Goal: Task Accomplishment & Management: Use online tool/utility

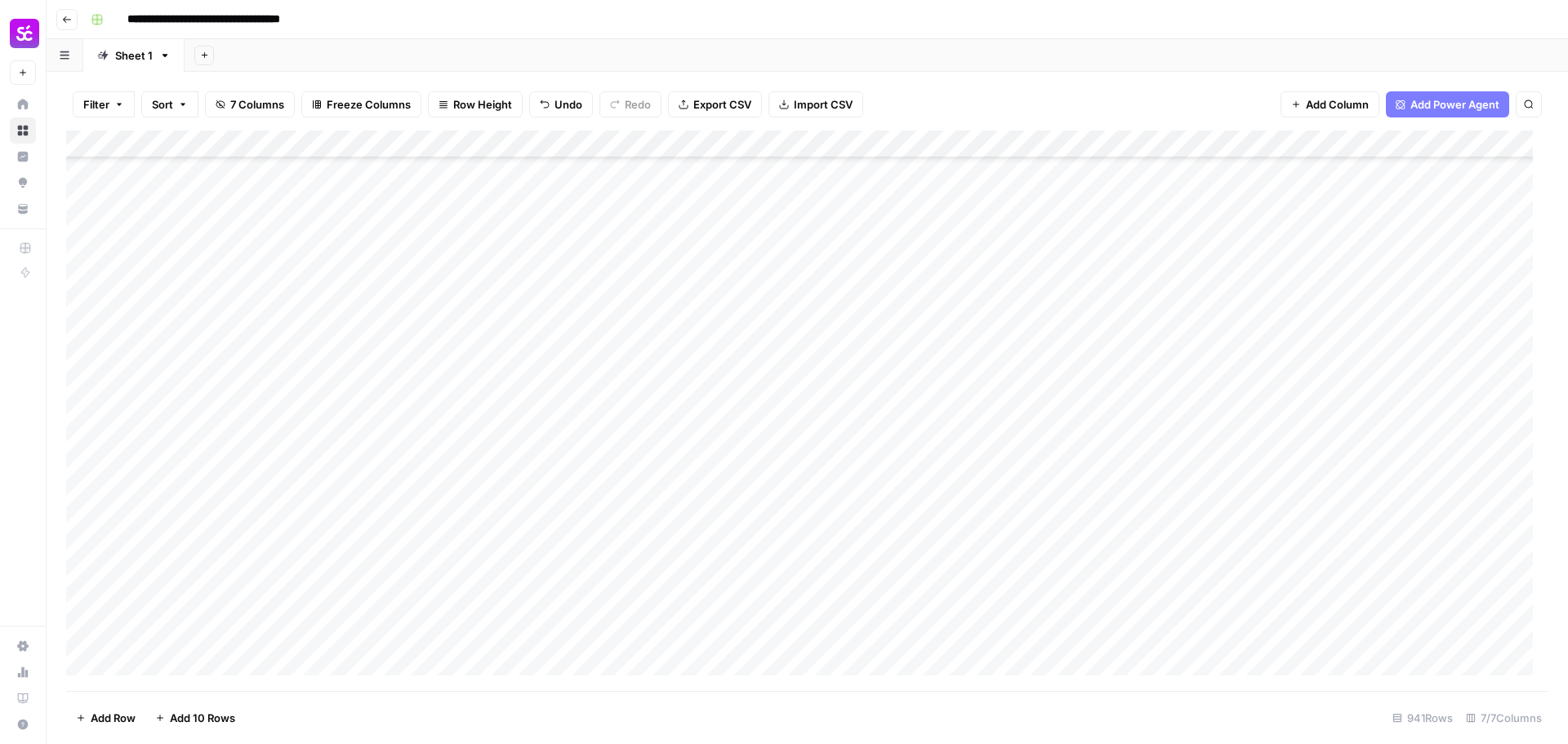
scroll to position [22152, 0]
click at [246, 302] on div "Add Column" at bounding box center [807, 411] width 1482 height 561
click at [88, 585] on div "Add Column" at bounding box center [807, 411] width 1482 height 561
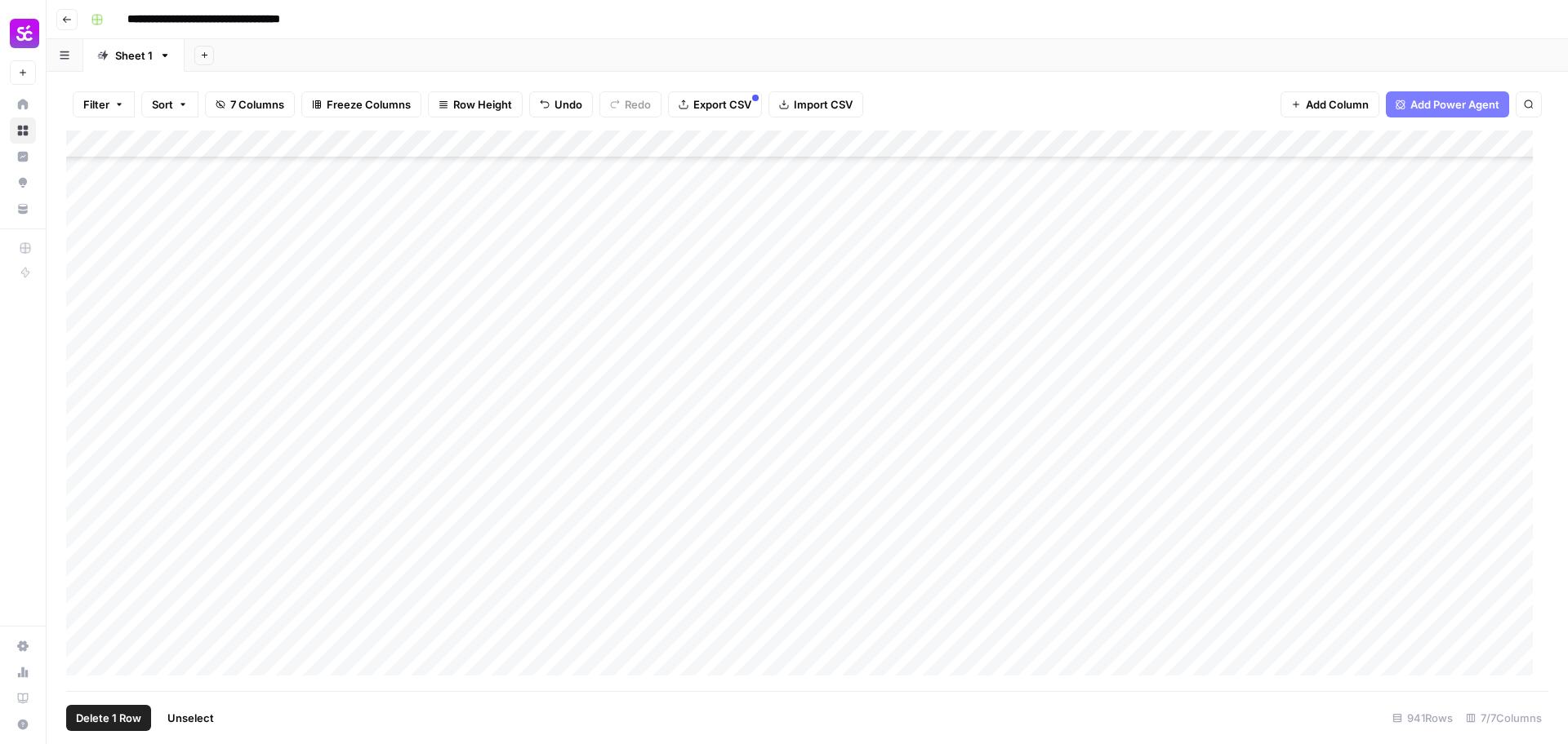
click at [85, 414] on div "Add Column" at bounding box center [807, 411] width 1482 height 561
click at [86, 559] on div "Add Column" at bounding box center [807, 411] width 1482 height 561
click at [82, 612] on div "Add Column" at bounding box center [807, 411] width 1482 height 561
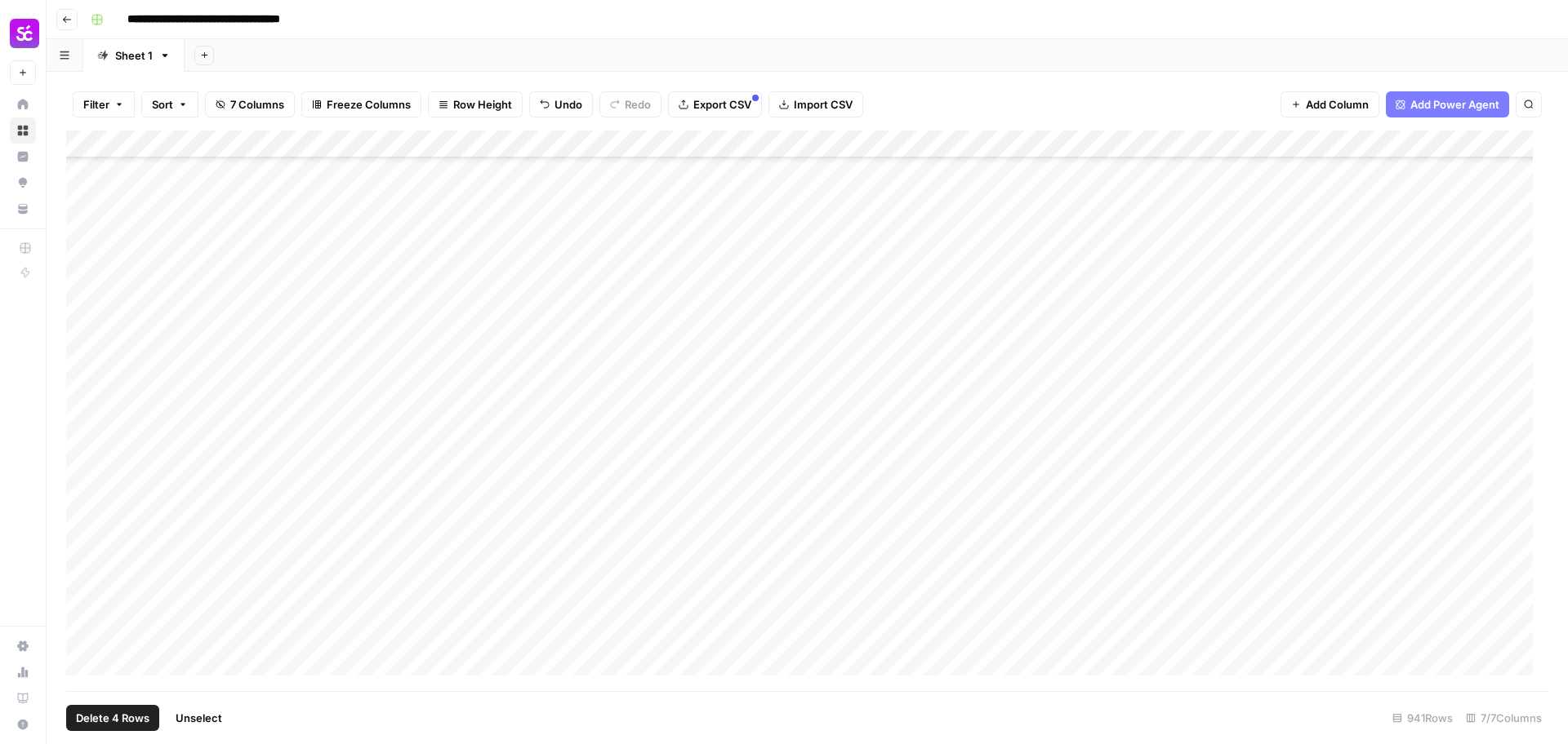
click at [81, 547] on div "Add Column" at bounding box center [807, 411] width 1482 height 561
click at [89, 492] on div "Add Column" at bounding box center [807, 411] width 1482 height 561
click at [85, 518] on div "Add Column" at bounding box center [807, 411] width 1482 height 561
click at [83, 573] on div "Add Column" at bounding box center [807, 411] width 1482 height 561
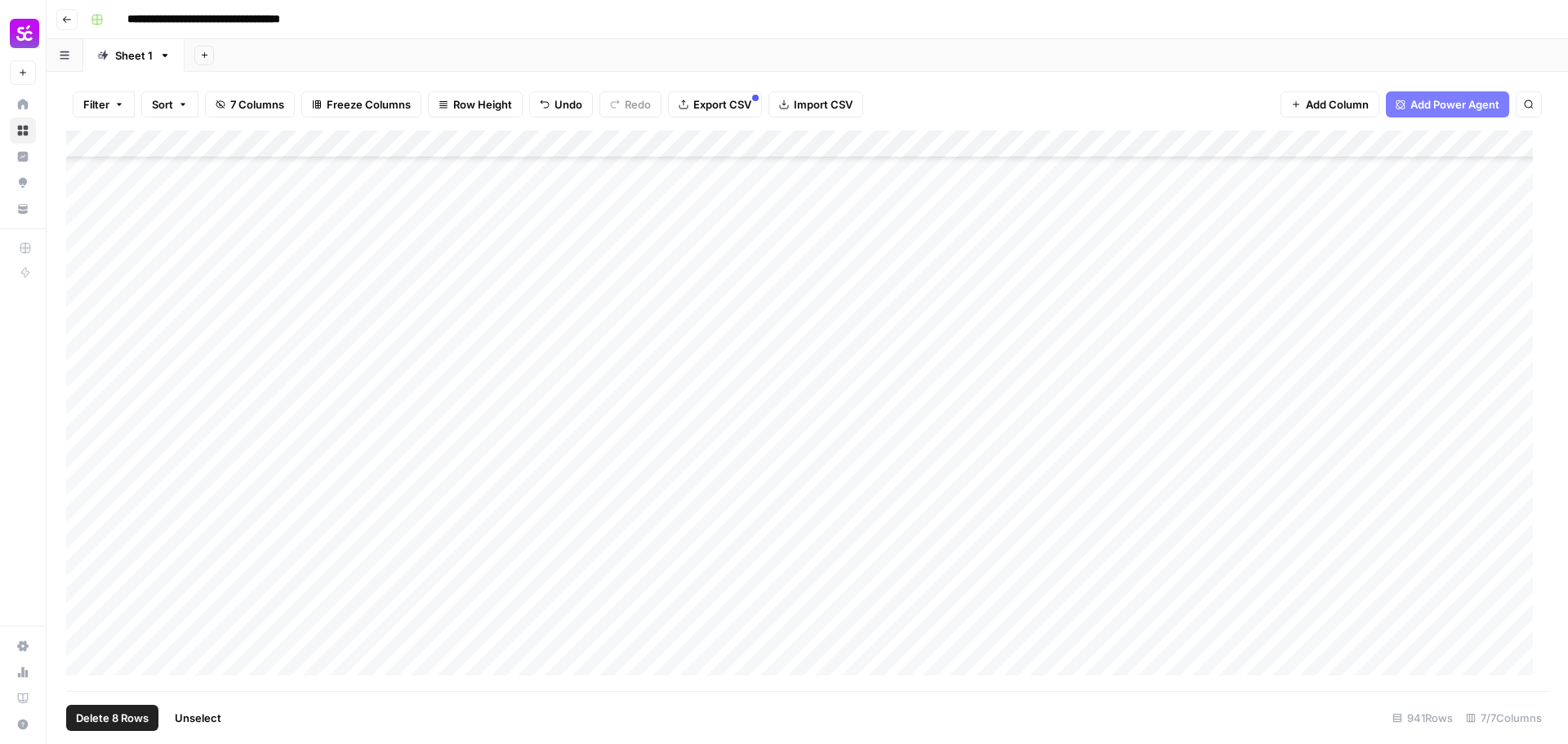
click at [87, 503] on div "Add Column" at bounding box center [807, 411] width 1482 height 561
click at [85, 530] on div "Add Column" at bounding box center [807, 411] width 1482 height 561
click at [86, 555] on div "Add Column" at bounding box center [807, 411] width 1482 height 561
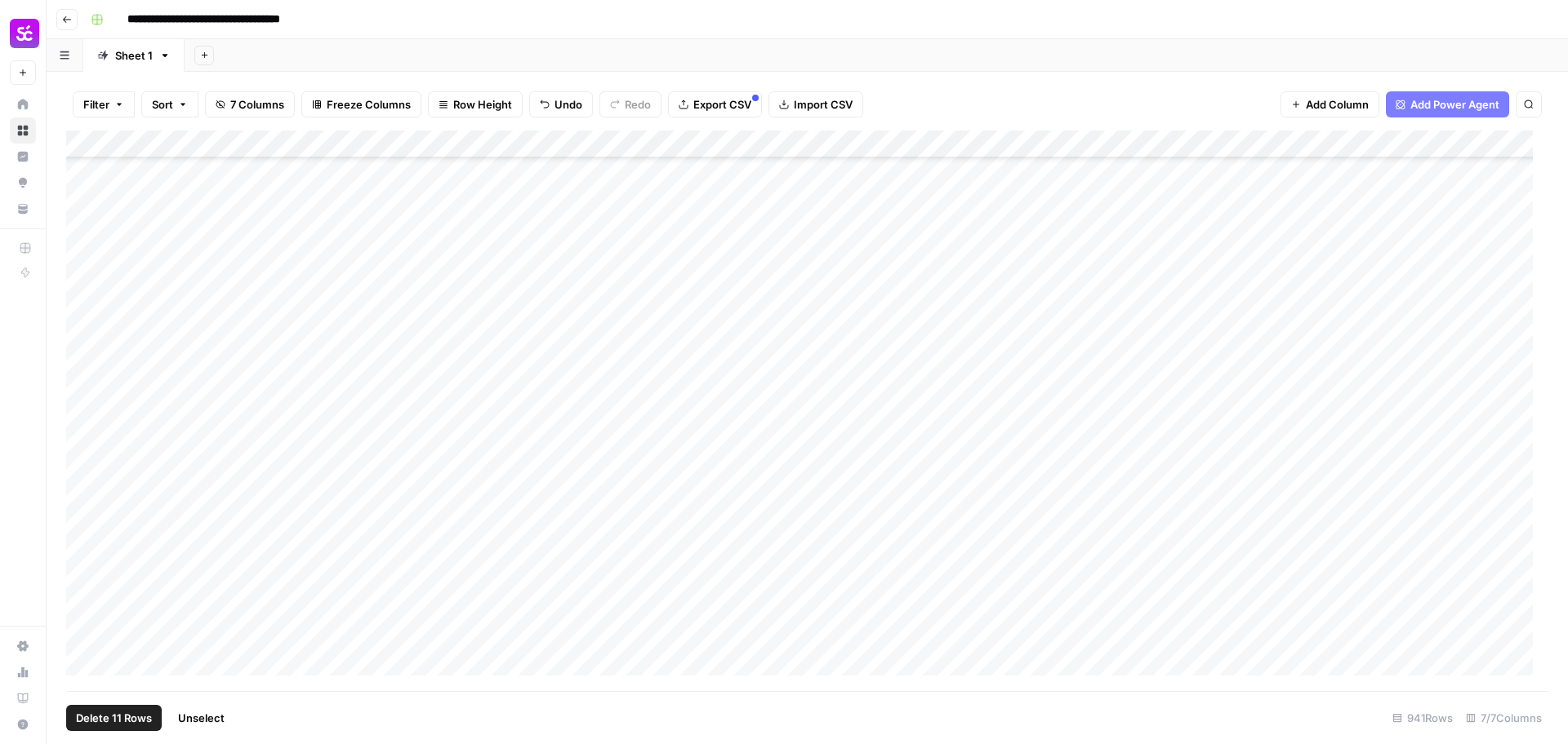
click at [84, 546] on div "Add Column" at bounding box center [807, 411] width 1482 height 561
click at [87, 470] on div "Add Column" at bounding box center [807, 411] width 1482 height 561
click at [89, 442] on div "Add Column" at bounding box center [807, 411] width 1482 height 561
click at [88, 406] on div "Add Column" at bounding box center [807, 411] width 1482 height 561
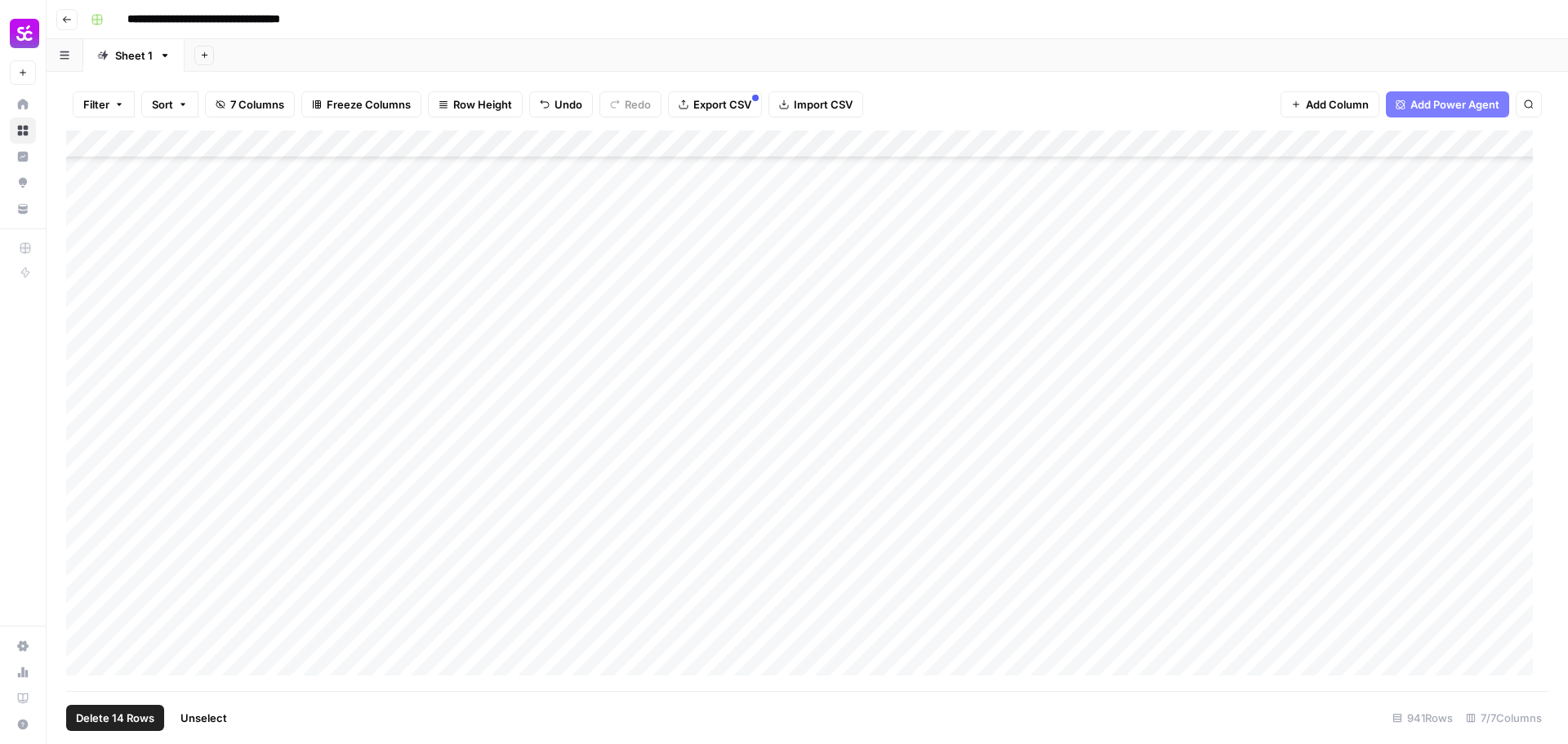
scroll to position [25519, 0]
click at [80, 403] on div "Add Column" at bounding box center [807, 411] width 1482 height 561
click at [85, 575] on div "Add Column" at bounding box center [807, 411] width 1482 height 561
click at [85, 553] on div "Add Column" at bounding box center [807, 411] width 1482 height 561
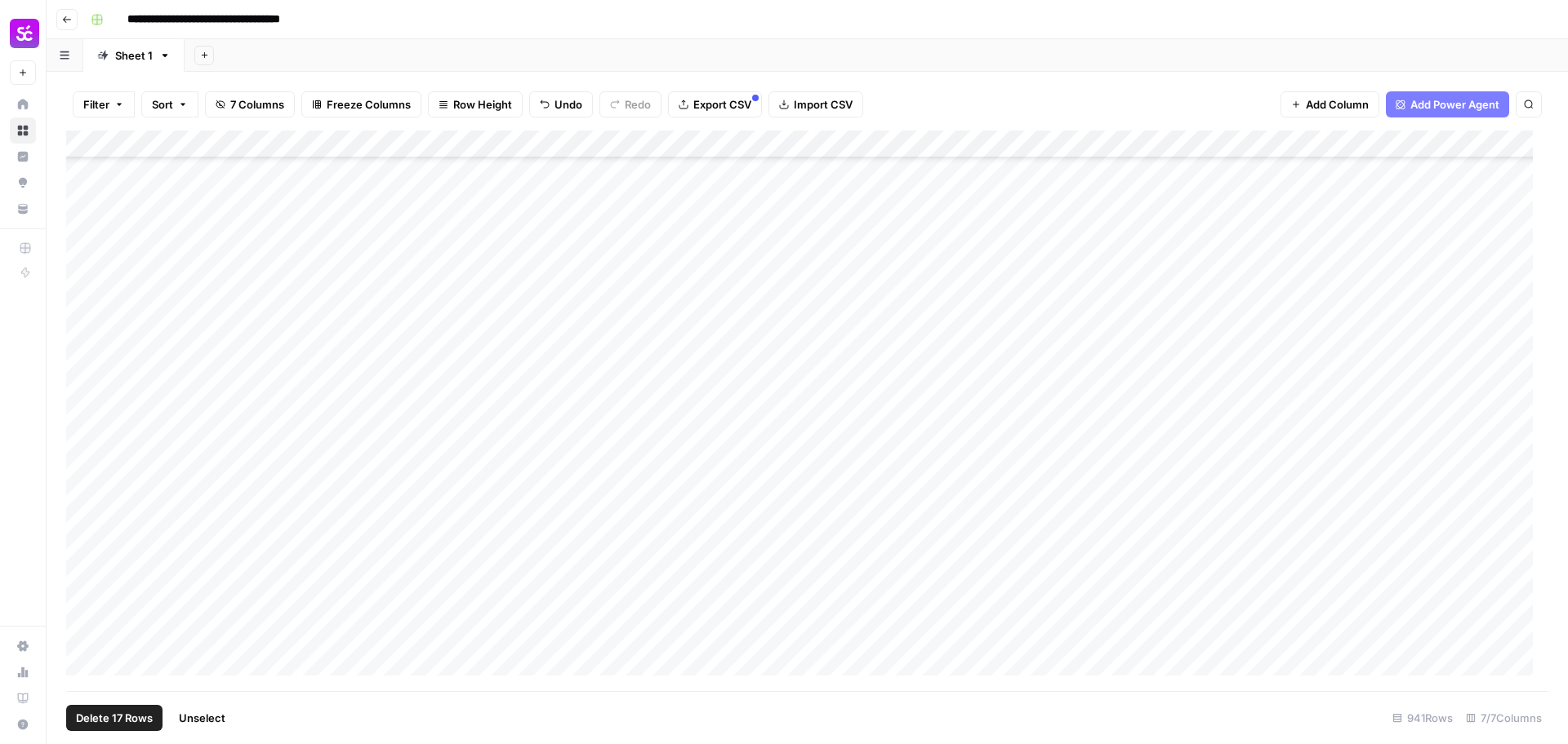
click at [84, 415] on div "Add Column" at bounding box center [807, 411] width 1482 height 561
click at [500, 403] on div "Add Column" at bounding box center [807, 411] width 1482 height 561
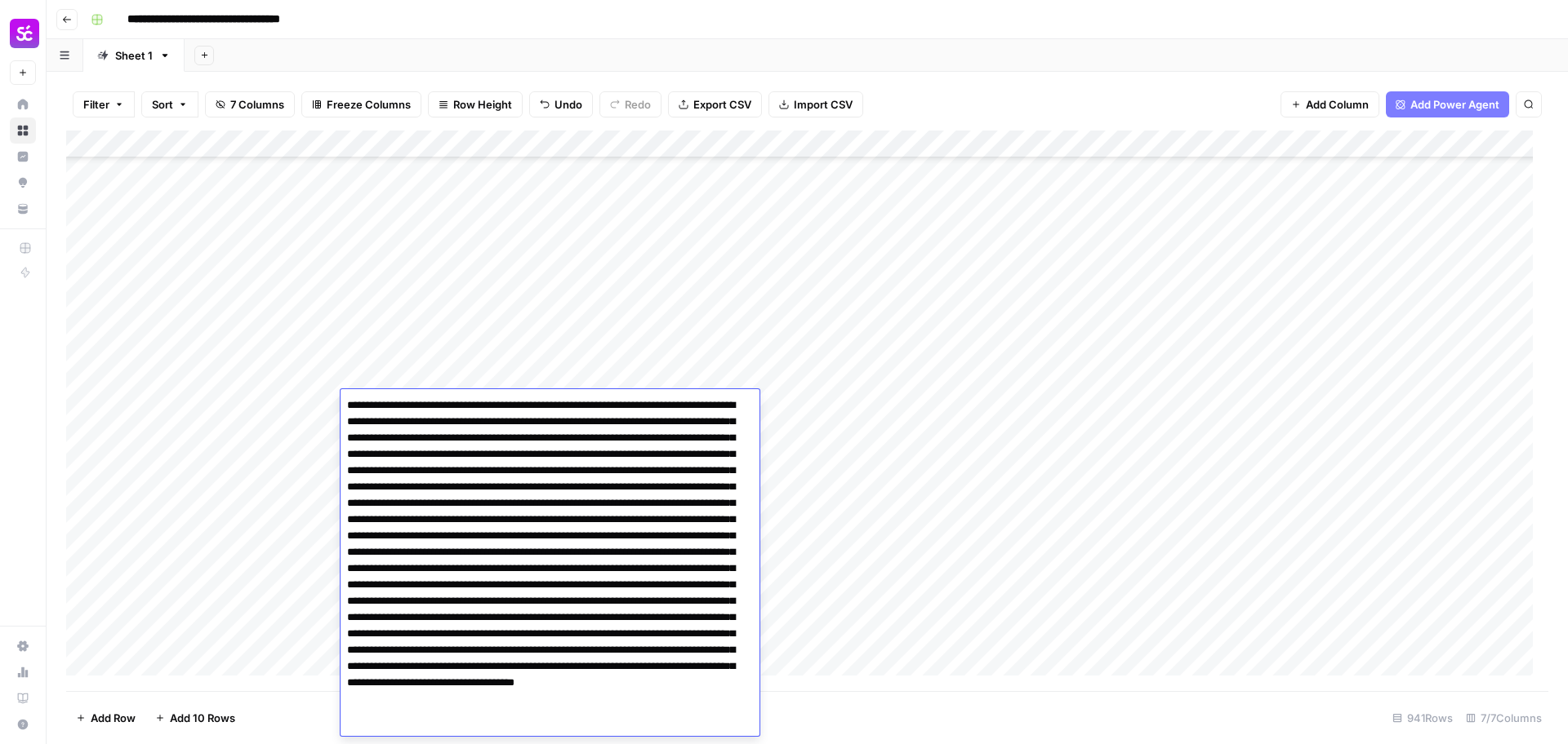
scroll to position [40, 0]
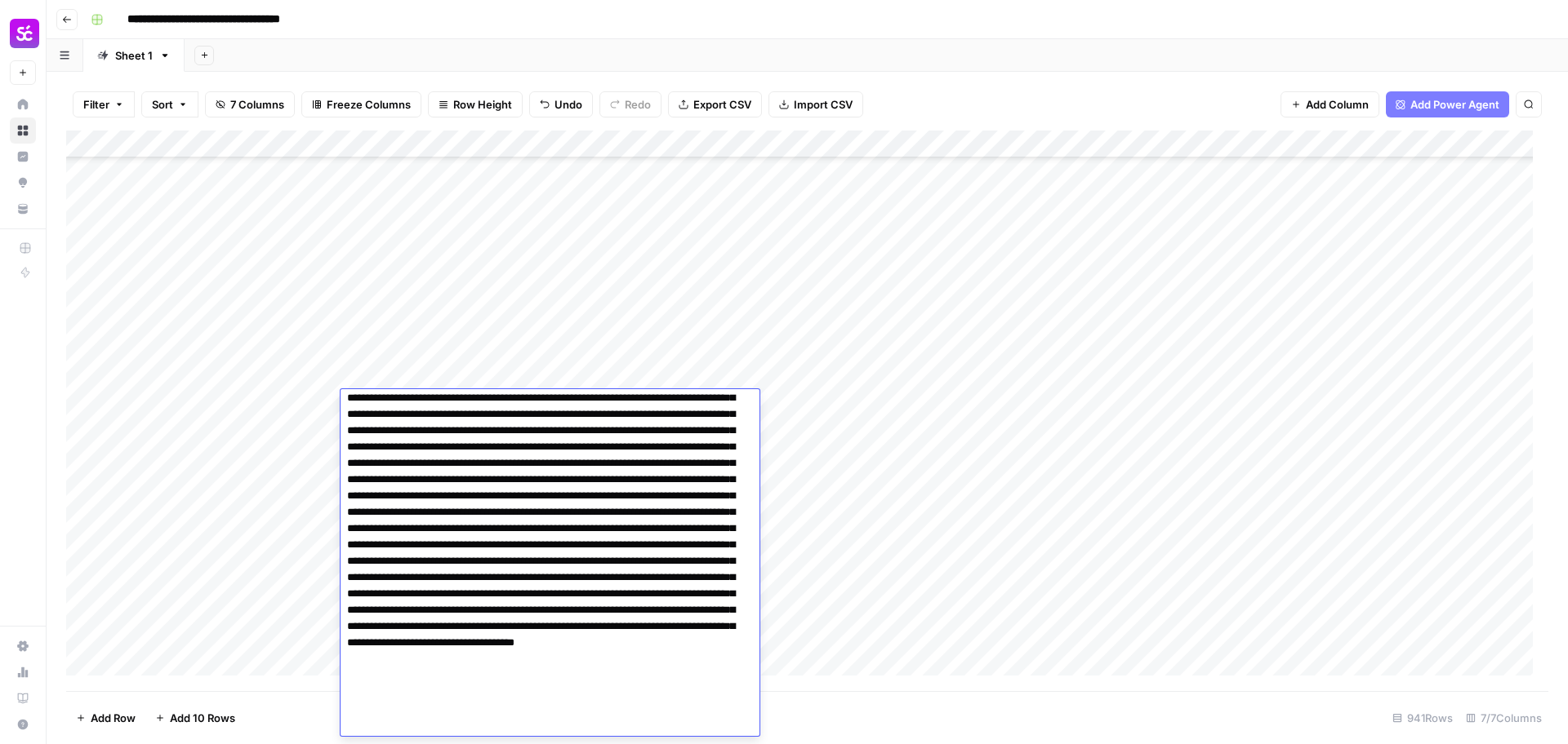
click at [405, 374] on div "Add Column" at bounding box center [807, 411] width 1482 height 561
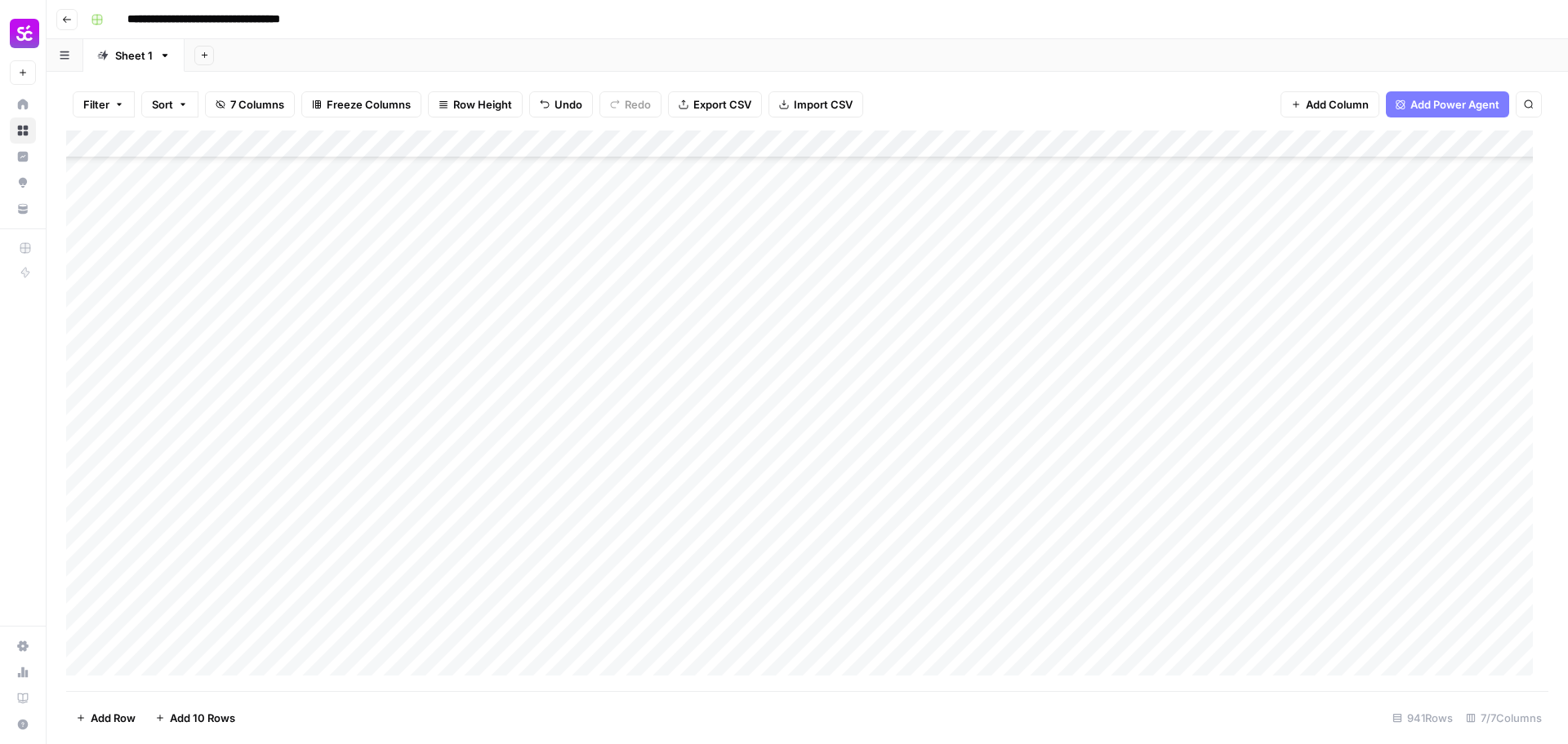
click at [411, 396] on div "Add Column" at bounding box center [807, 411] width 1482 height 561
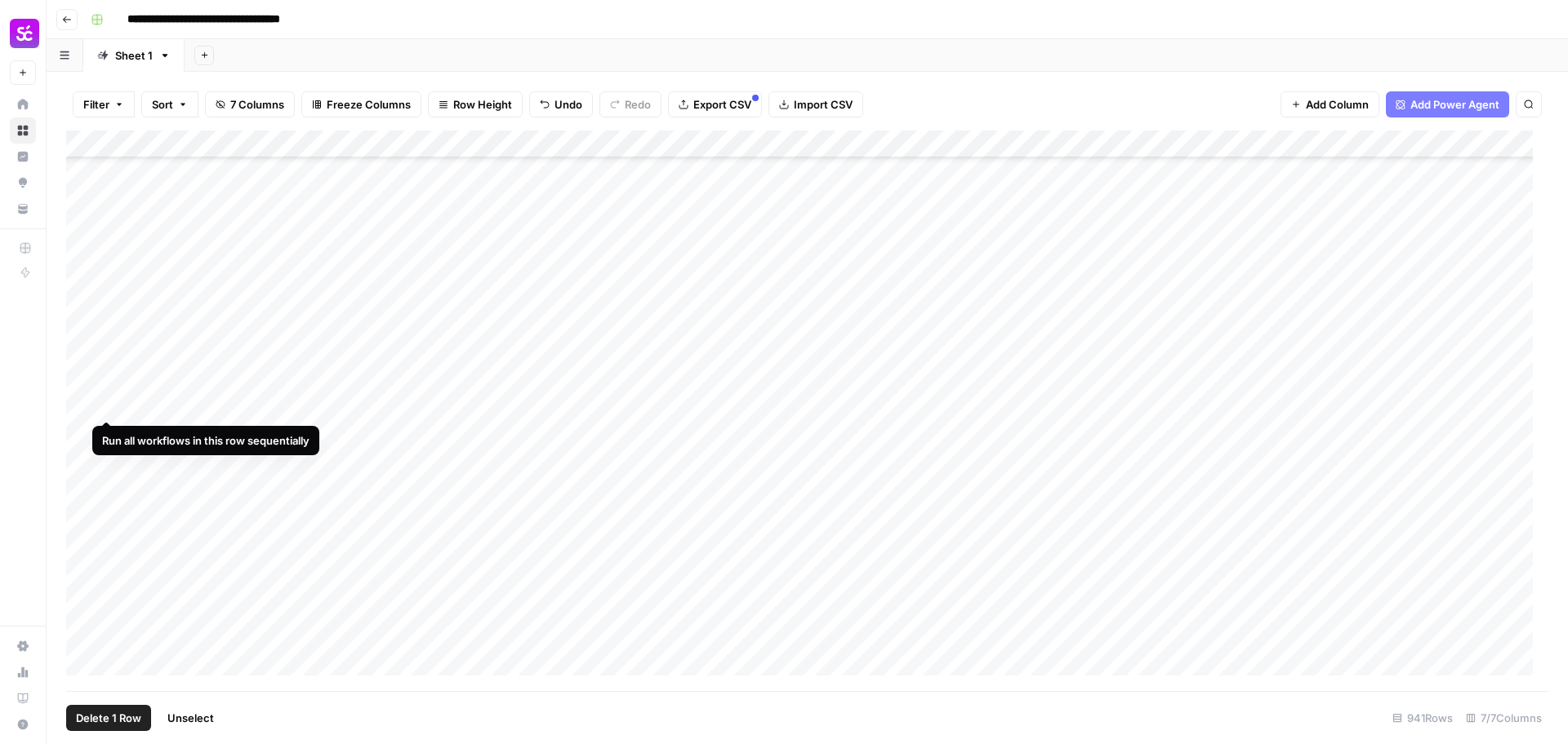
click at [83, 405] on div "Add Column" at bounding box center [807, 411] width 1482 height 561
click at [88, 348] on div "Add Column" at bounding box center [807, 411] width 1482 height 561
click at [86, 318] on div "Add Column" at bounding box center [807, 411] width 1482 height 561
click at [84, 290] on div "Add Column" at bounding box center [807, 411] width 1482 height 561
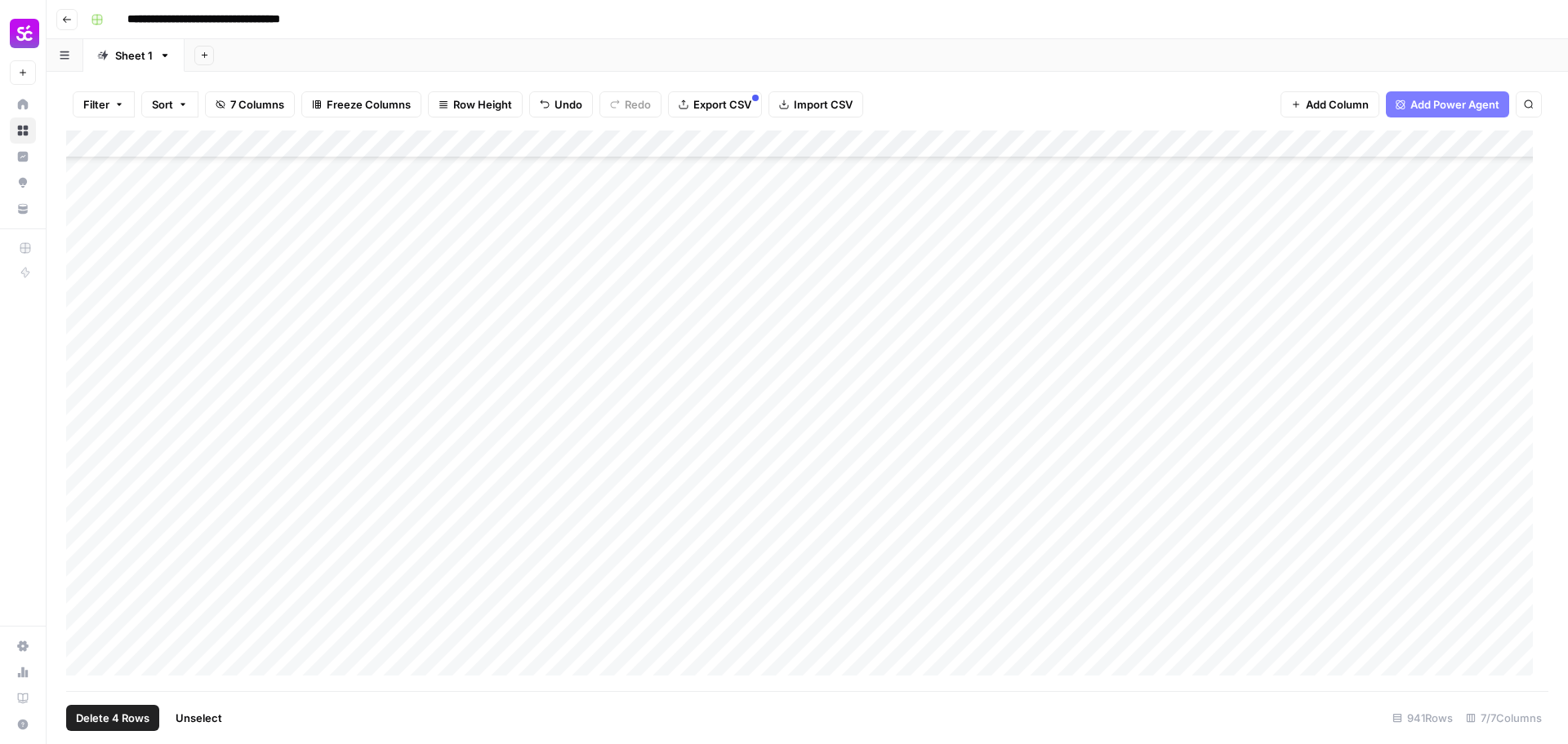
click at [83, 313] on div "Add Column" at bounding box center [807, 411] width 1482 height 561
click at [90, 379] on div "Add Column" at bounding box center [807, 411] width 1482 height 561
click at [90, 293] on div "Add Column" at bounding box center [807, 411] width 1482 height 561
click at [89, 265] on div "Add Column" at bounding box center [807, 411] width 1482 height 561
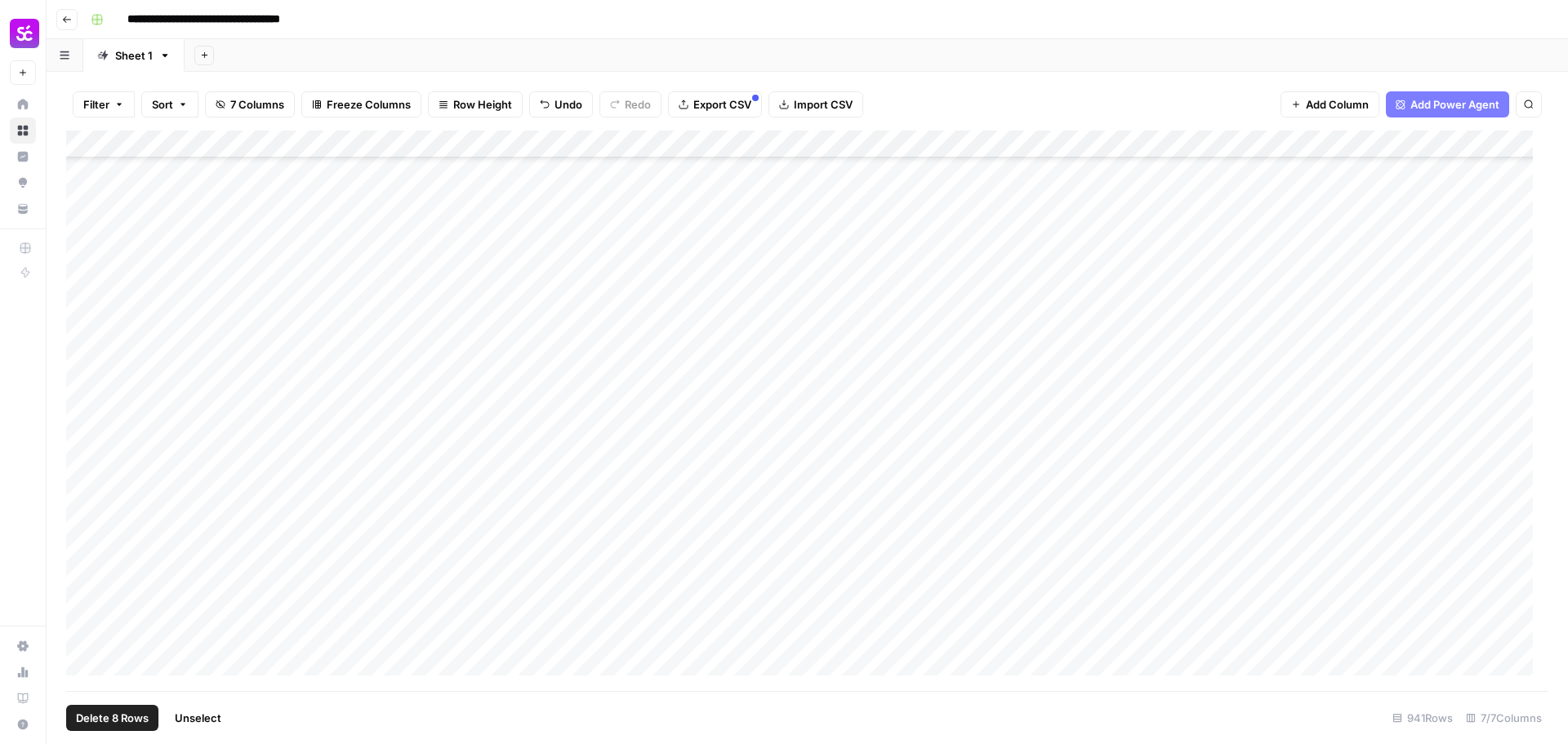
scroll to position [24805, 0]
click at [82, 336] on div "Add Column" at bounding box center [807, 411] width 1482 height 561
click at [80, 249] on div "Add Column" at bounding box center [807, 411] width 1482 height 561
click at [83, 221] on div "Add Column" at bounding box center [807, 411] width 1482 height 561
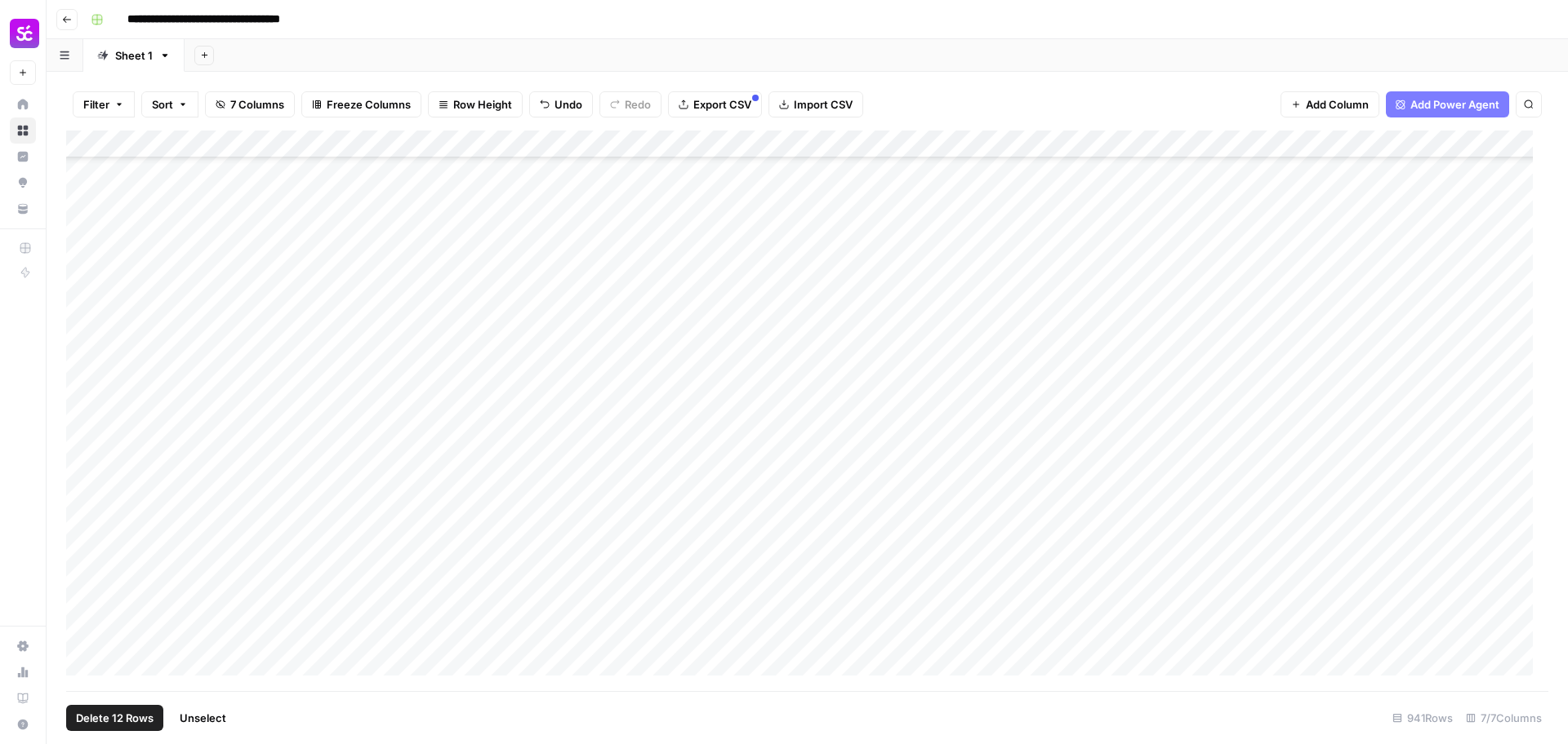
click at [87, 192] on div "Add Column" at bounding box center [807, 411] width 1482 height 561
click at [85, 365] on div "Add Column" at bounding box center [807, 411] width 1482 height 561
click at [83, 341] on div "Add Column" at bounding box center [807, 411] width 1482 height 561
click at [86, 304] on div "Add Column" at bounding box center [807, 411] width 1482 height 561
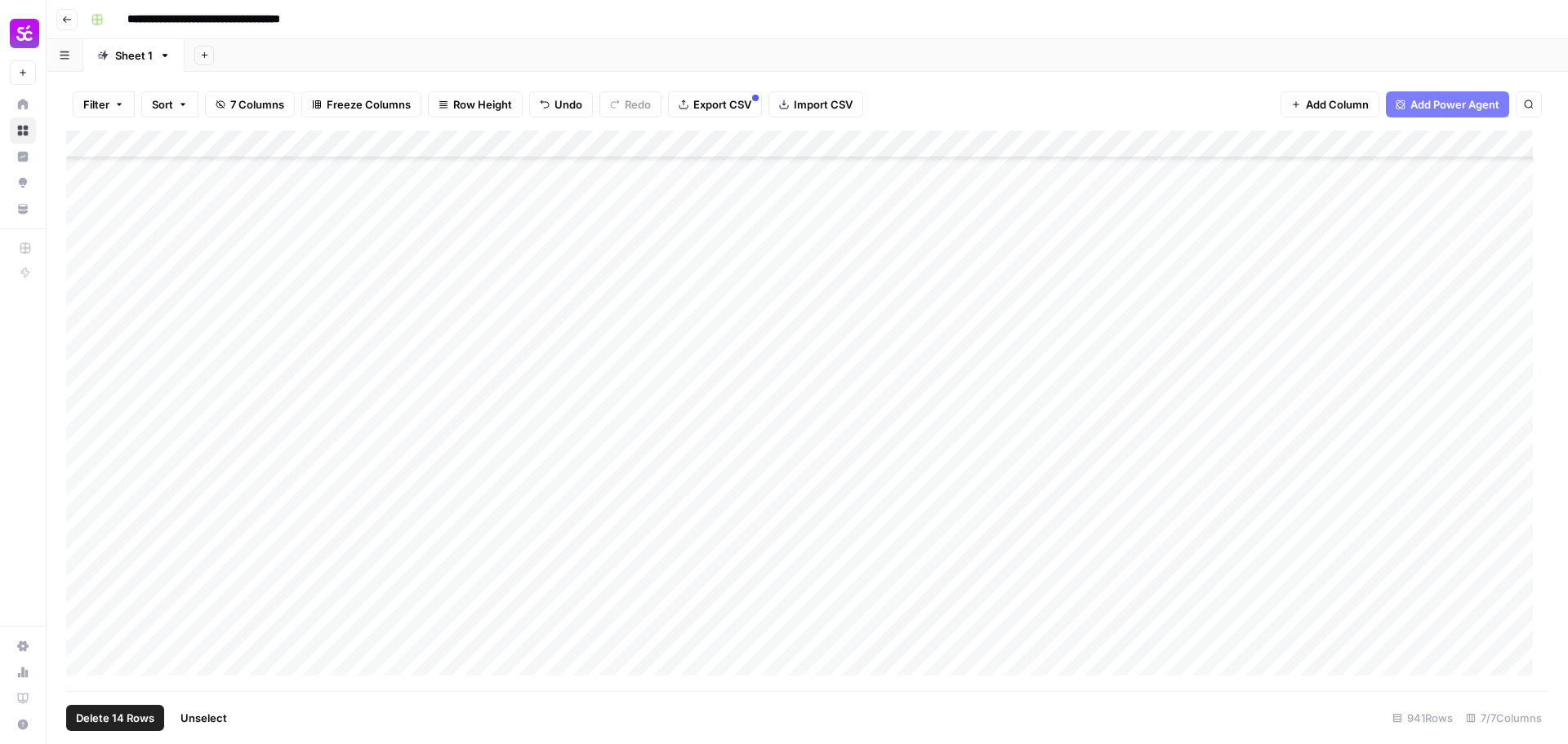
scroll to position [24397, 0]
click at [86, 413] on div "Add Column" at bounding box center [807, 411] width 1482 height 561
click at [80, 304] on div "Add Column" at bounding box center [807, 411] width 1482 height 561
click at [82, 453] on div "Add Column" at bounding box center [807, 411] width 1482 height 561
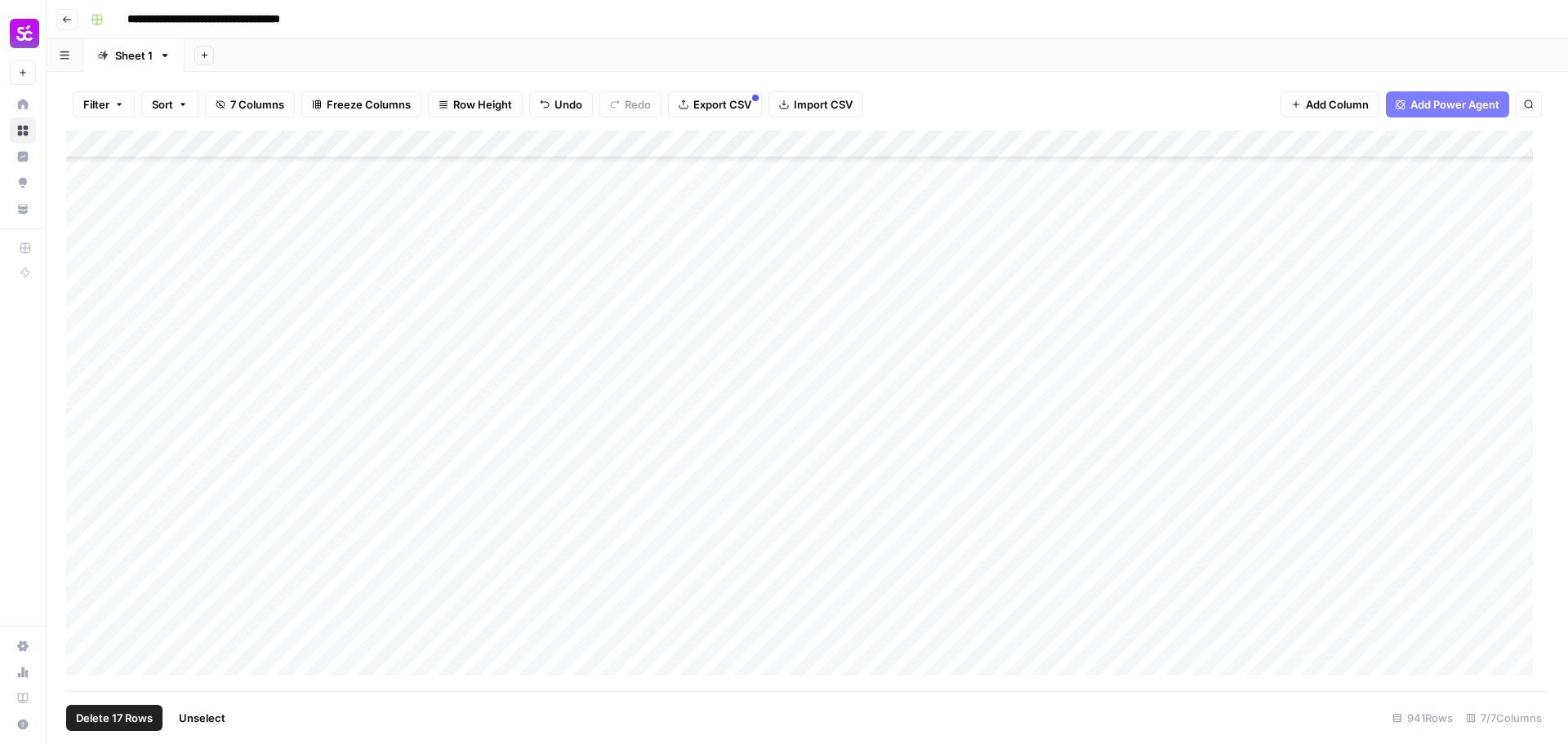
click at [86, 423] on div "Add Column" at bounding box center [807, 411] width 1482 height 561
click at [82, 272] on div "Add Column" at bounding box center [807, 411] width 1482 height 561
click at [85, 443] on div "Add Column" at bounding box center [807, 411] width 1482 height 561
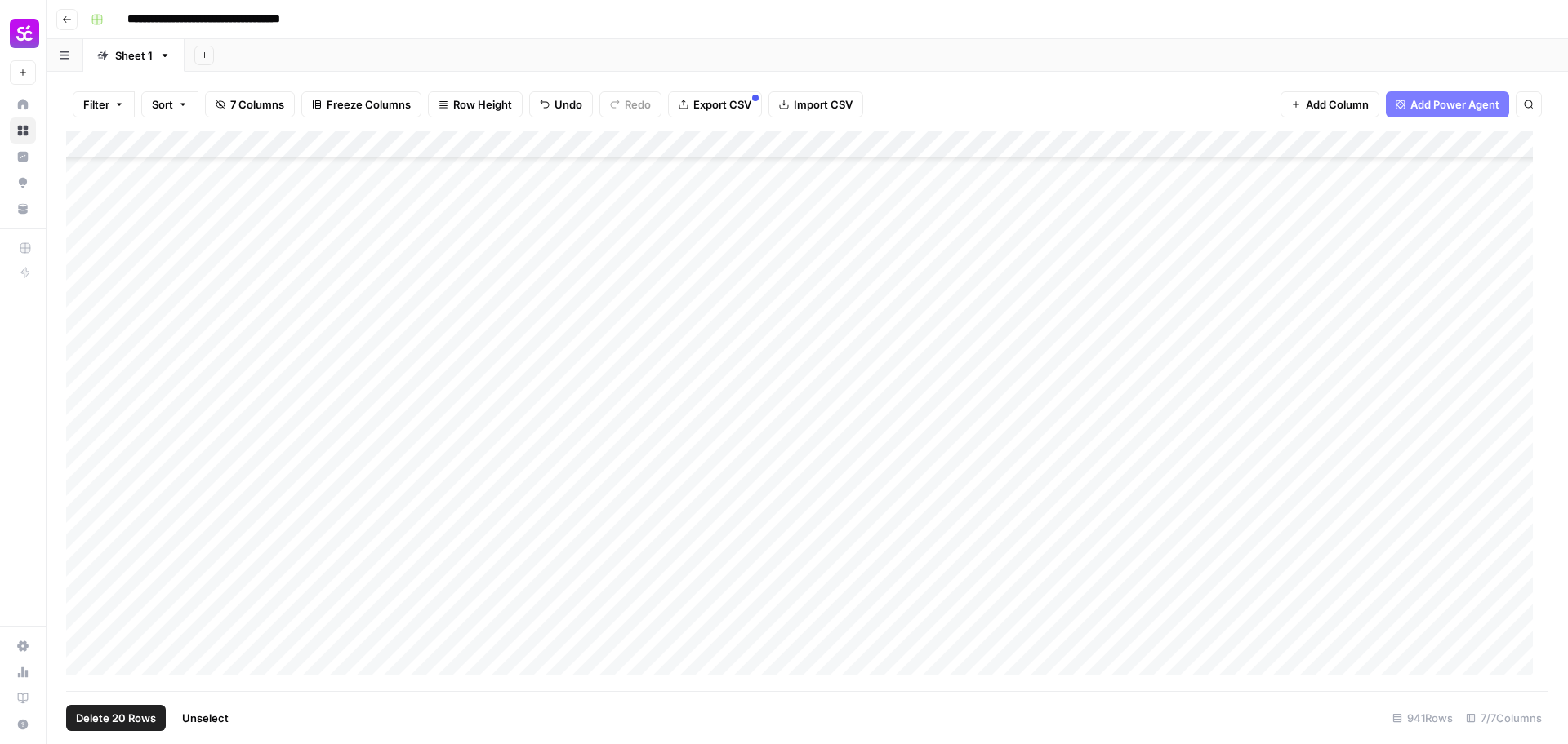
click at [84, 225] on div "Add Column" at bounding box center [807, 411] width 1482 height 561
click at [81, 394] on div "Add Column" at bounding box center [807, 411] width 1482 height 561
click at [83, 379] on div "Add Column" at bounding box center [807, 411] width 1482 height 561
click at [85, 354] on div "Add Column" at bounding box center [807, 411] width 1482 height 561
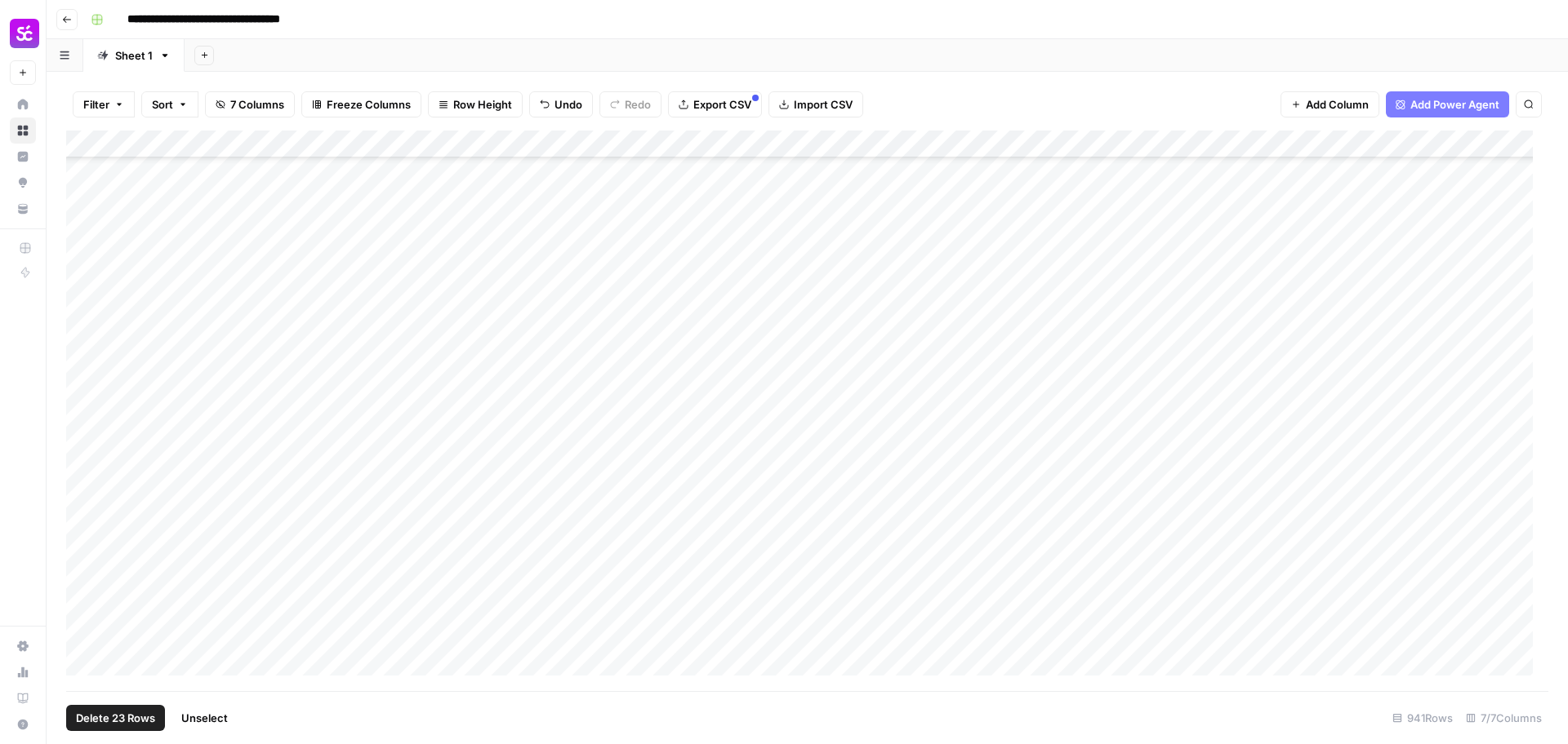
click at [85, 345] on div "Add Column" at bounding box center [807, 411] width 1482 height 561
click at [84, 320] on div "Add Column" at bounding box center [807, 411] width 1482 height 561
click at [82, 390] on div "Add Column" at bounding box center [807, 411] width 1482 height 561
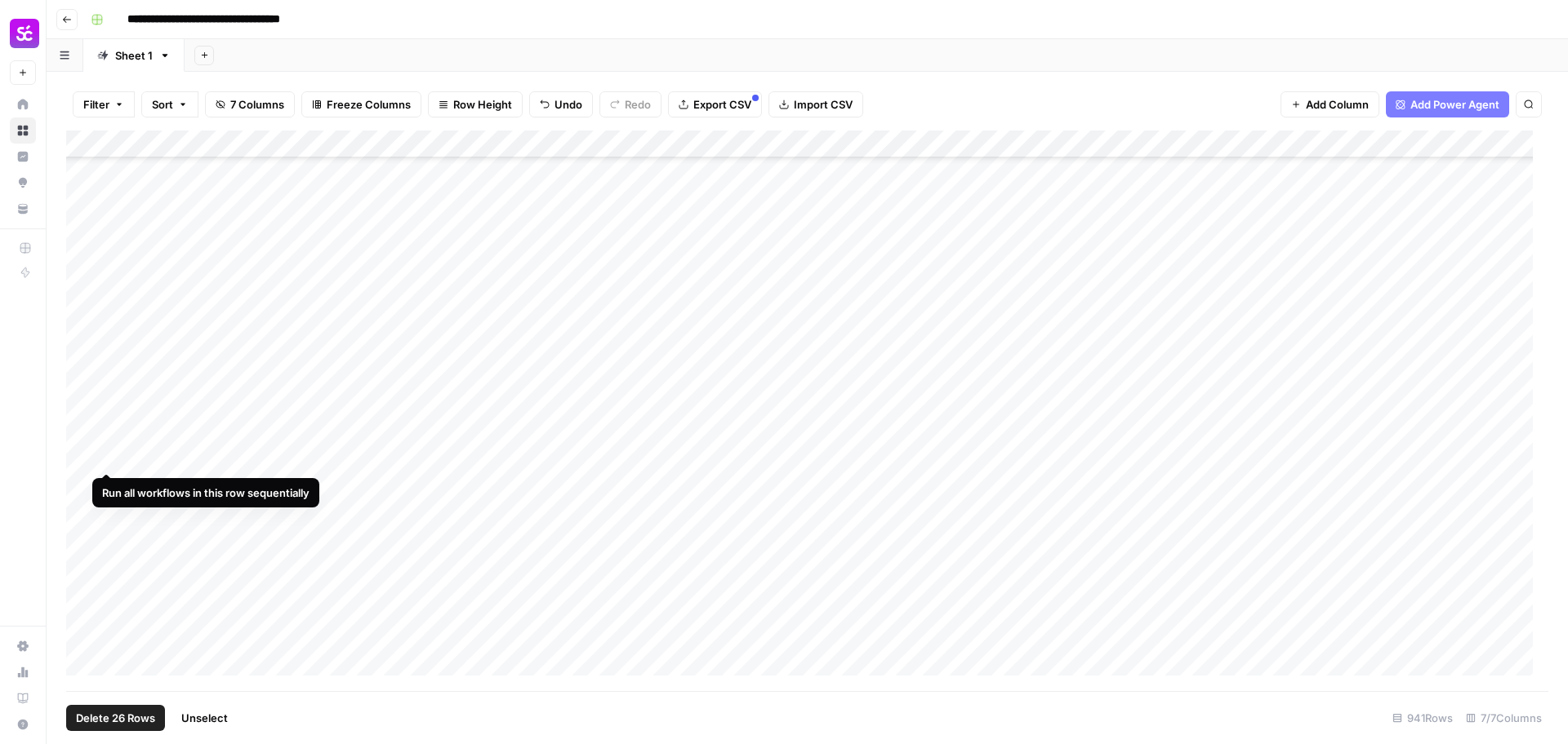
click at [85, 454] on div "Add Column" at bounding box center [807, 411] width 1482 height 561
click at [82, 399] on div "Add Column" at bounding box center [807, 411] width 1482 height 561
click at [84, 371] on div "Add Column" at bounding box center [807, 411] width 1482 height 561
click at [88, 341] on div "Add Column" at bounding box center [807, 411] width 1482 height 561
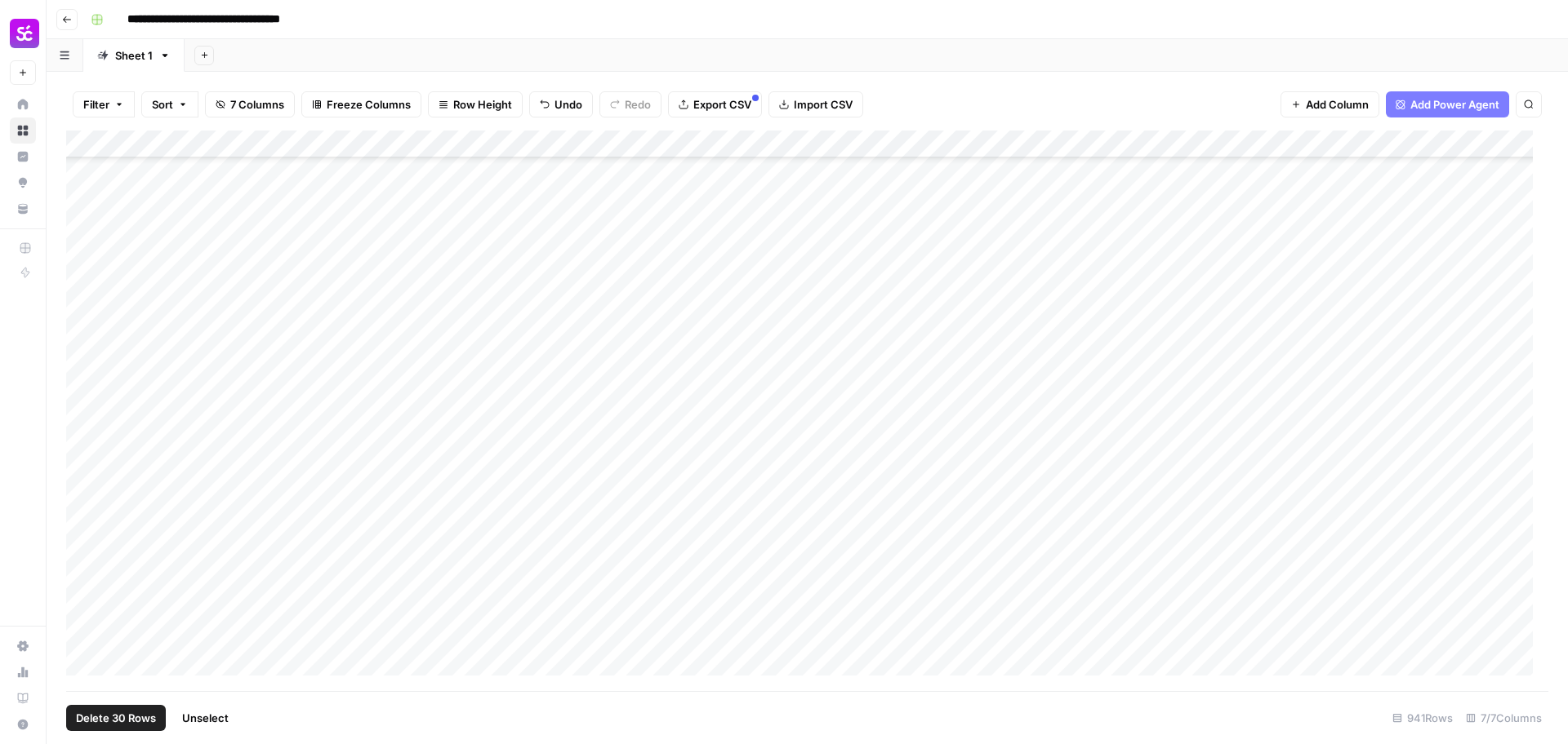
click at [85, 380] on div "Add Column" at bounding box center [807, 411] width 1482 height 561
click at [117, 711] on span "Delete 31 Rows" at bounding box center [114, 718] width 78 height 16
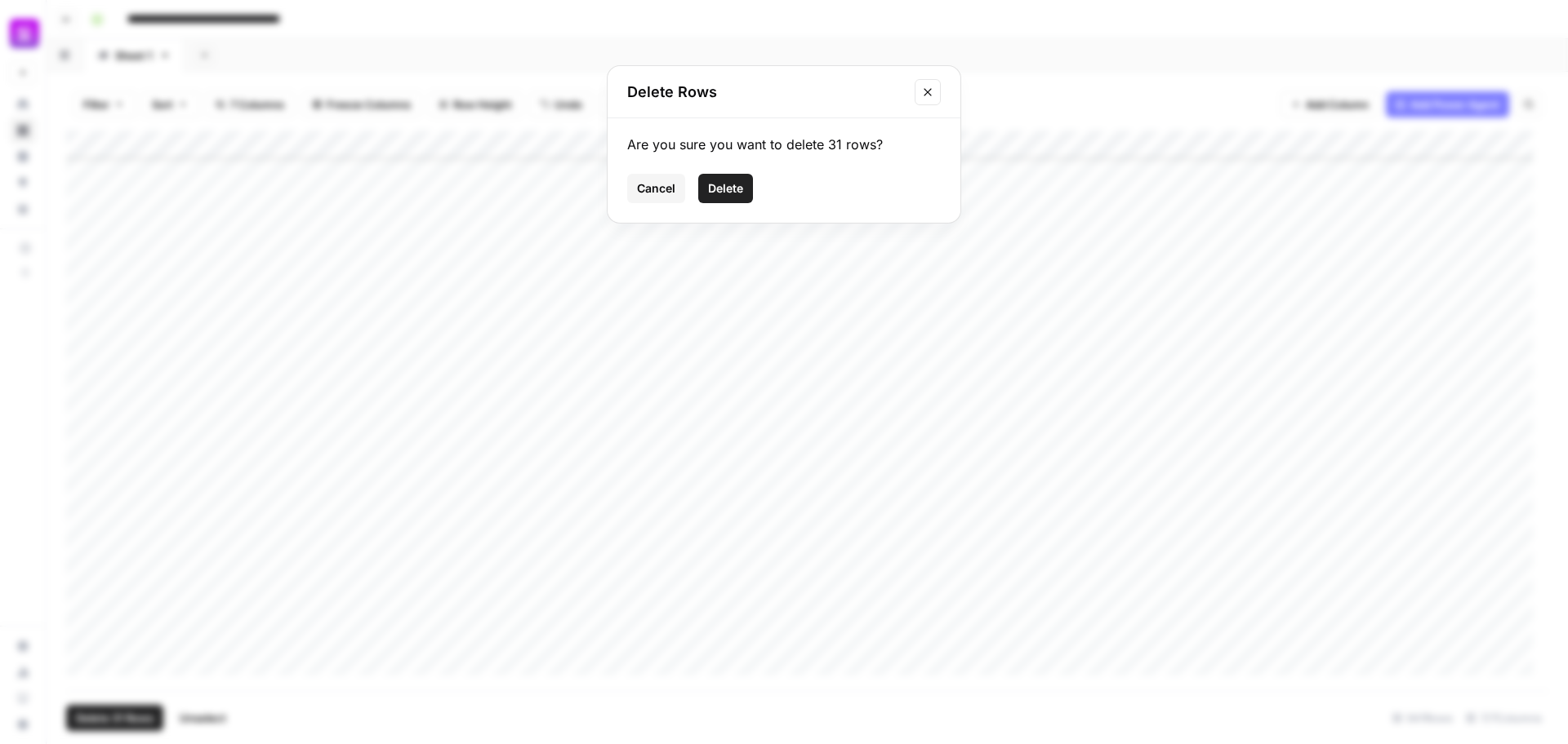
click at [729, 188] on span "Delete" at bounding box center [725, 188] width 35 height 16
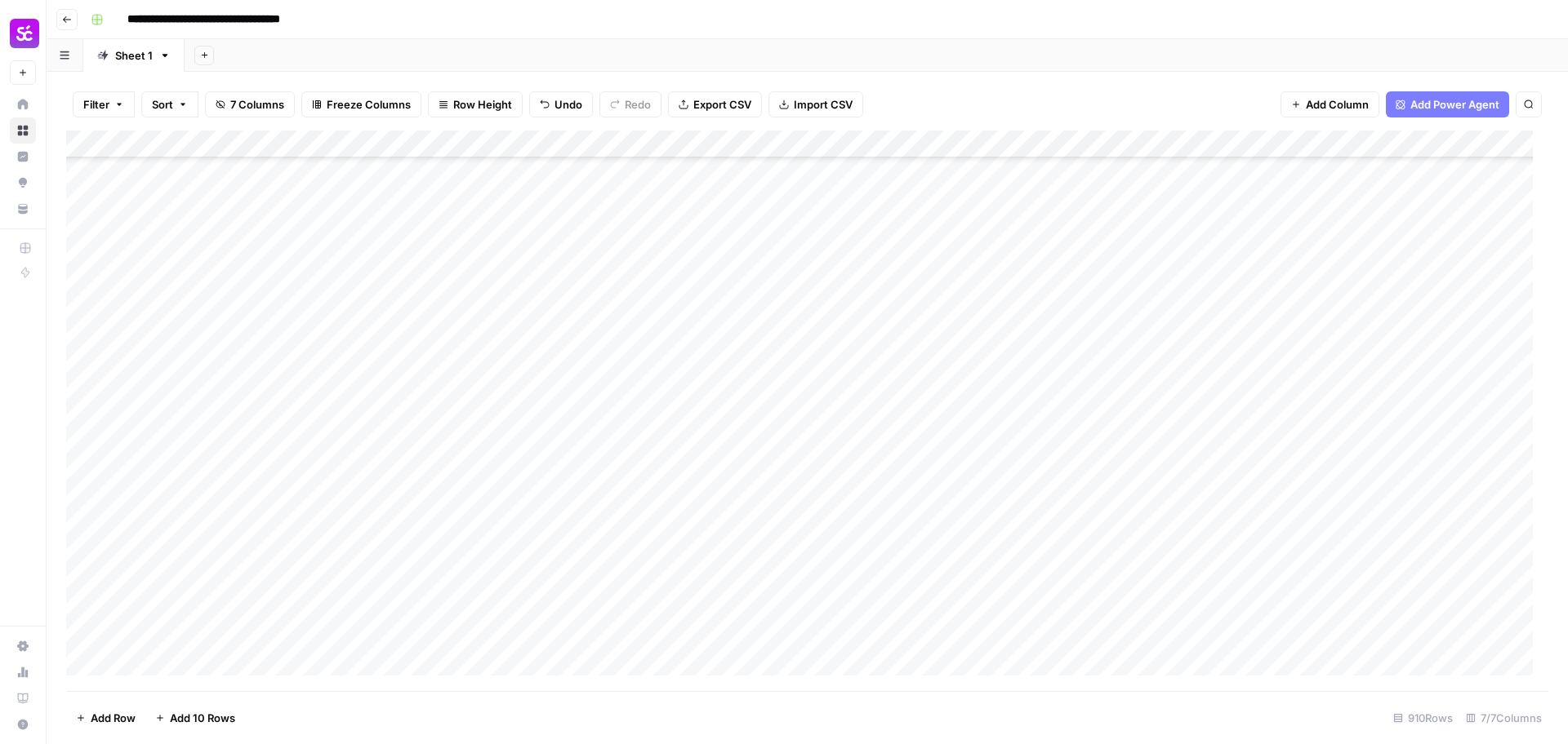
scroll to position [24149, 0]
click at [546, 359] on div "Add Column" at bounding box center [807, 411] width 1482 height 561
click at [521, 417] on div "Add Column" at bounding box center [807, 411] width 1482 height 561
click at [534, 237] on div "Add Column" at bounding box center [807, 411] width 1482 height 561
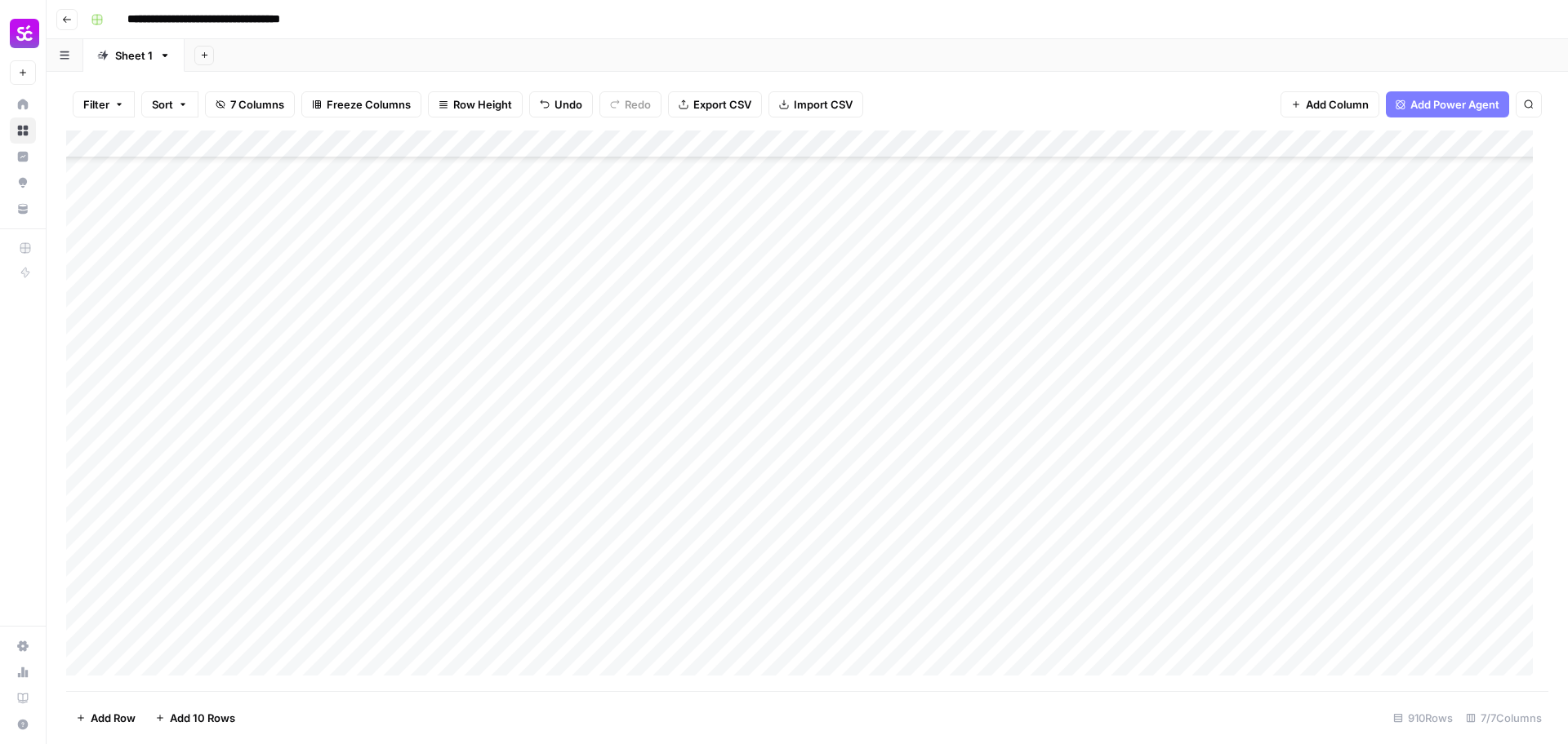
click at [534, 268] on div "Add Column" at bounding box center [807, 411] width 1482 height 561
click at [530, 296] on div "Add Column" at bounding box center [807, 411] width 1482 height 561
click at [528, 315] on div "Add Column" at bounding box center [807, 411] width 1482 height 561
click at [533, 347] on div "Add Column" at bounding box center [807, 411] width 1482 height 561
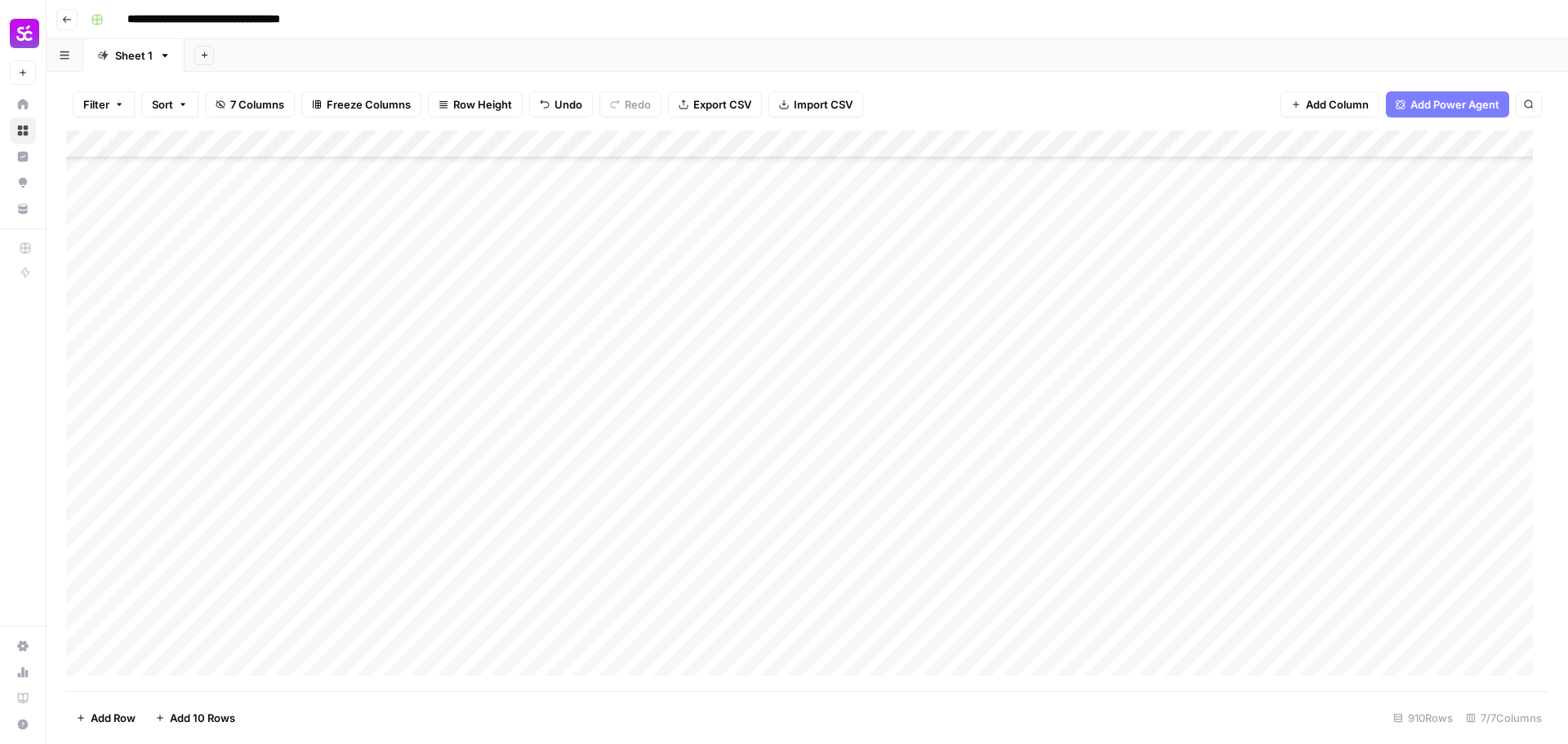
click at [504, 276] on div "Add Column" at bounding box center [807, 411] width 1482 height 561
click at [504, 298] on div "Add Column" at bounding box center [807, 411] width 1482 height 561
click at [534, 636] on div "Add Column" at bounding box center [807, 411] width 1482 height 561
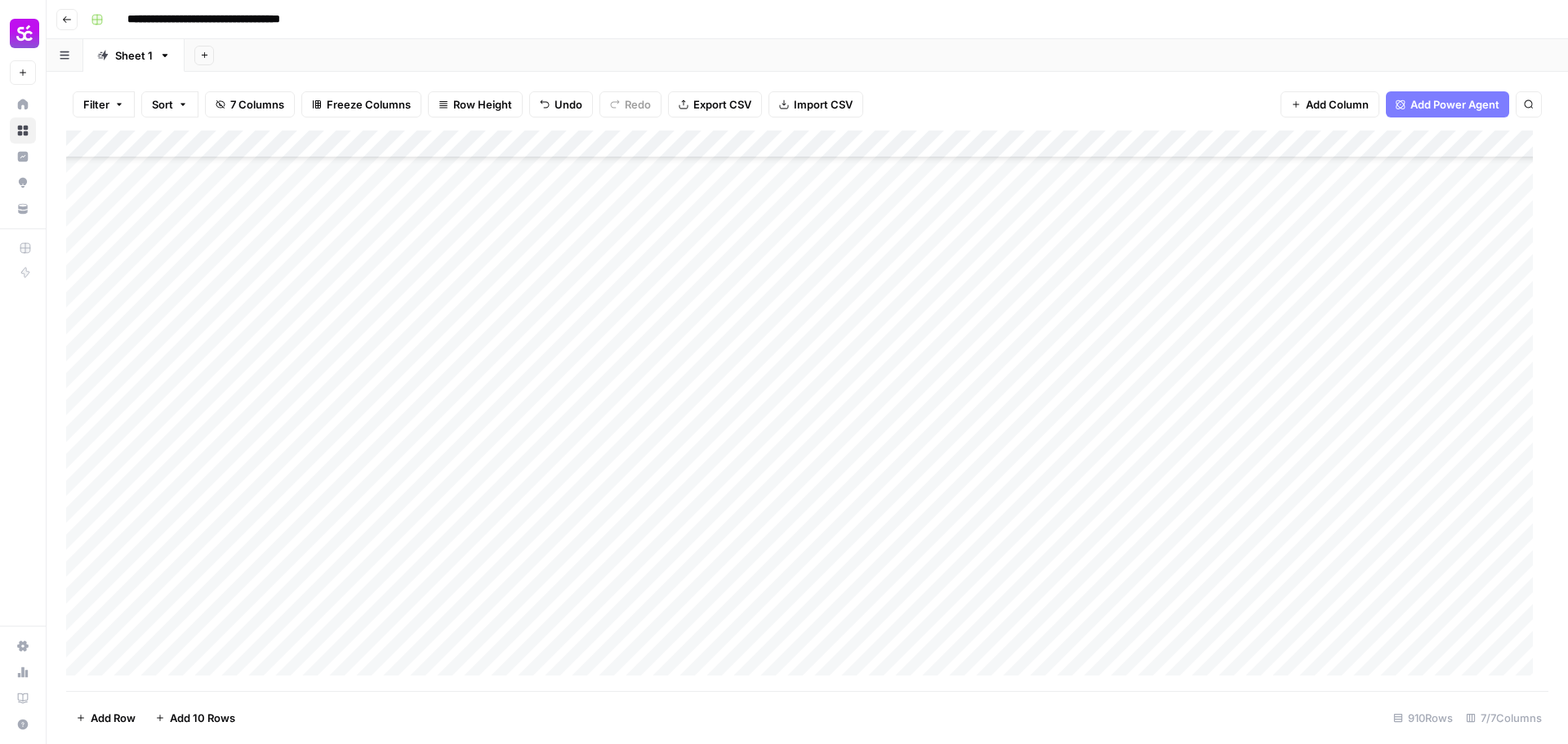
click at [84, 309] on div "Add Column" at bounding box center [807, 411] width 1482 height 561
click at [83, 281] on div "Add Column" at bounding box center [807, 411] width 1482 height 561
click at [89, 254] on div "Add Column" at bounding box center [807, 411] width 1482 height 561
click at [90, 339] on div "Add Column" at bounding box center [807, 411] width 1482 height 561
click at [85, 370] on div "Add Column" at bounding box center [807, 411] width 1482 height 561
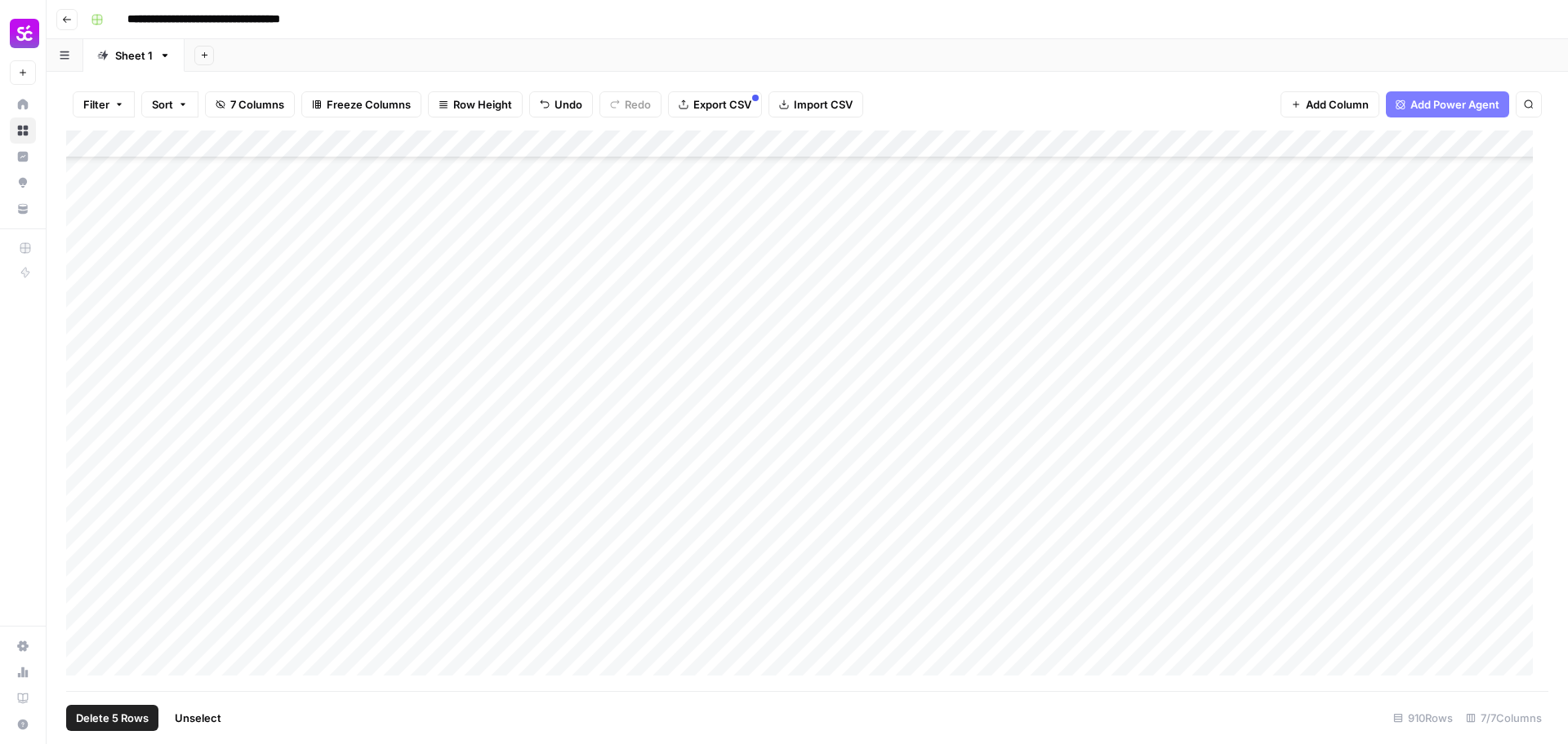
scroll to position [24761, 0]
click at [82, 268] on div "Add Column" at bounding box center [807, 411] width 1482 height 561
click at [82, 247] on div "Add Column" at bounding box center [807, 411] width 1482 height 561
click at [80, 440] on div "Add Column" at bounding box center [807, 411] width 1482 height 561
click at [87, 415] on div "Add Column" at bounding box center [807, 411] width 1482 height 561
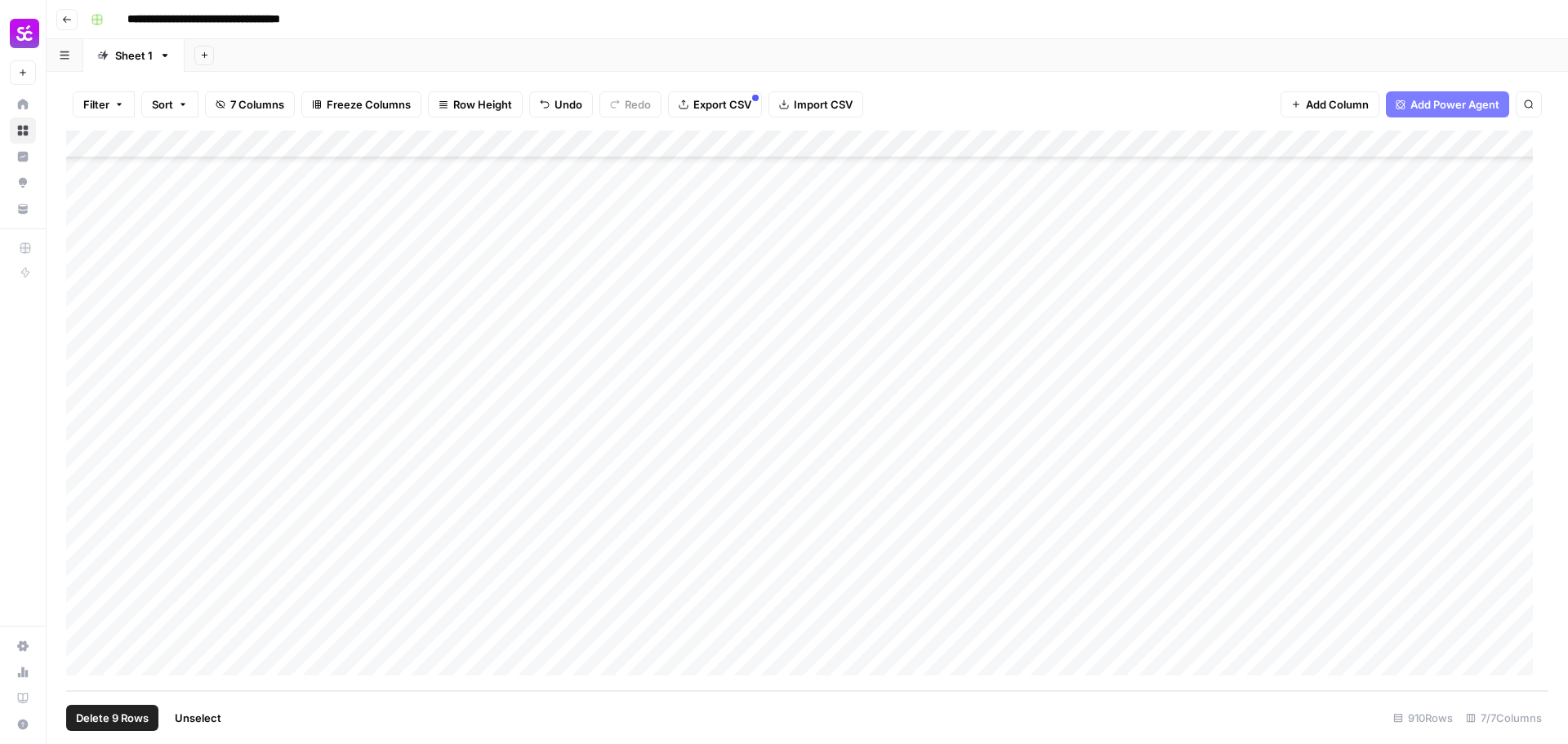
click at [85, 357] on div "Add Column" at bounding box center [807, 411] width 1482 height 561
click at [80, 468] on div "Add Column" at bounding box center [807, 411] width 1482 height 561
click at [113, 719] on span "Delete 11 Rows" at bounding box center [113, 718] width 76 height 16
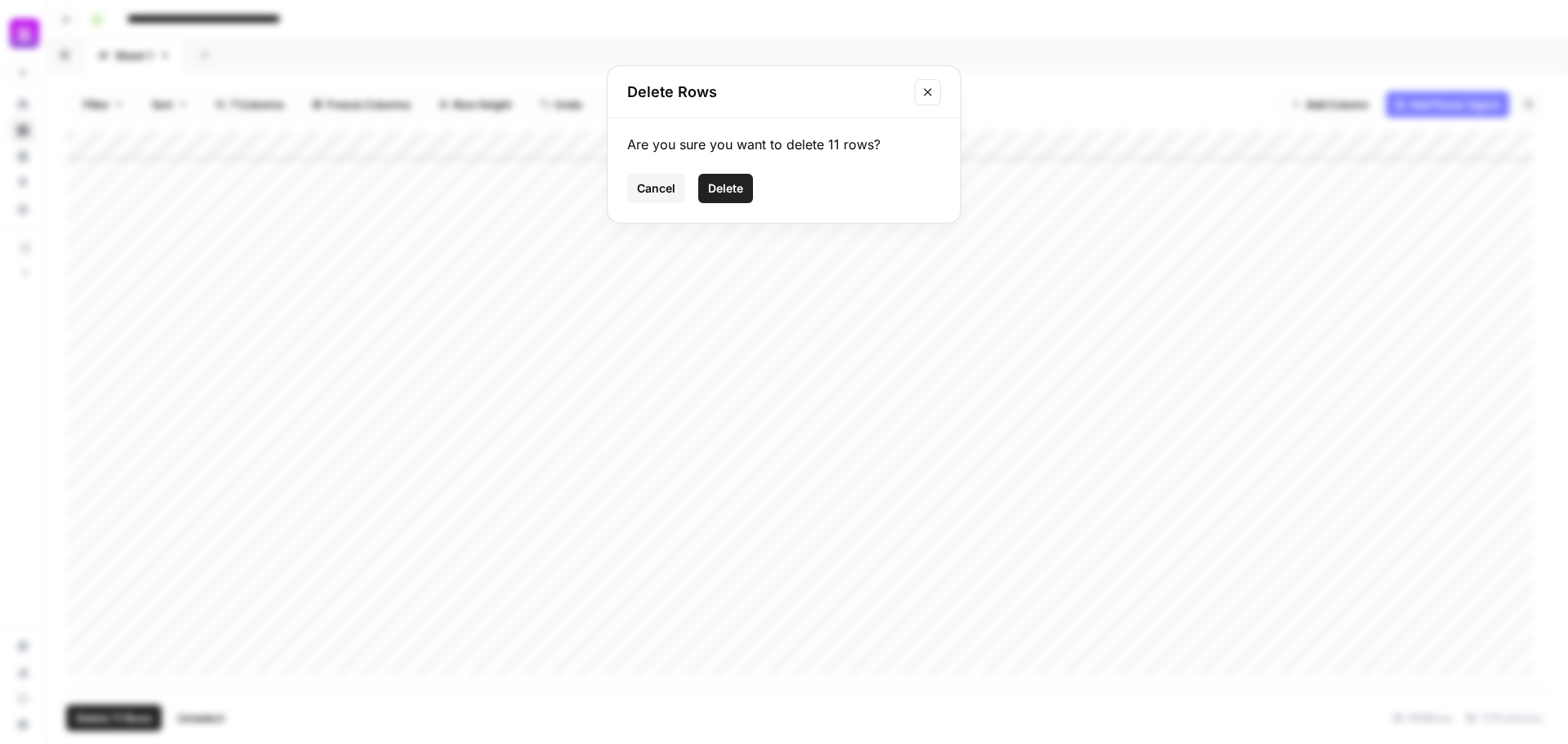
click at [730, 191] on span "Delete" at bounding box center [725, 188] width 35 height 16
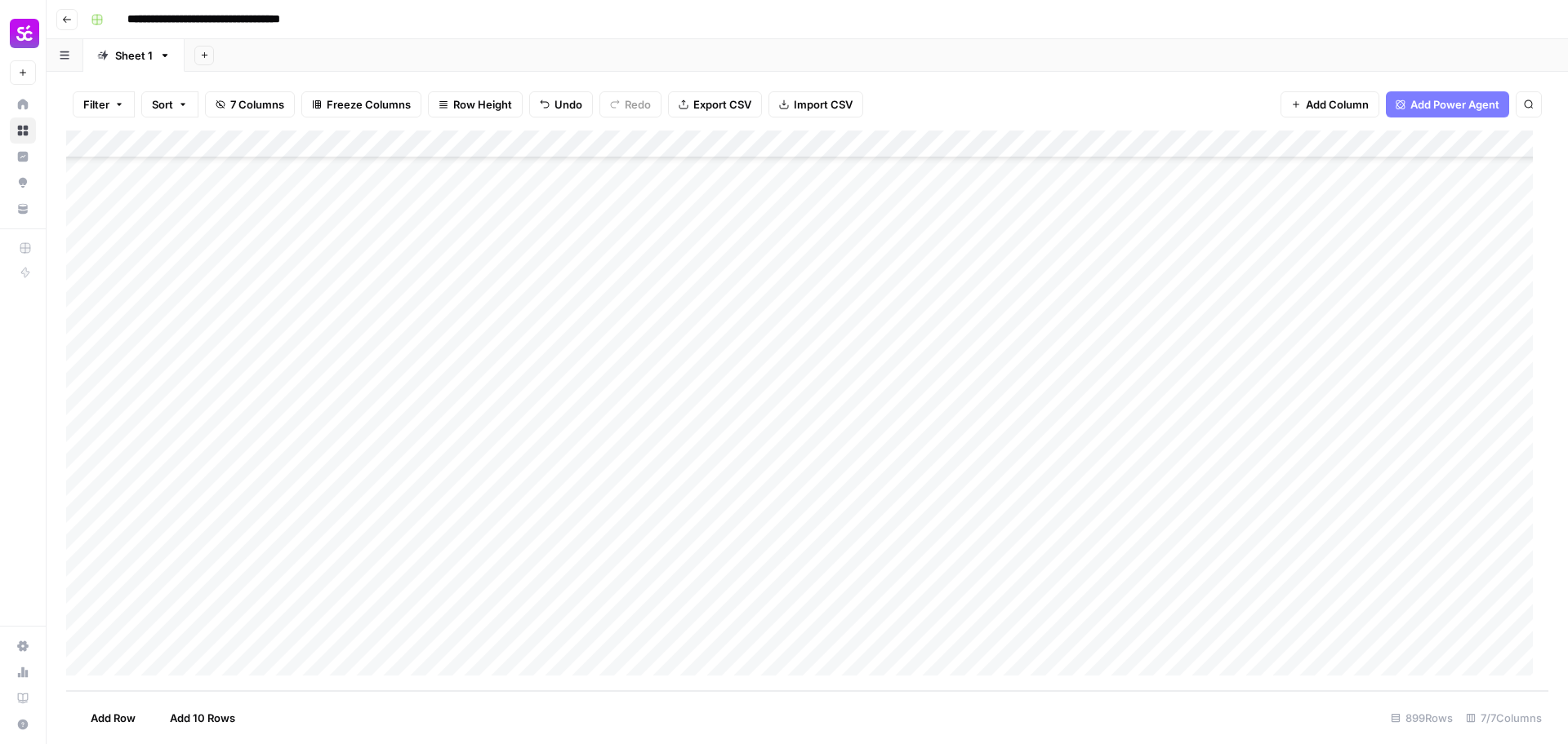
scroll to position [24455, 0]
click at [251, 250] on div "Add Column" at bounding box center [807, 411] width 1482 height 561
click at [472, 248] on div "Add Column" at bounding box center [807, 411] width 1482 height 561
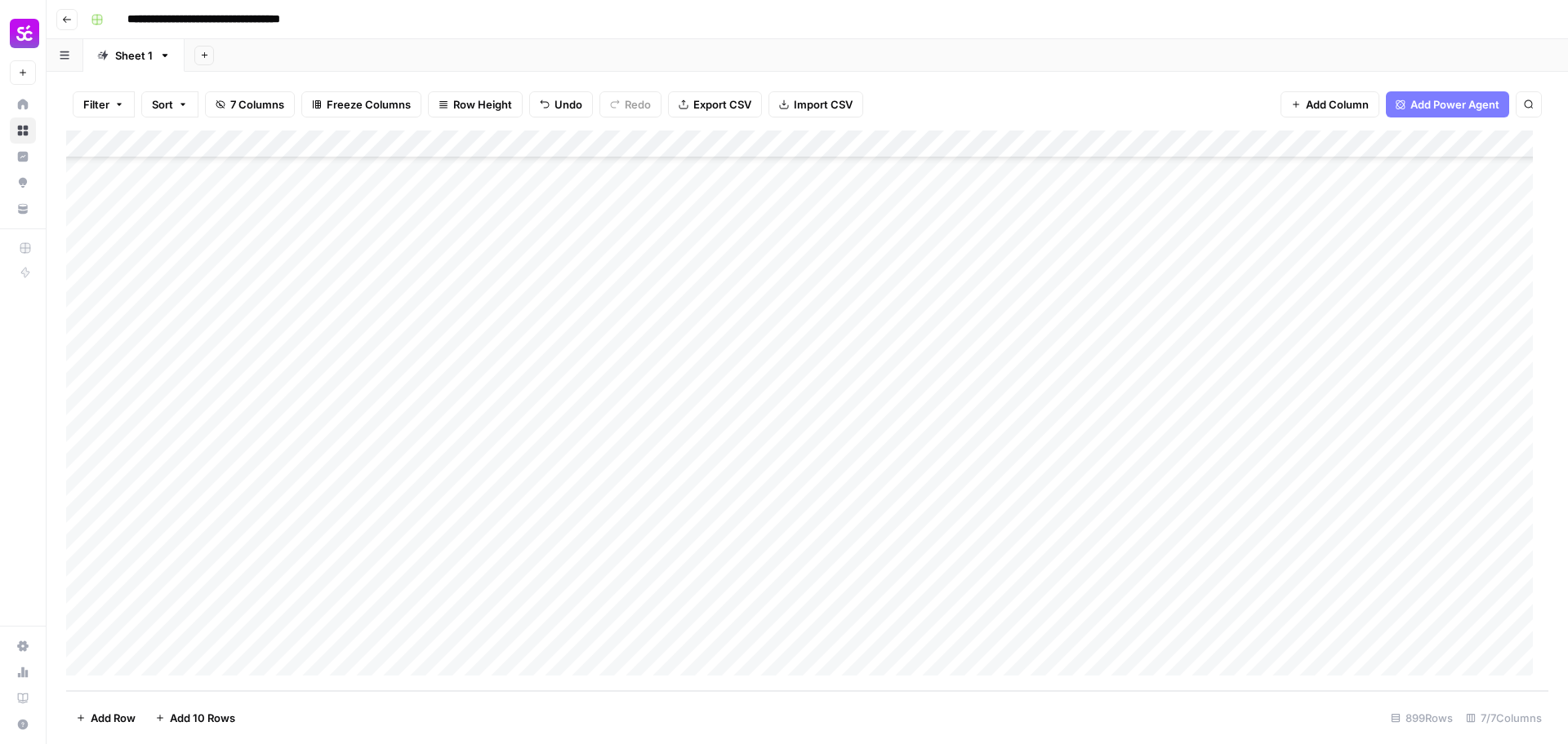
click at [602, 304] on div "Add Column" at bounding box center [807, 411] width 1482 height 561
click at [489, 252] on div "Add Column" at bounding box center [807, 411] width 1482 height 561
click at [439, 276] on div "Add Column" at bounding box center [807, 411] width 1482 height 561
click at [262, 637] on div "Add Column" at bounding box center [807, 411] width 1482 height 561
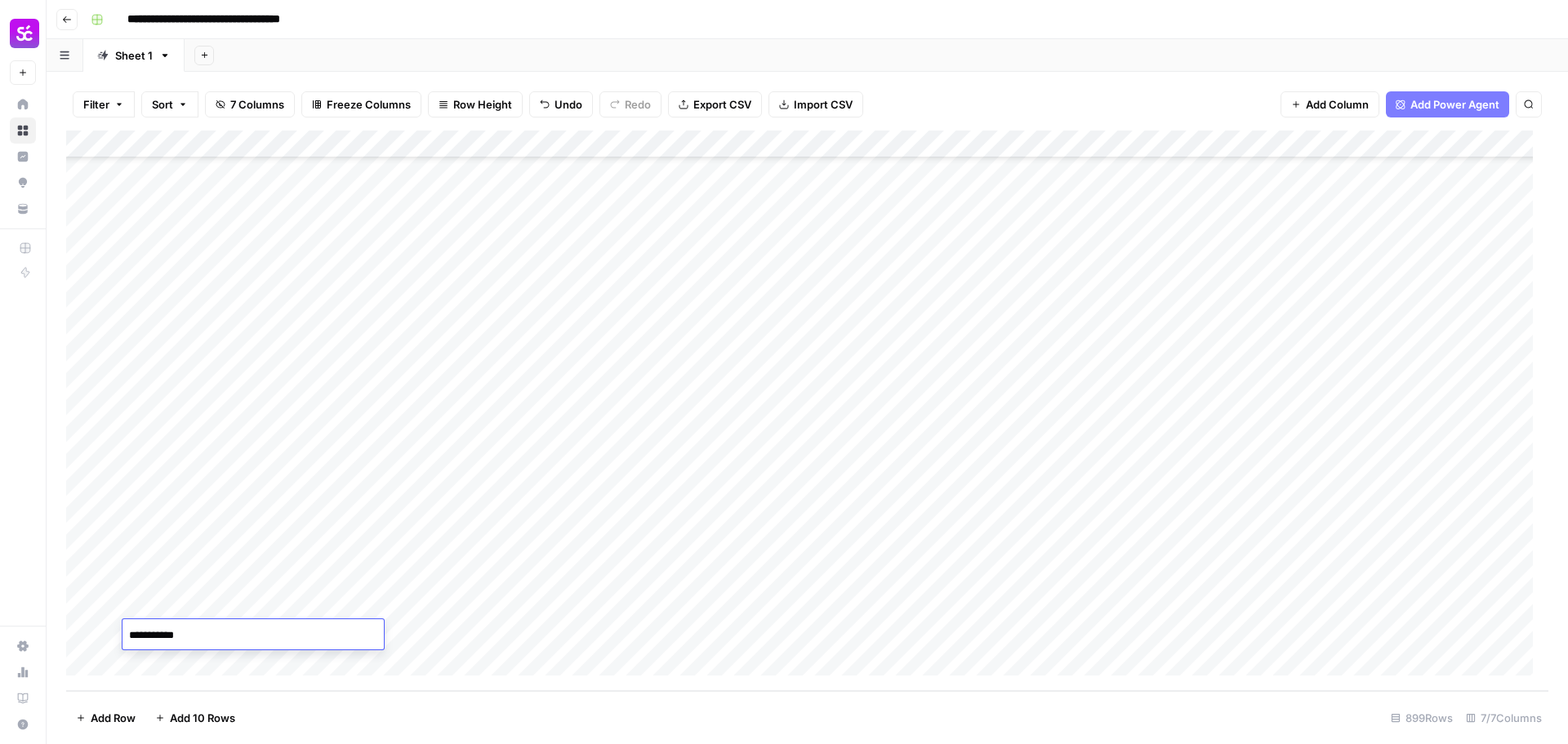
click at [209, 249] on div "Add Column" at bounding box center [807, 411] width 1482 height 561
click at [465, 301] on div "Add Column" at bounding box center [807, 411] width 1482 height 561
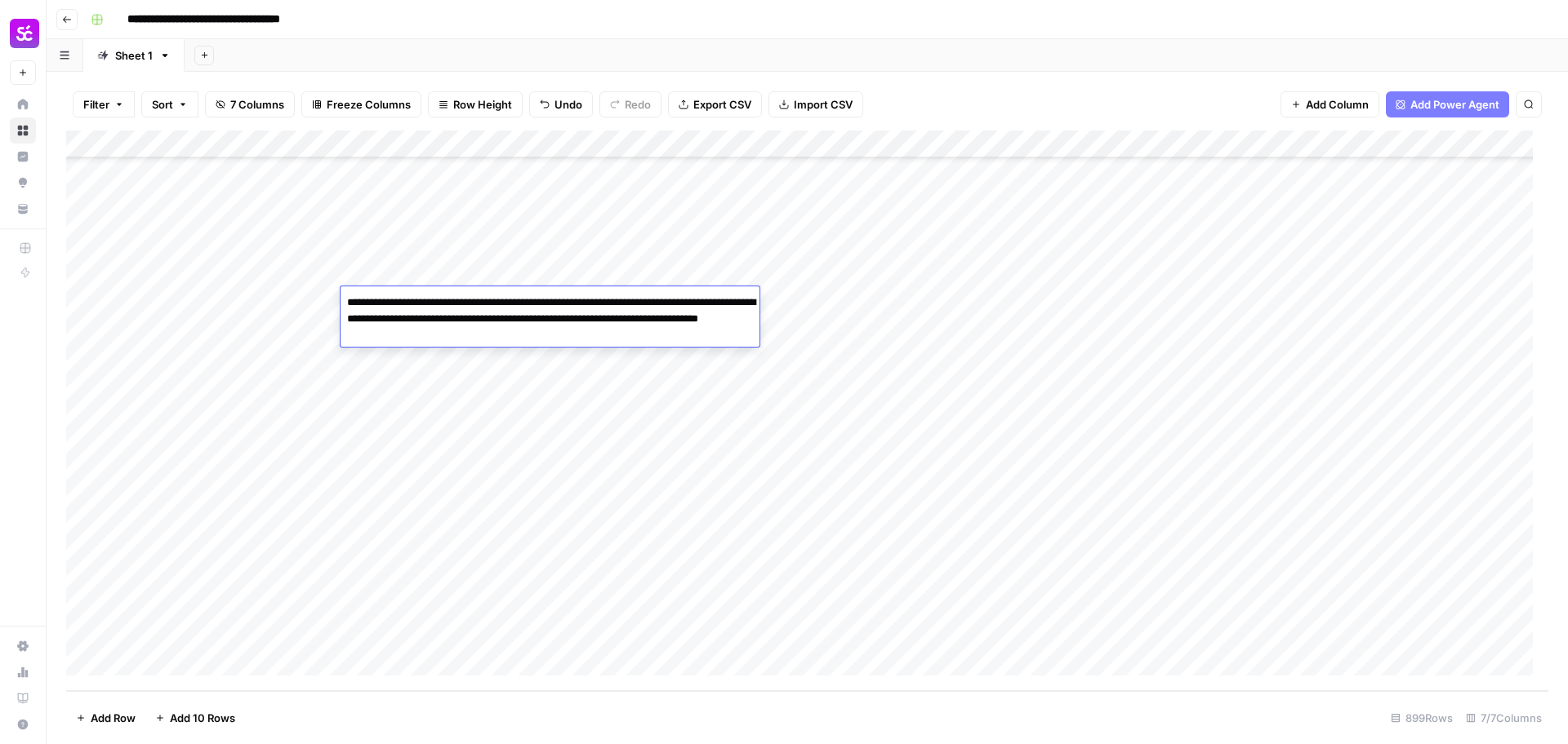
drag, startPoint x: 458, startPoint y: 304, endPoint x: 548, endPoint y: 334, distance: 94.9
click at [548, 334] on textarea "**********" at bounding box center [549, 319] width 419 height 56
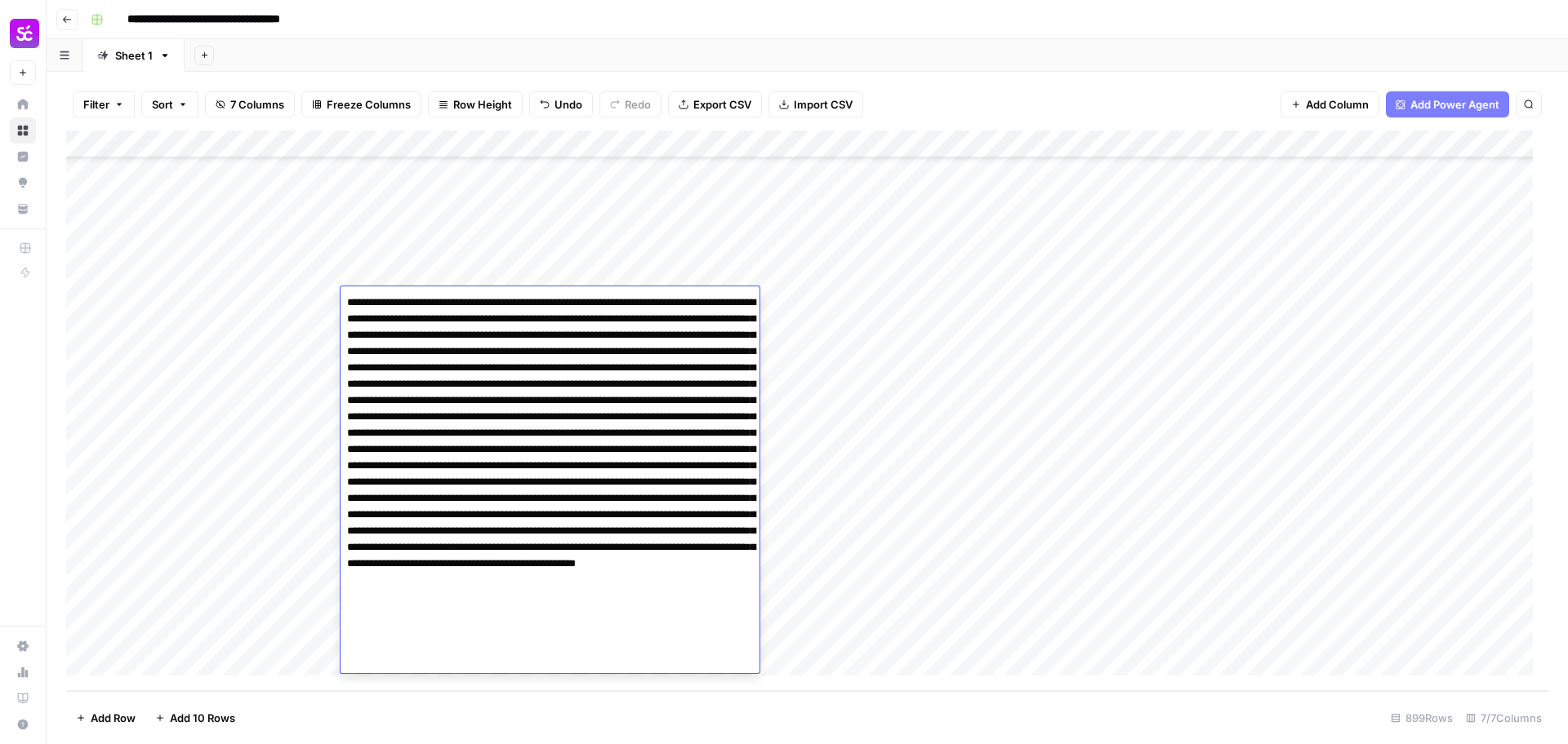
type textarea "**********"
click at [173, 327] on div "Add Column" at bounding box center [807, 411] width 1482 height 561
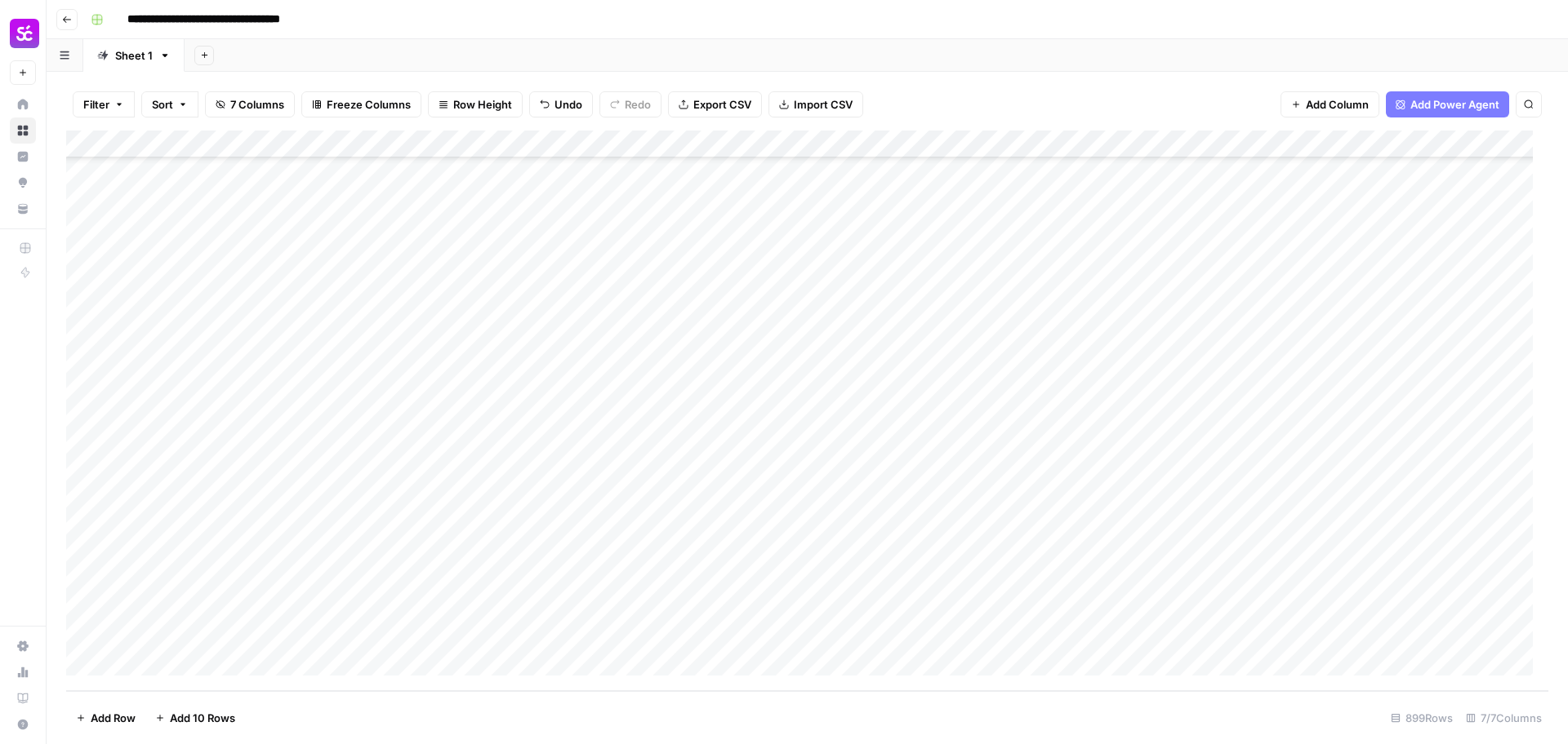
click at [434, 329] on div "Add Column" at bounding box center [807, 411] width 1482 height 561
click at [511, 334] on div "Add Column" at bounding box center [807, 411] width 1482 height 561
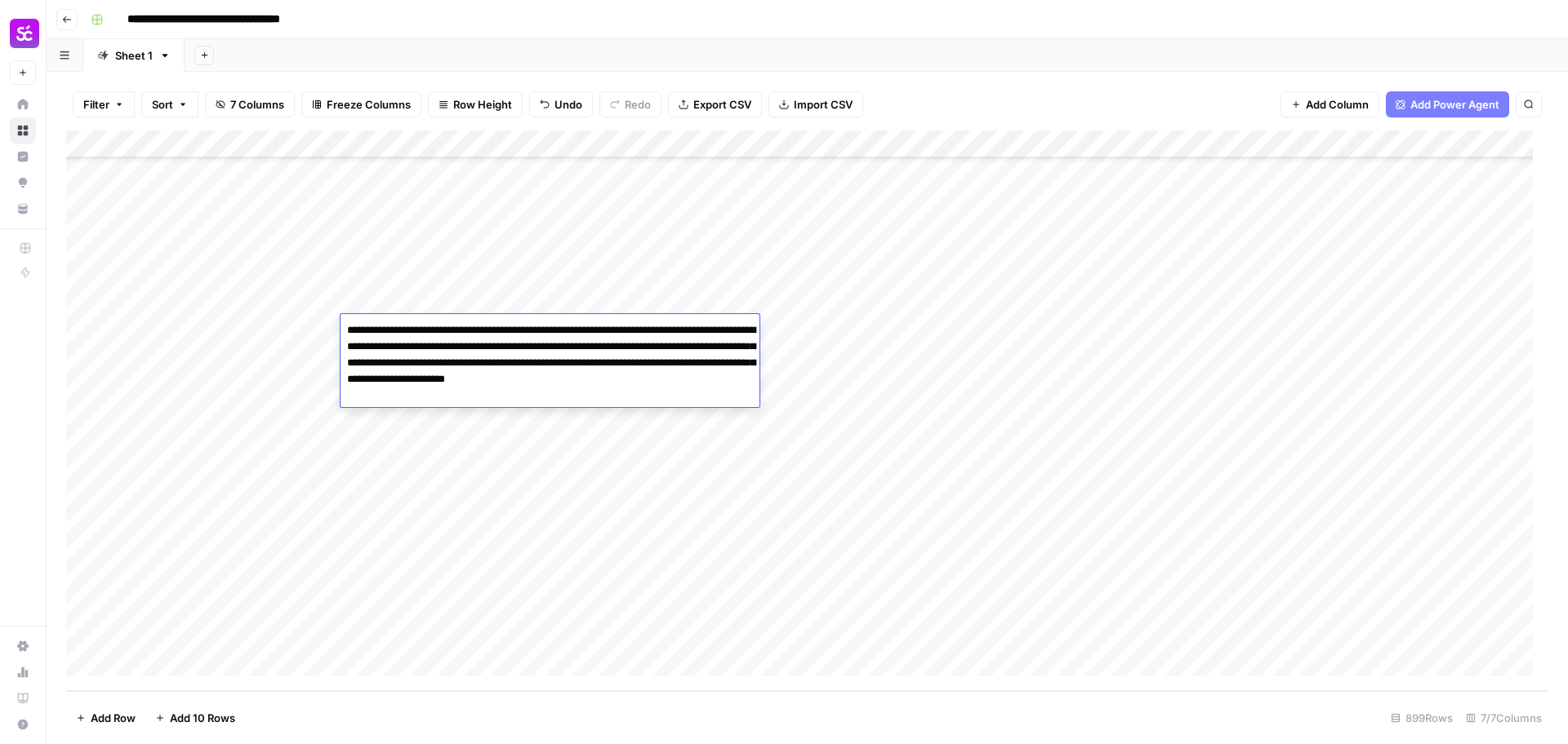
drag, startPoint x: 461, startPoint y: 333, endPoint x: 544, endPoint y: 406, distance: 110.5
click at [544, 406] on textarea "**********" at bounding box center [549, 363] width 419 height 88
type textarea "**********"
click at [212, 361] on div "Add Column" at bounding box center [807, 411] width 1482 height 561
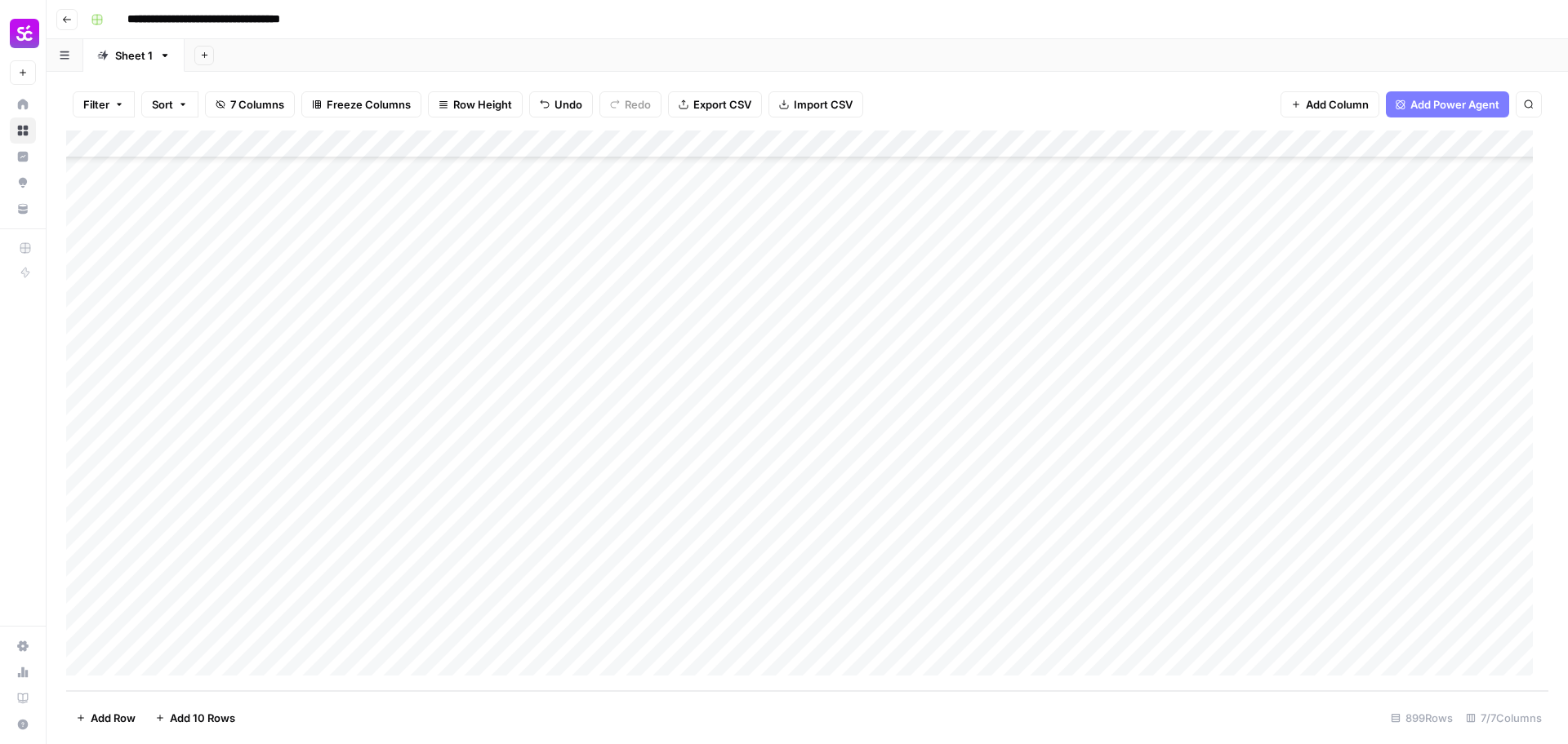
click at [80, 358] on div "Add Column" at bounding box center [807, 411] width 1482 height 561
click at [119, 712] on span "Delete 1 Row" at bounding box center [108, 718] width 65 height 16
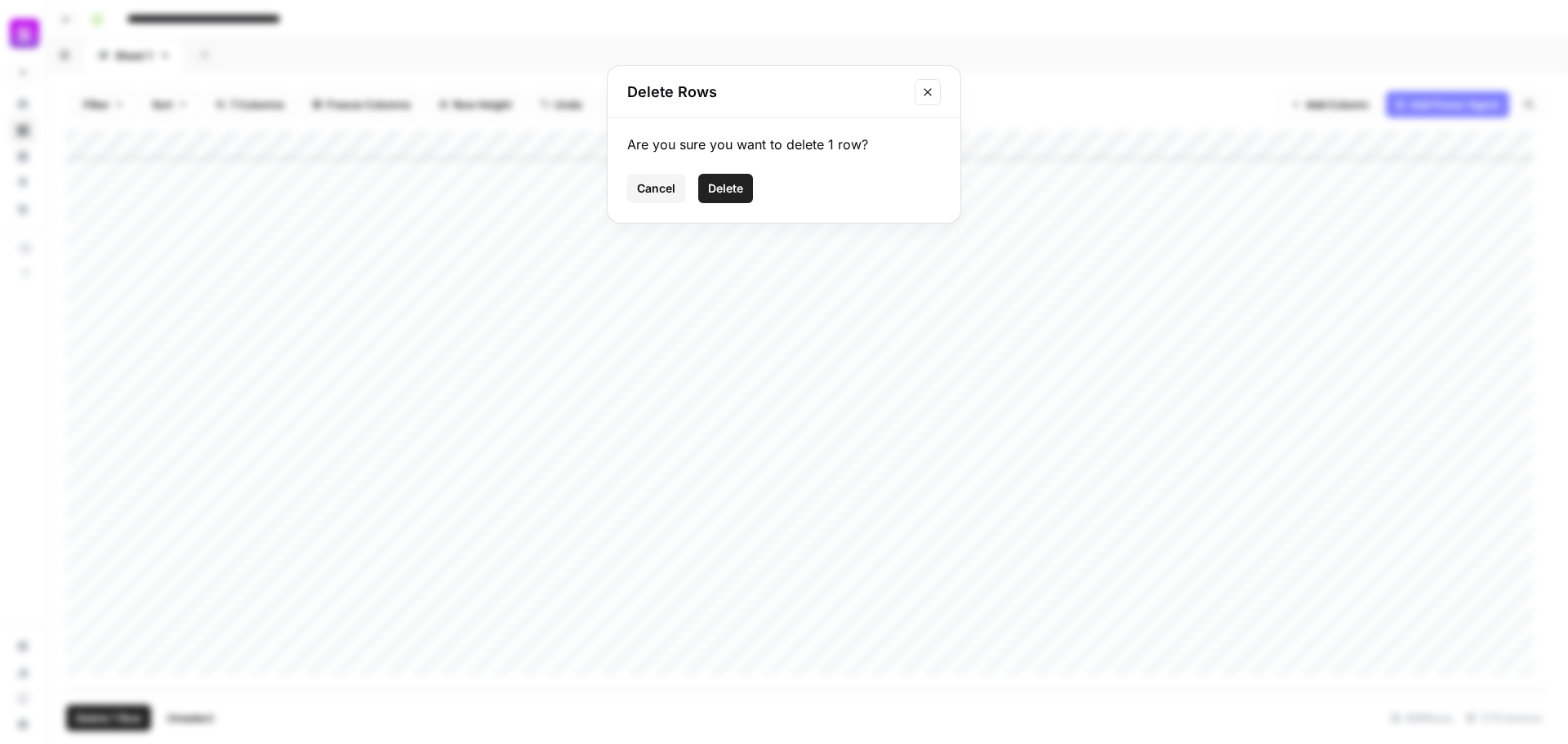
click at [736, 191] on span "Delete" at bounding box center [725, 188] width 35 height 16
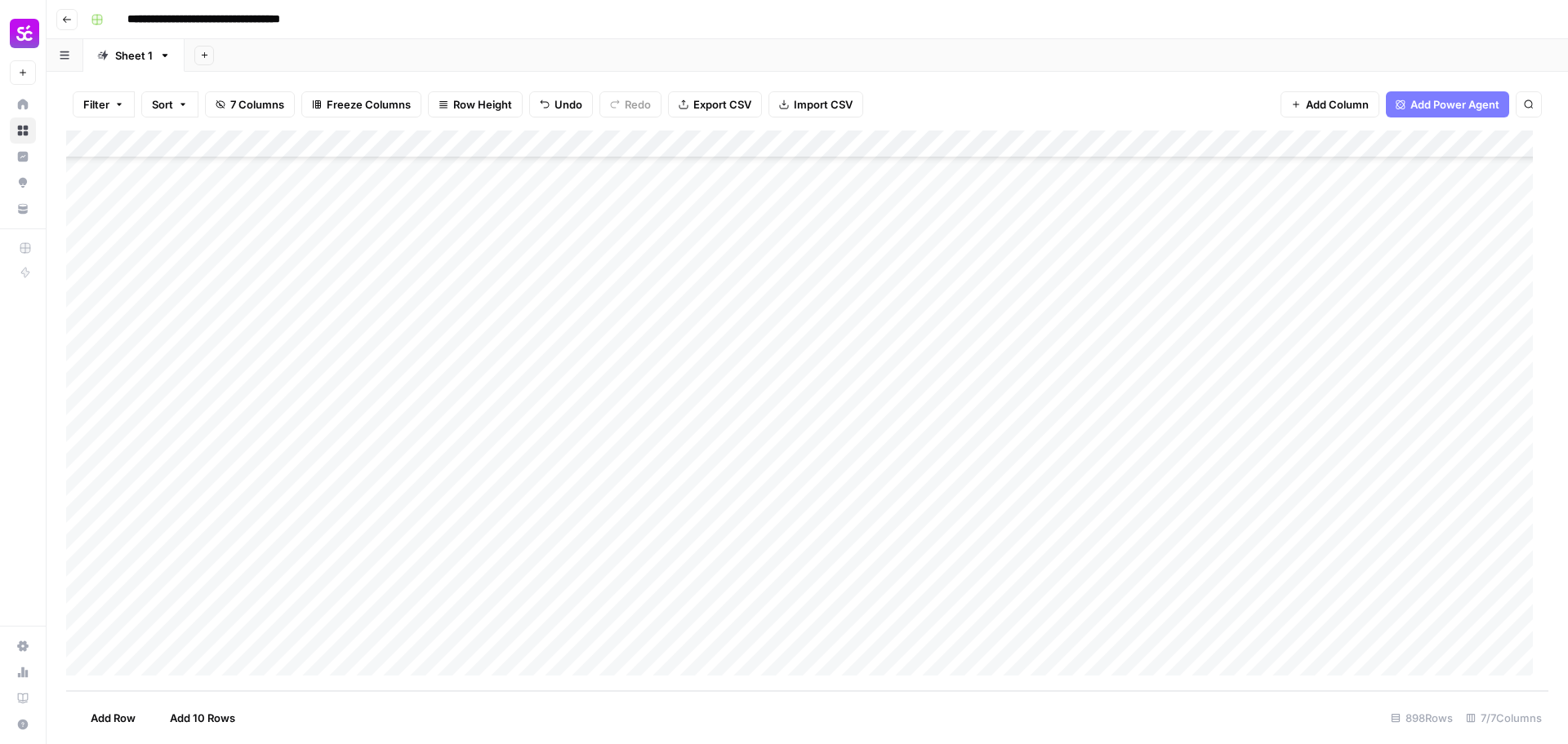
scroll to position [24428, 0]
click at [193, 389] on div "Add Column" at bounding box center [807, 411] width 1482 height 561
click at [460, 397] on div "Add Column" at bounding box center [807, 411] width 1482 height 561
click at [445, 415] on div "Add Column" at bounding box center [807, 411] width 1482 height 561
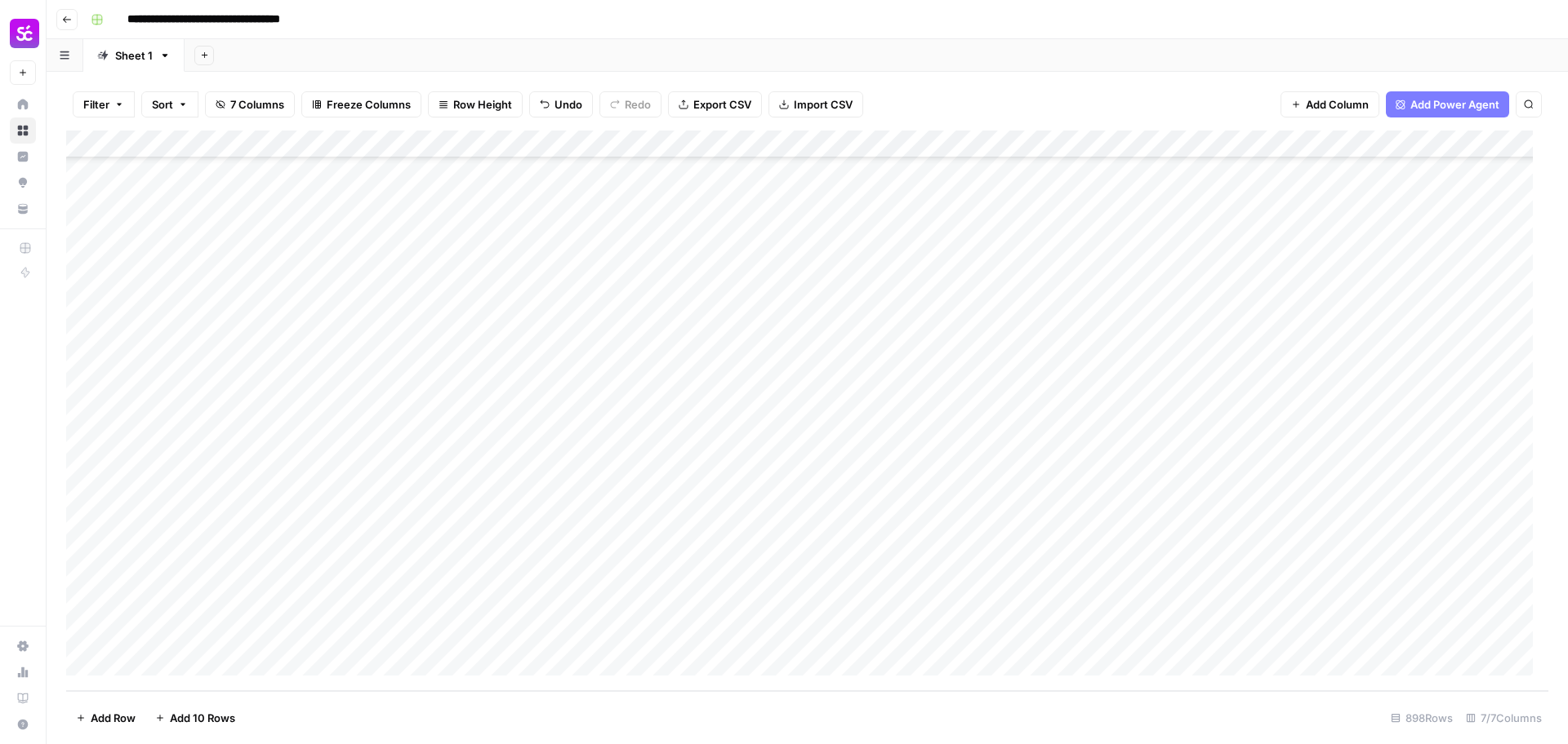
click at [445, 415] on div "Add Column" at bounding box center [807, 411] width 1482 height 561
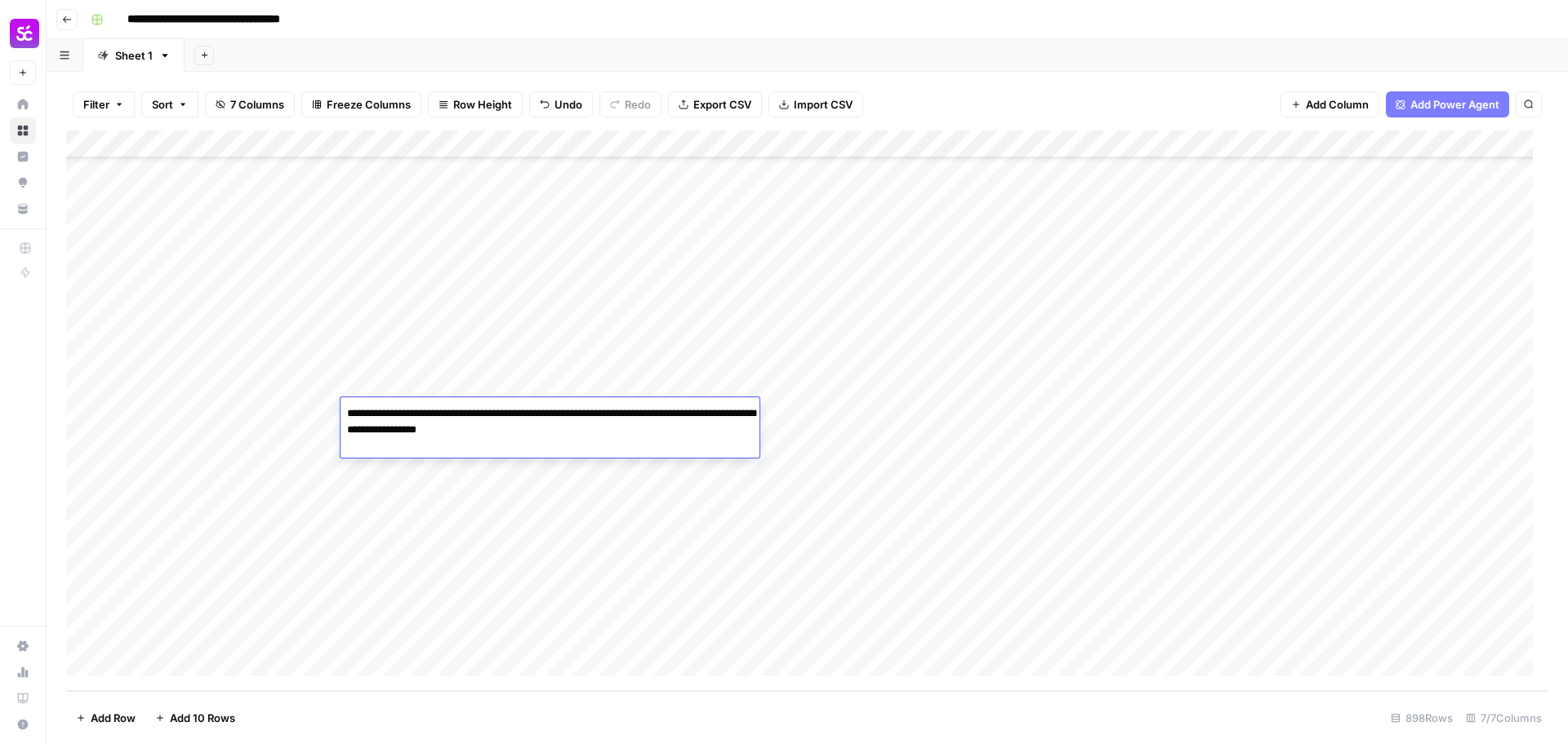
click at [278, 375] on div "Add Column" at bounding box center [807, 411] width 1482 height 561
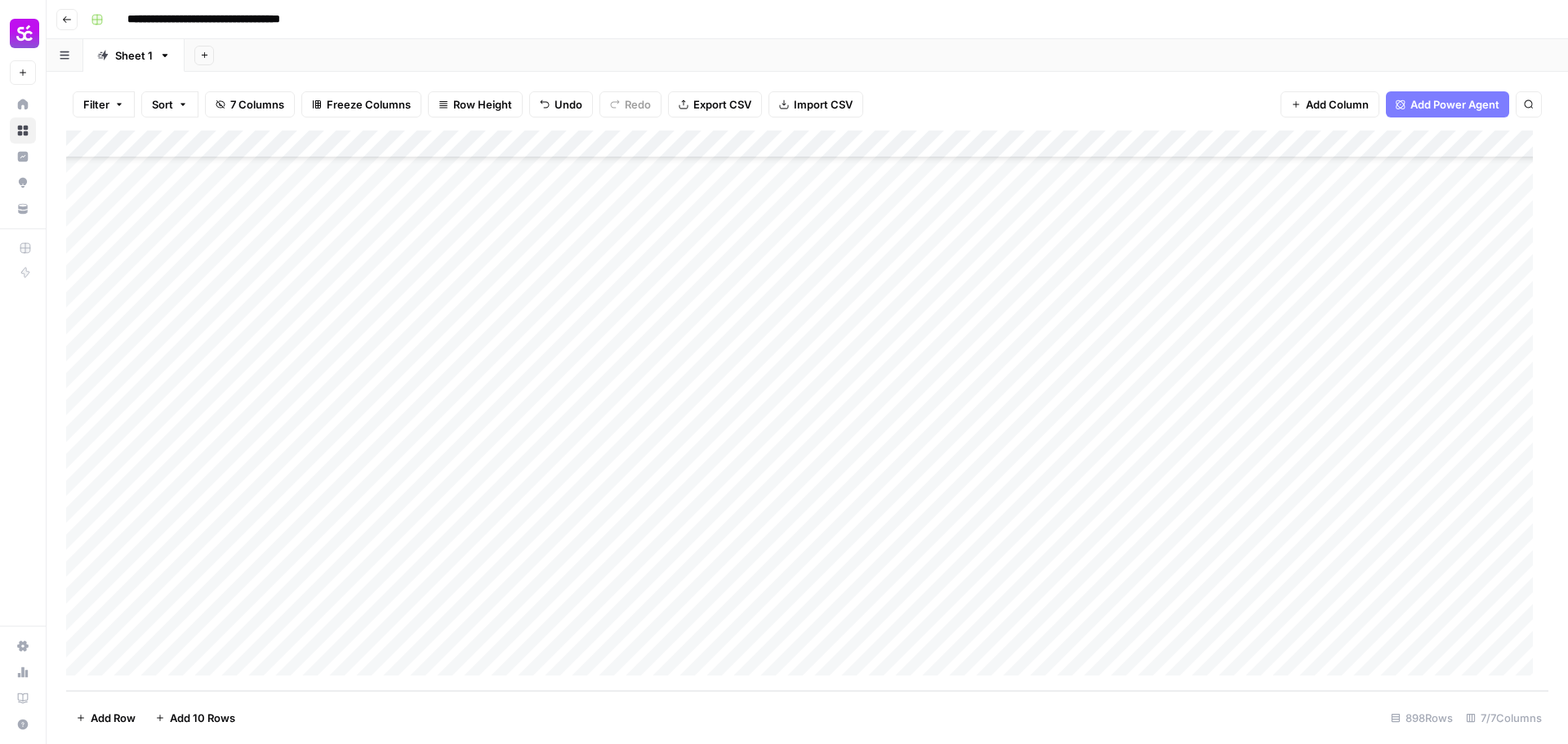
click at [180, 379] on div "Add Column" at bounding box center [807, 411] width 1482 height 561
click at [180, 379] on textarea "**********" at bounding box center [253, 386] width 261 height 23
click at [193, 389] on textarea "**********" at bounding box center [253, 386] width 261 height 23
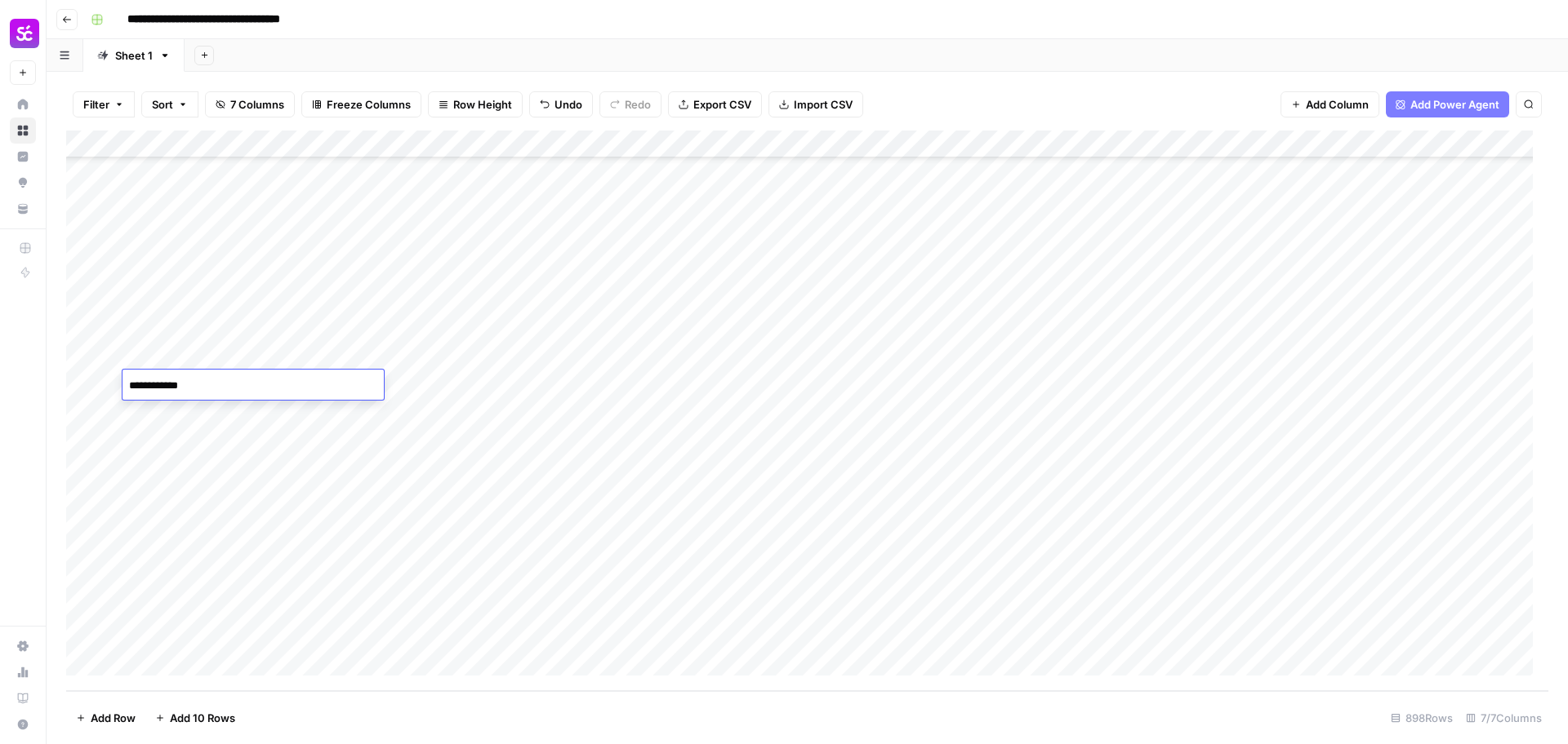
click at [226, 417] on div "Add Column" at bounding box center [807, 411] width 1482 height 561
click at [188, 410] on div "Add Column" at bounding box center [807, 411] width 1482 height 561
click at [86, 413] on div "Add Column" at bounding box center [807, 411] width 1482 height 561
click at [89, 386] on div "Add Column" at bounding box center [807, 411] width 1482 height 561
click at [138, 714] on span "Delete 2 Rows" at bounding box center [112, 718] width 73 height 16
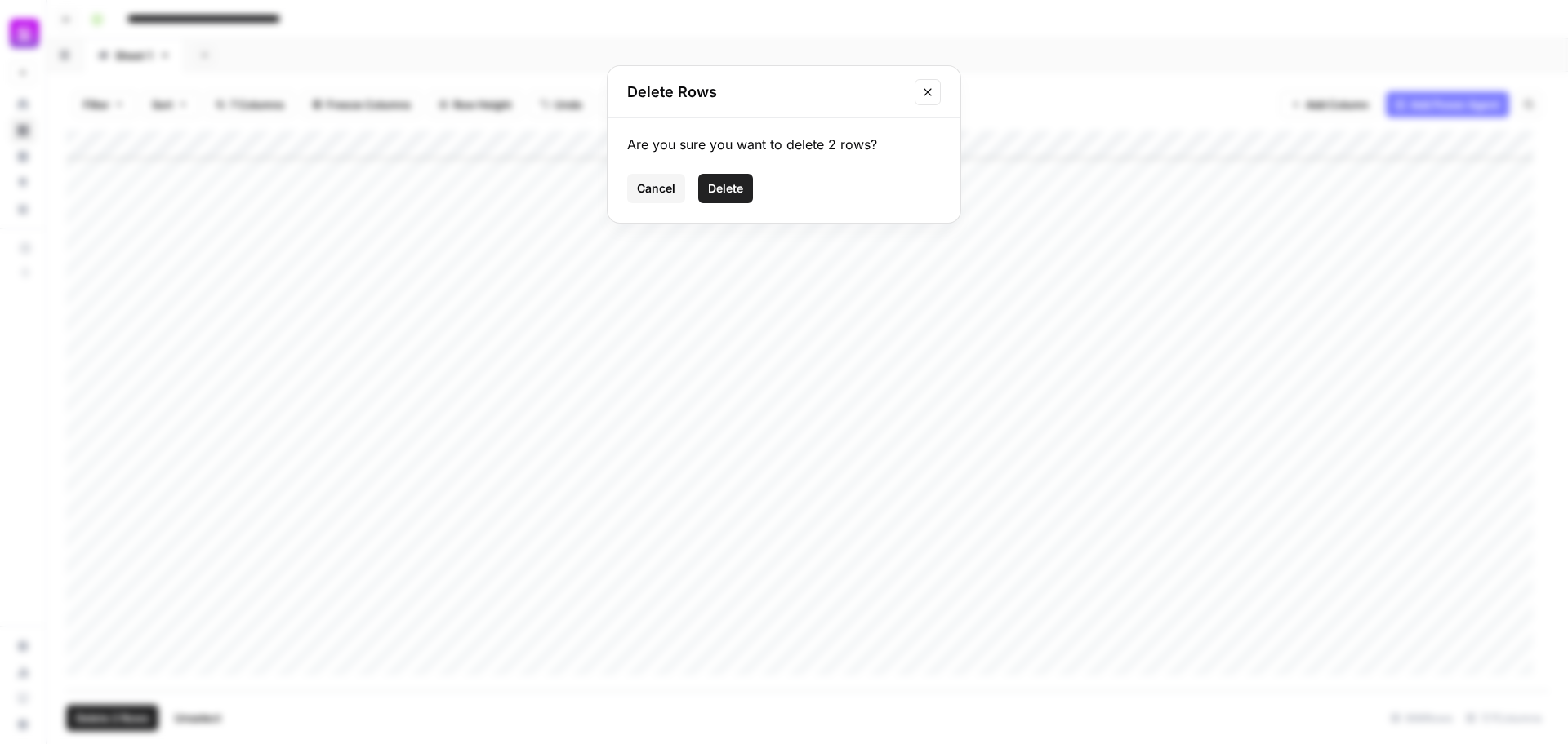
click at [736, 192] on span "Delete" at bounding box center [725, 188] width 35 height 16
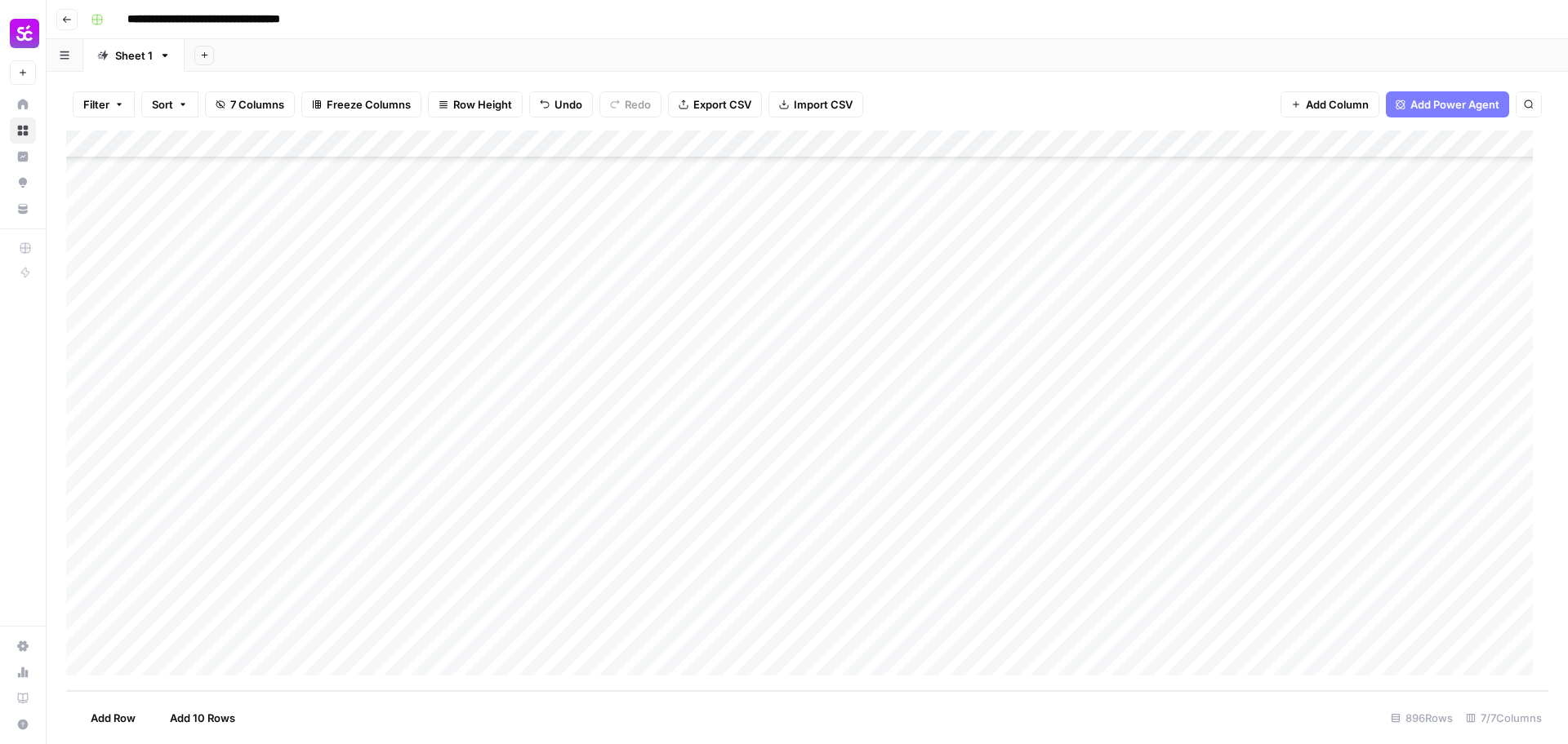
scroll to position [24373, 0]
click at [238, 412] on div "Add Column" at bounding box center [807, 411] width 1482 height 561
type input "*****"
click at [451, 436] on div "Add Column" at bounding box center [807, 411] width 1482 height 561
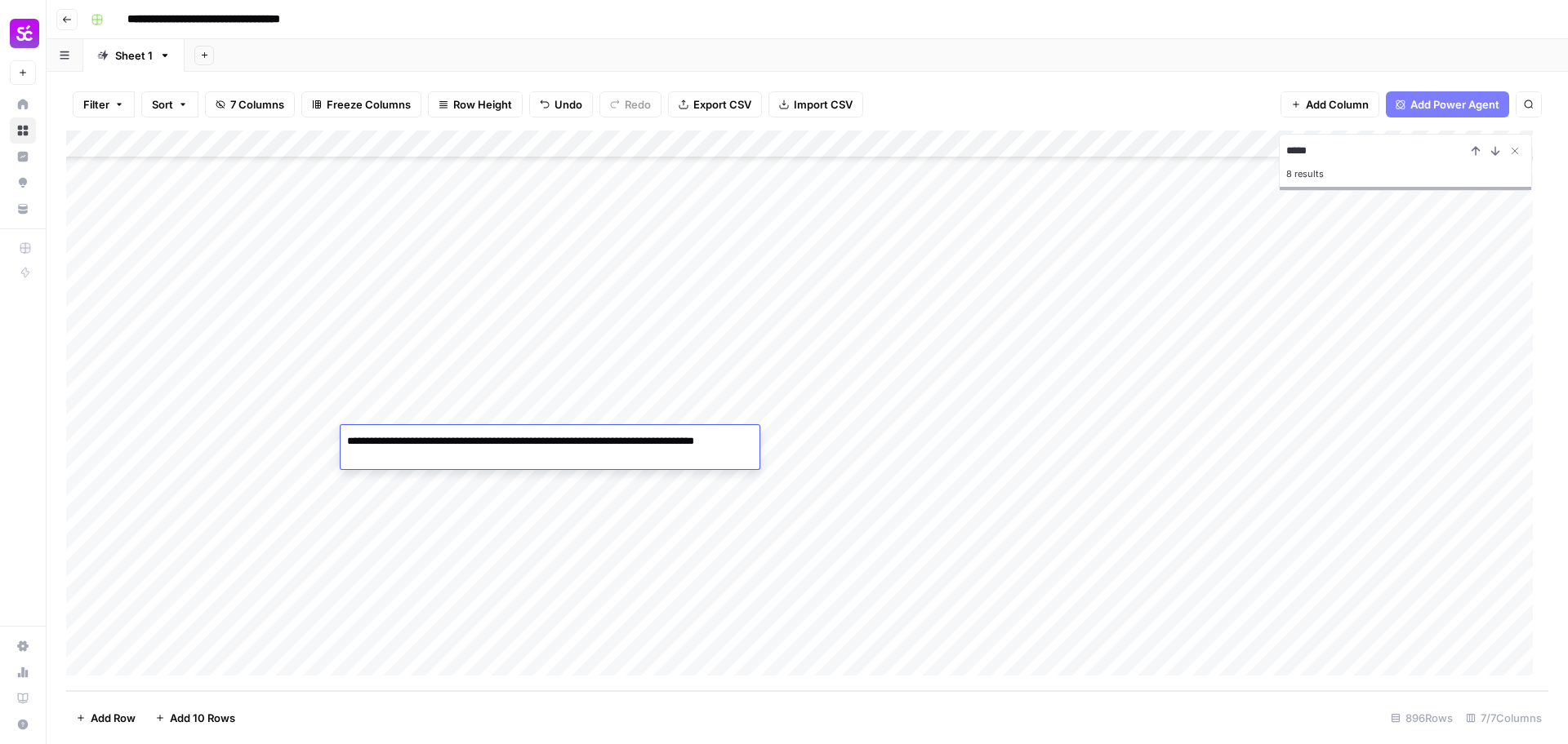
drag, startPoint x: 460, startPoint y: 444, endPoint x: 504, endPoint y: 472, distance: 52.2
click at [504, 472] on body "**********" at bounding box center [784, 372] width 1568 height 744
type textarea "**********"
click at [398, 381] on div "Add Column" at bounding box center [807, 411] width 1482 height 561
click at [658, 464] on div "Add Column" at bounding box center [807, 411] width 1482 height 561
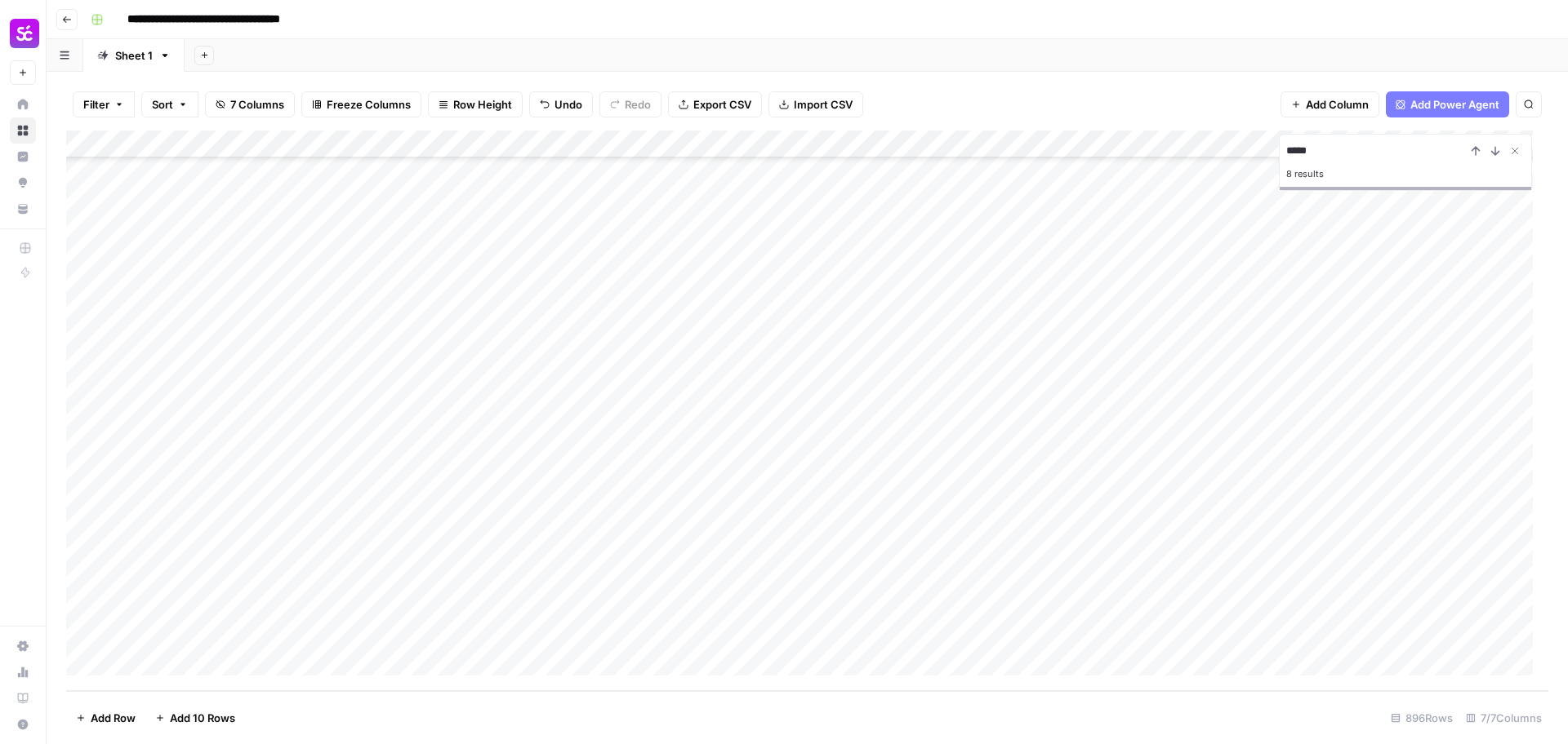
click at [658, 464] on div "Add Column" at bounding box center [807, 411] width 1482 height 561
drag, startPoint x: 460, startPoint y: 472, endPoint x: 550, endPoint y: 500, distance: 94.3
click at [550, 500] on body "**********" at bounding box center [784, 372] width 1568 height 744
type textarea "**********"
click at [577, 500] on div "Add Column" at bounding box center [807, 411] width 1482 height 561
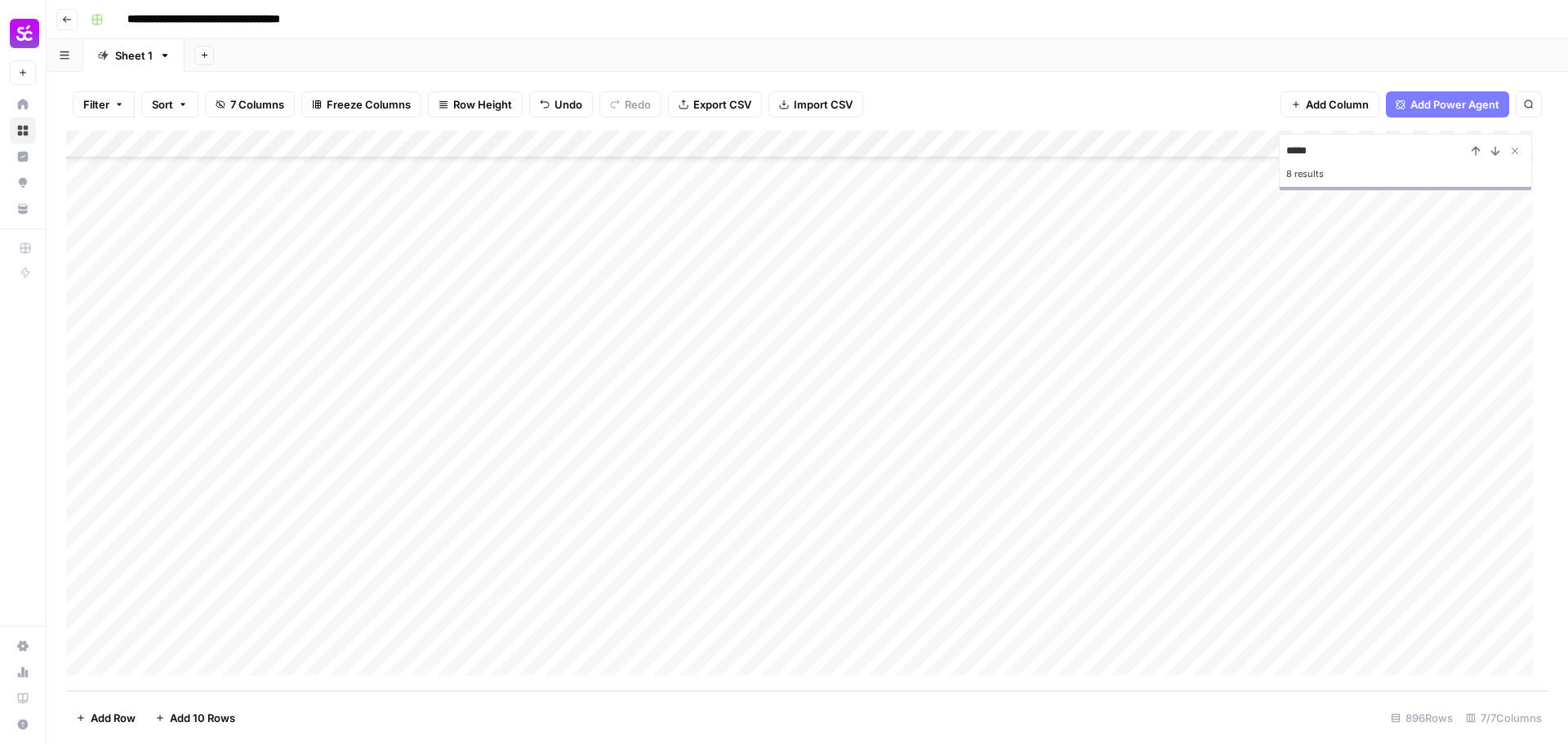
click at [85, 496] on div "Add Column" at bounding box center [807, 411] width 1482 height 561
click at [131, 717] on span "Delete 1 Row" at bounding box center [108, 718] width 65 height 16
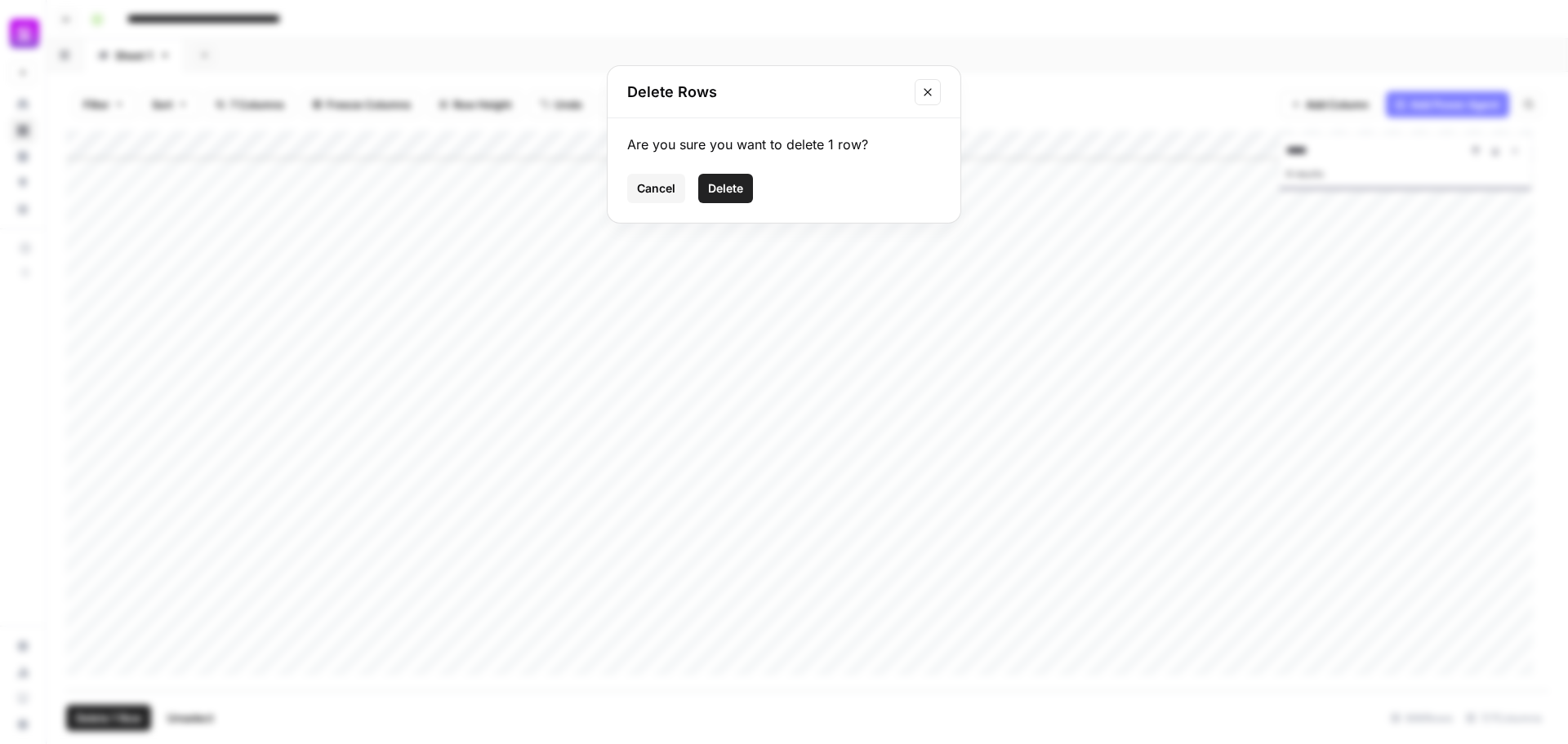
click at [725, 191] on span "Delete" at bounding box center [725, 188] width 35 height 16
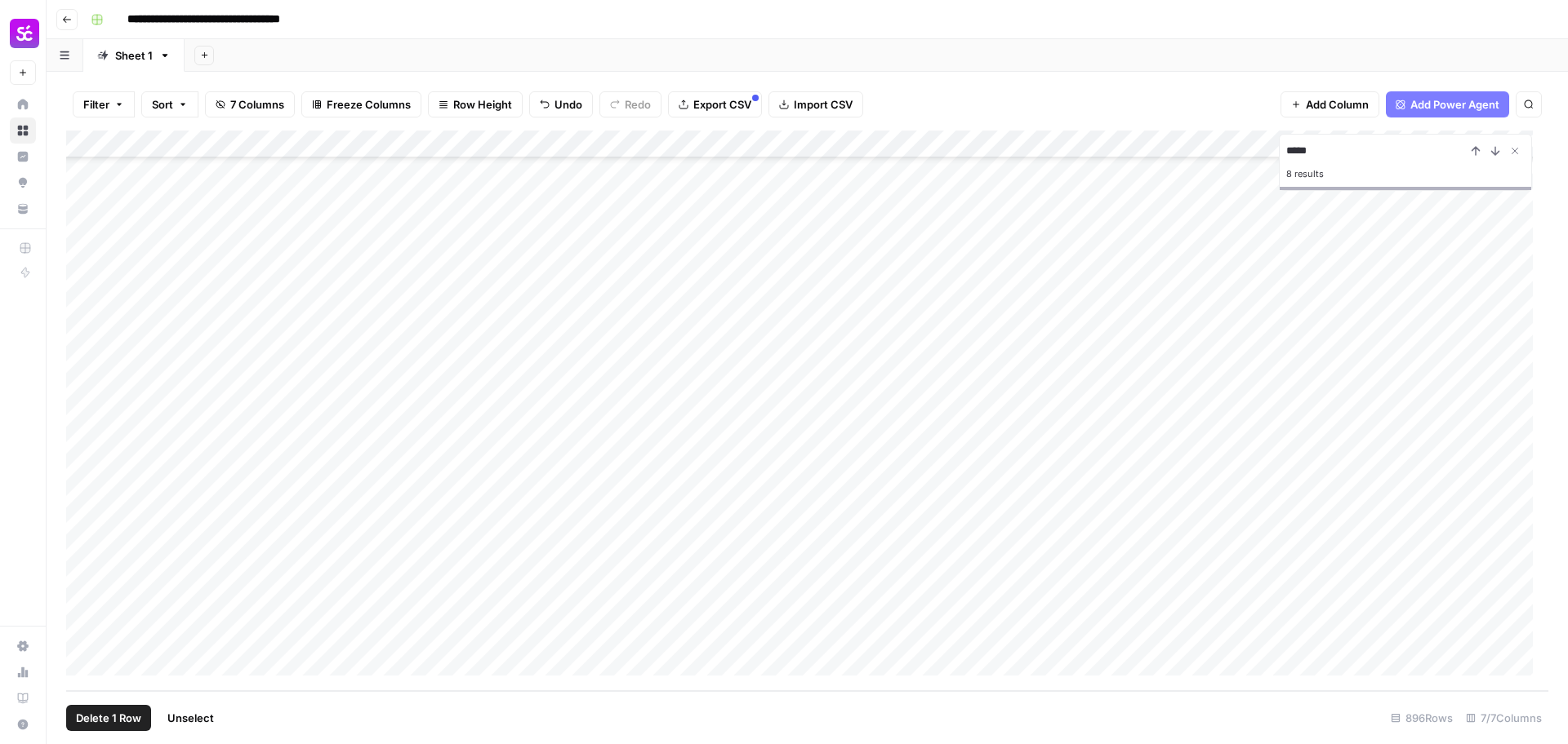
scroll to position [24345, 0]
click at [224, 465] on div "Add Column" at bounding box center [807, 411] width 1482 height 561
click at [235, 440] on div "Add Column" at bounding box center [807, 411] width 1482 height 561
click at [214, 473] on div "Add Column" at bounding box center [807, 411] width 1482 height 561
click at [550, 462] on div "Add Column" at bounding box center [807, 411] width 1482 height 561
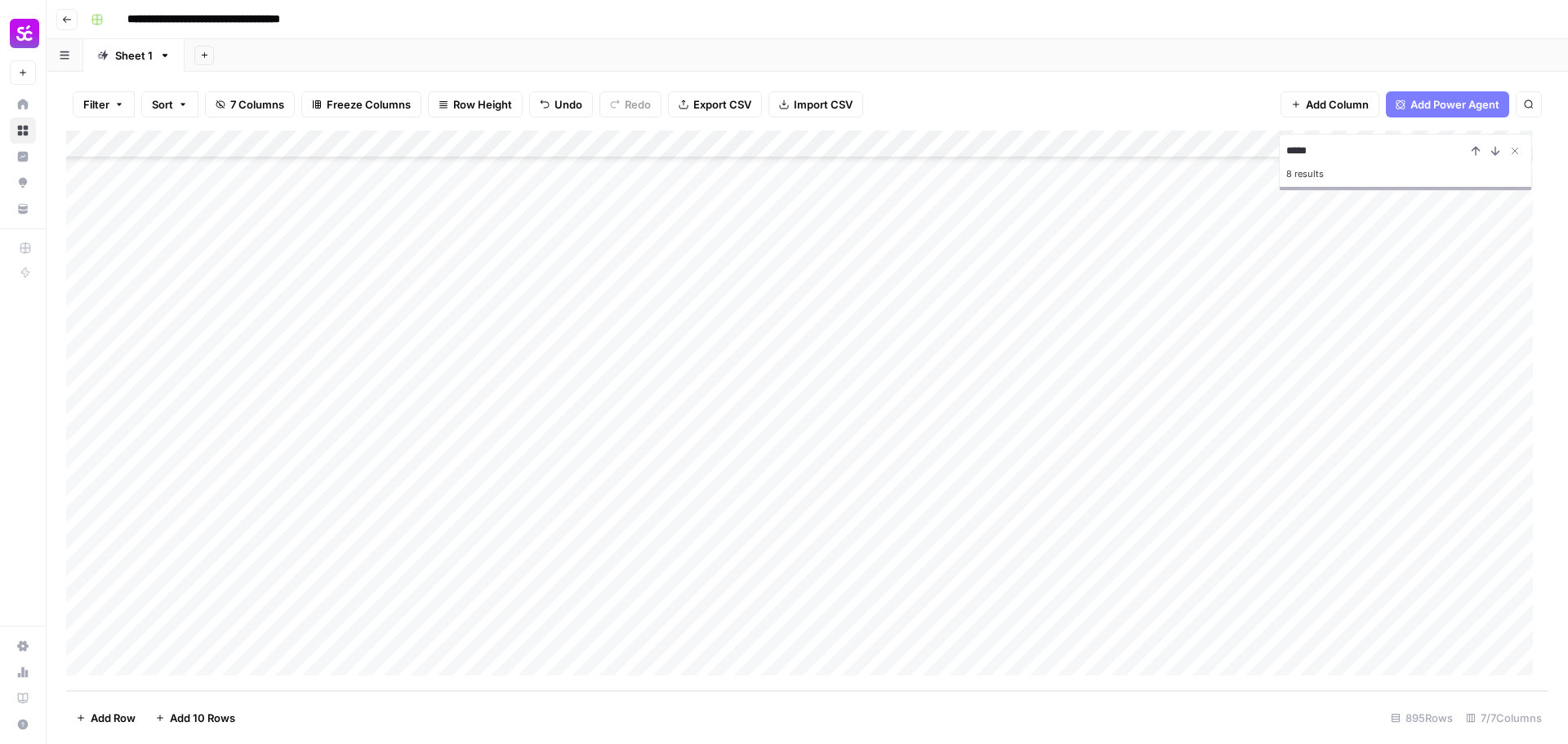
click at [252, 497] on div "Add Column" at bounding box center [807, 411] width 1482 height 561
click at [261, 526] on div "Add Column" at bounding box center [807, 411] width 1482 height 561
click at [567, 522] on div "Add Column" at bounding box center [807, 411] width 1482 height 561
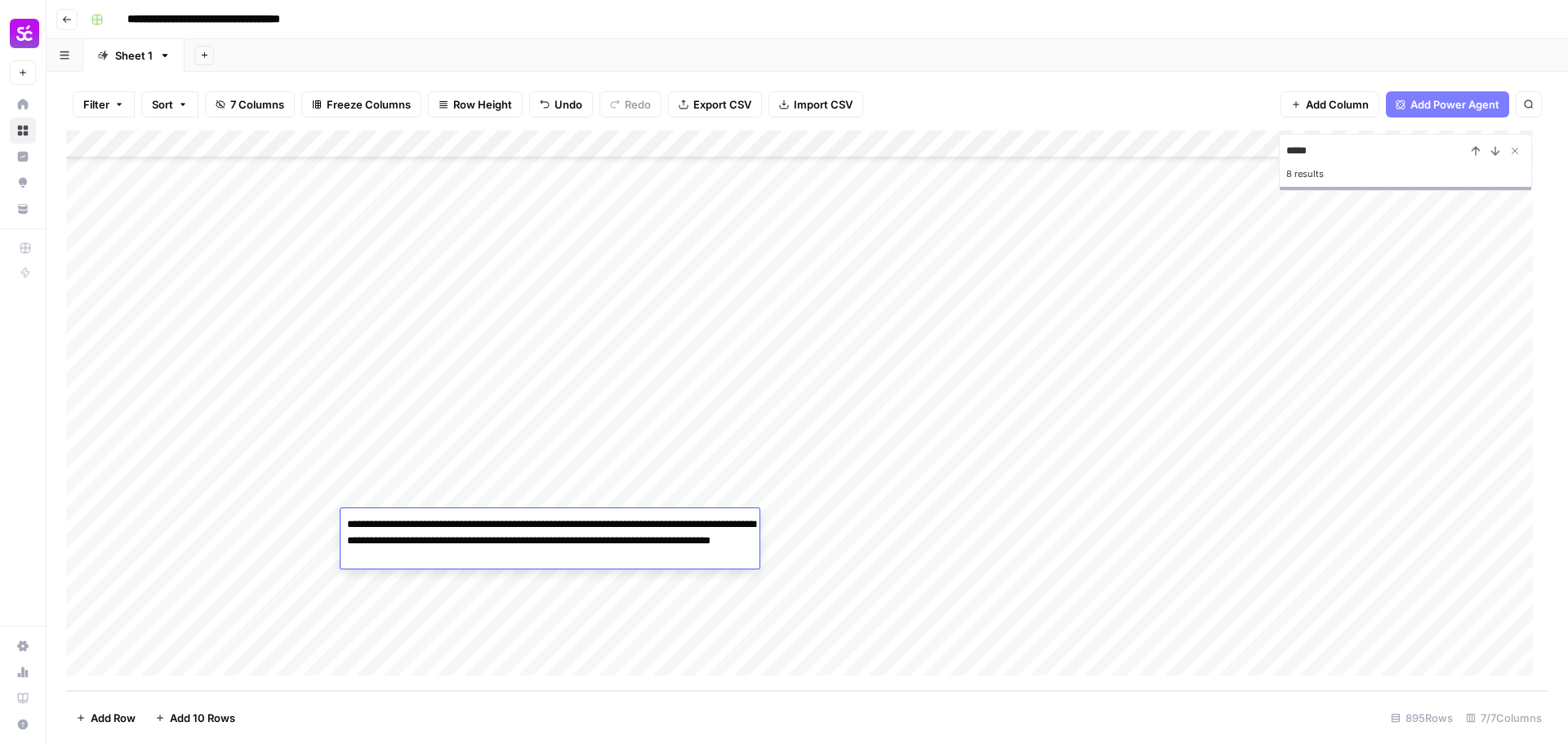
drag, startPoint x: 461, startPoint y: 528, endPoint x: 543, endPoint y: 559, distance: 87.7
click at [543, 559] on textarea "**********" at bounding box center [549, 541] width 419 height 56
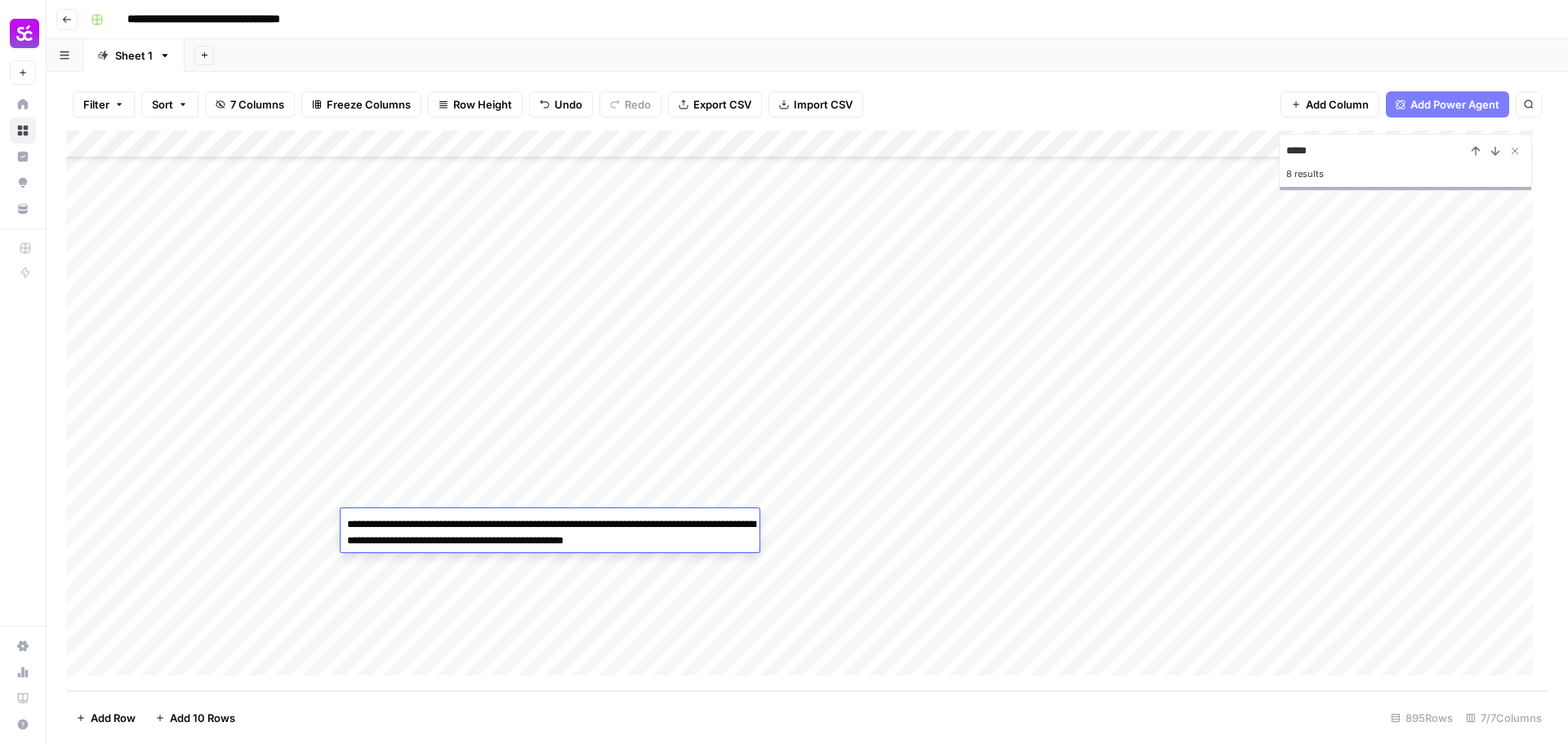
type textarea "**********"
click at [243, 553] on div "Add Column" at bounding box center [807, 411] width 1482 height 561
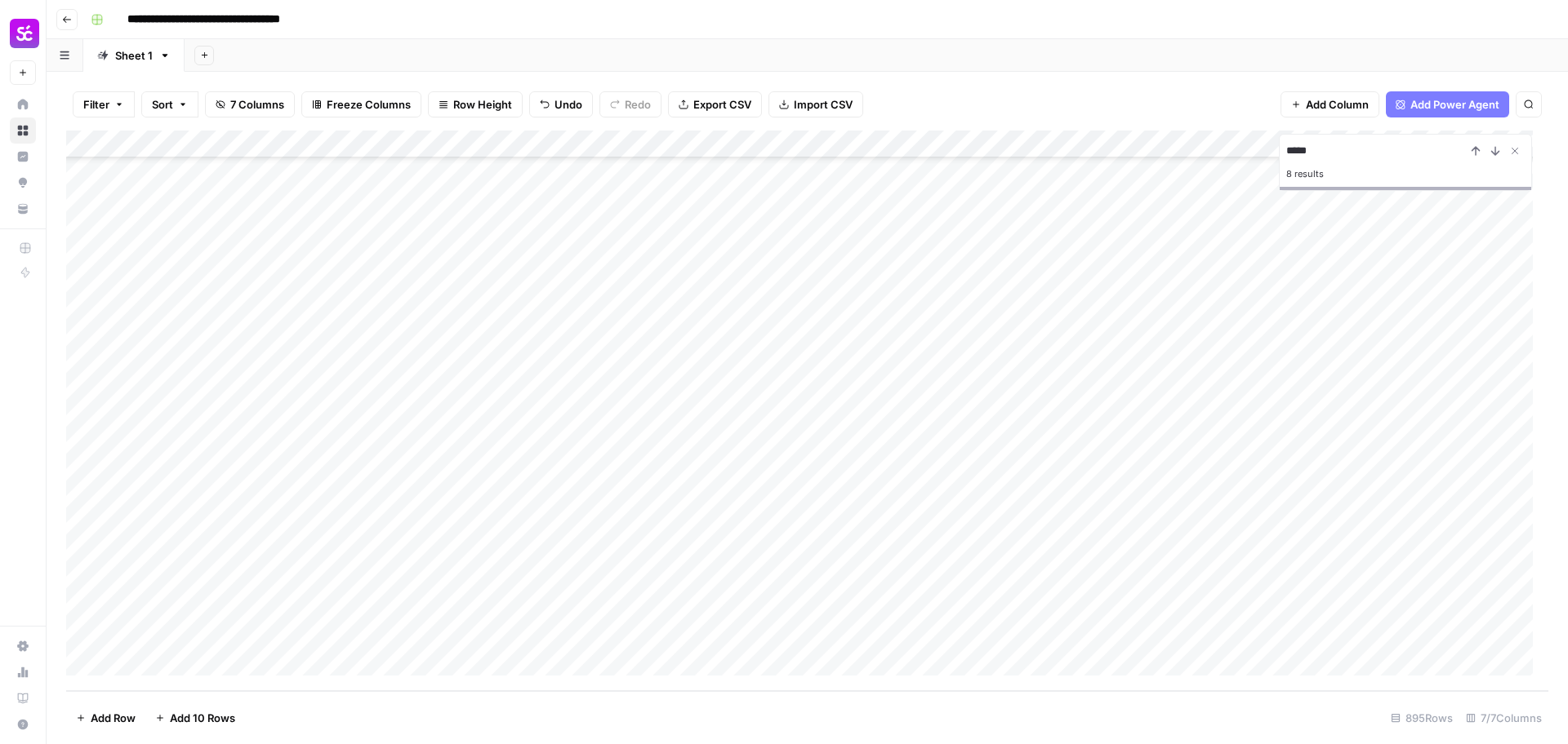
click at [478, 541] on div "Add Column" at bounding box center [807, 411] width 1482 height 561
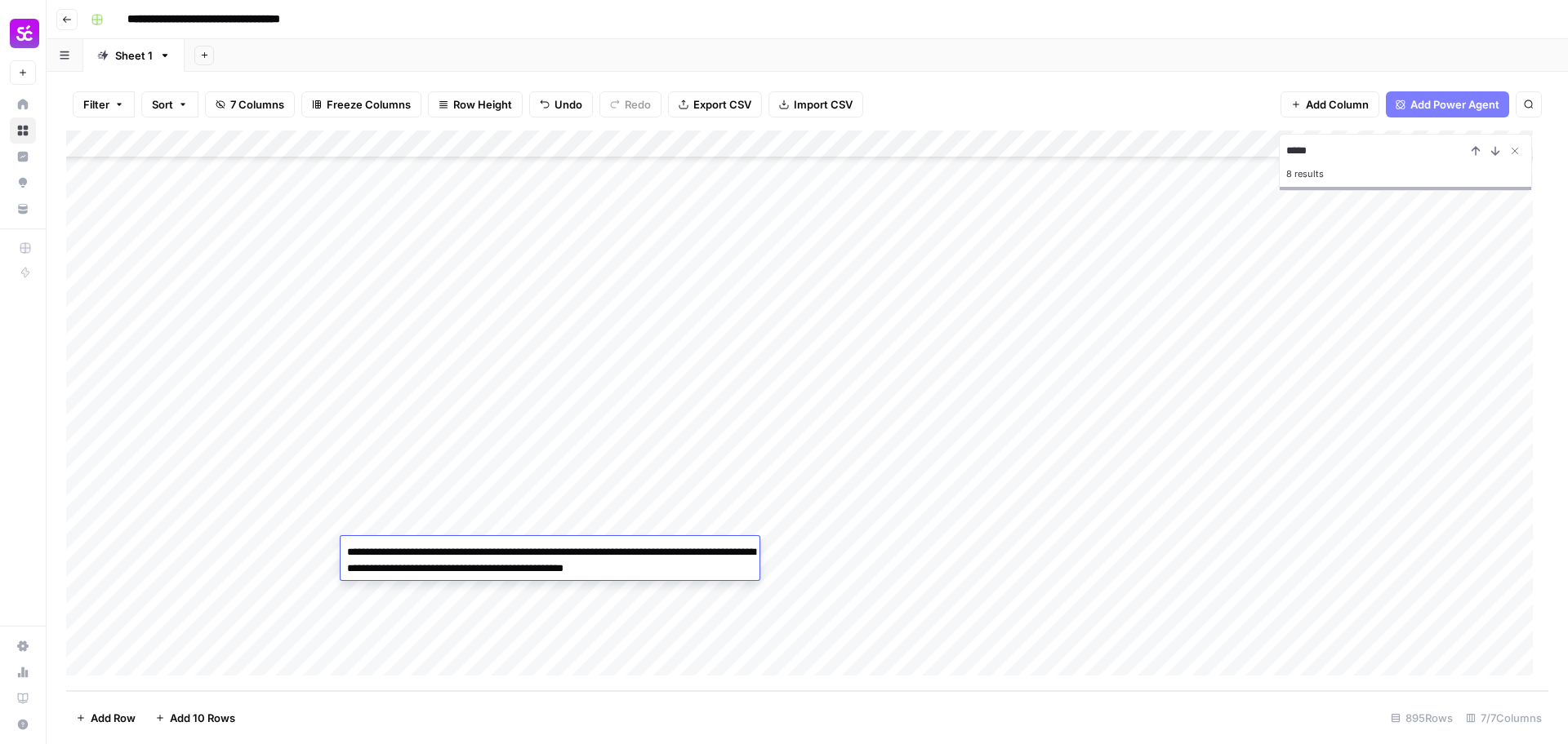
drag, startPoint x: 461, startPoint y: 555, endPoint x: 732, endPoint y: 567, distance: 271.3
click at [732, 567] on textarea "**********" at bounding box center [549, 560] width 419 height 39
click at [730, 567] on textarea "**********" at bounding box center [549, 560] width 419 height 39
drag, startPoint x: 462, startPoint y: 551, endPoint x: 733, endPoint y: 567, distance: 271.5
click at [733, 567] on textarea "**********" at bounding box center [549, 560] width 419 height 39
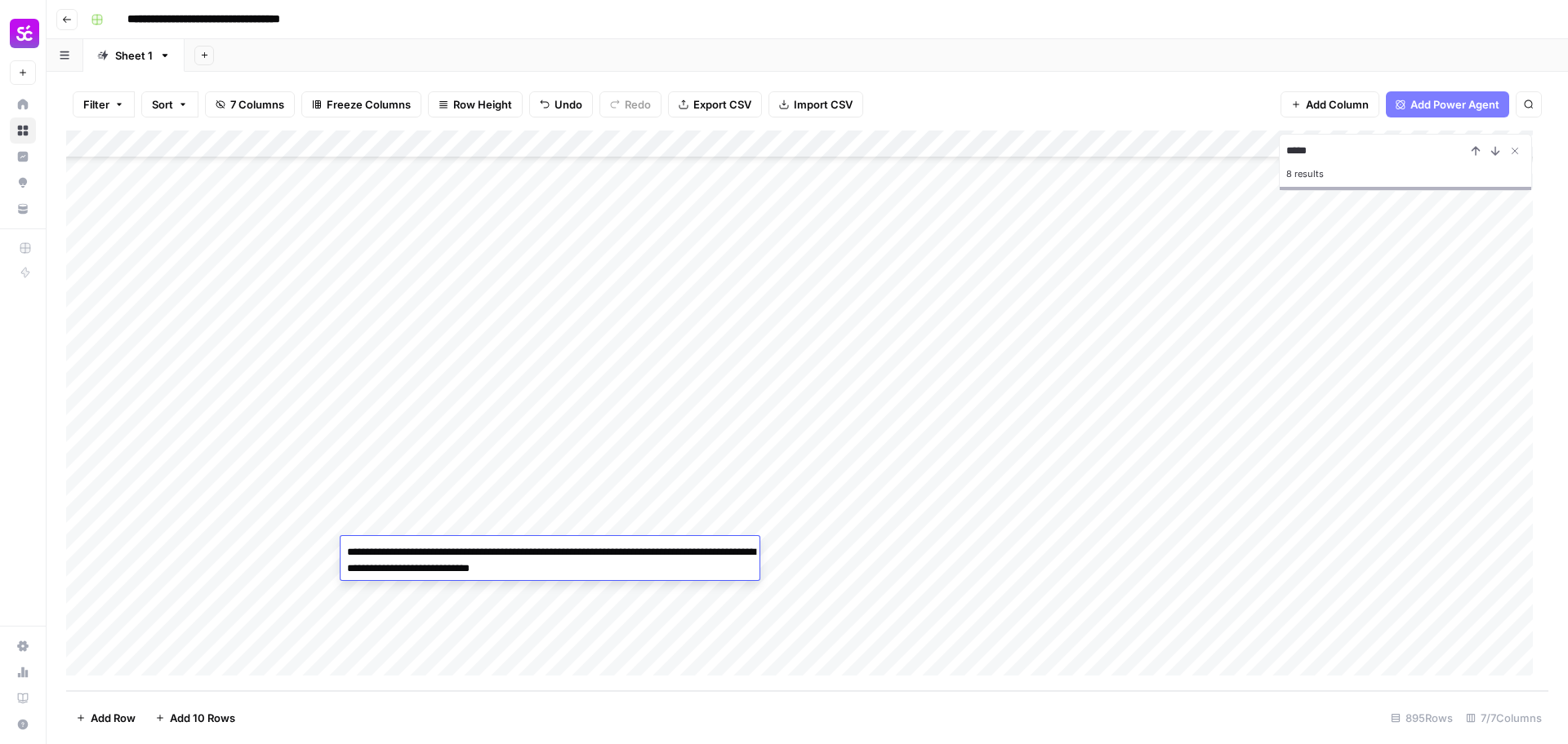
click at [460, 555] on textarea "**********" at bounding box center [549, 560] width 419 height 39
click at [607, 561] on textarea "**********" at bounding box center [549, 560] width 419 height 39
type textarea "**********"
click at [272, 582] on div "Add Column" at bounding box center [807, 411] width 1482 height 561
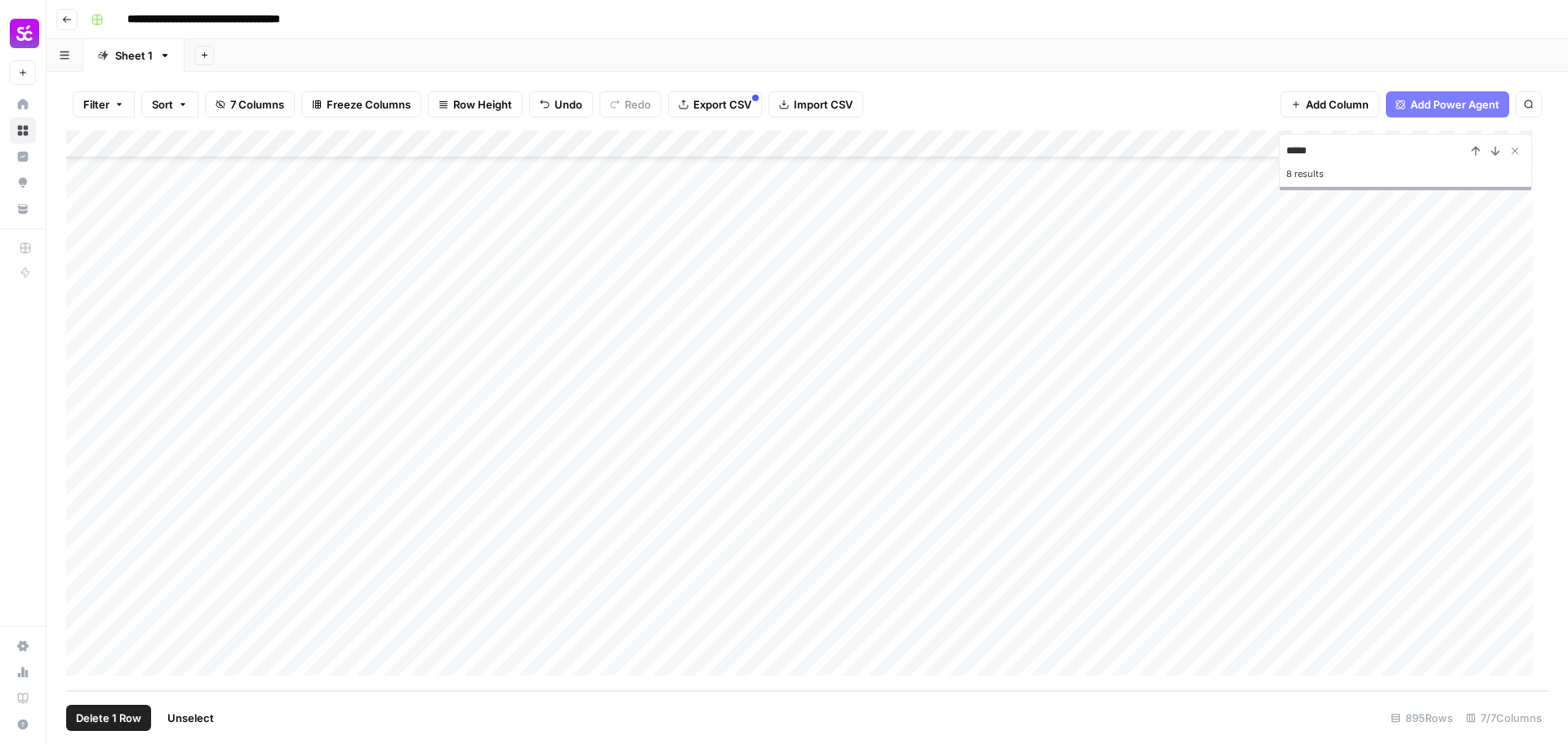
click at [85, 578] on div "Add Column" at bounding box center [807, 411] width 1482 height 561
click at [125, 720] on span "Delete 1 Row" at bounding box center [108, 718] width 65 height 16
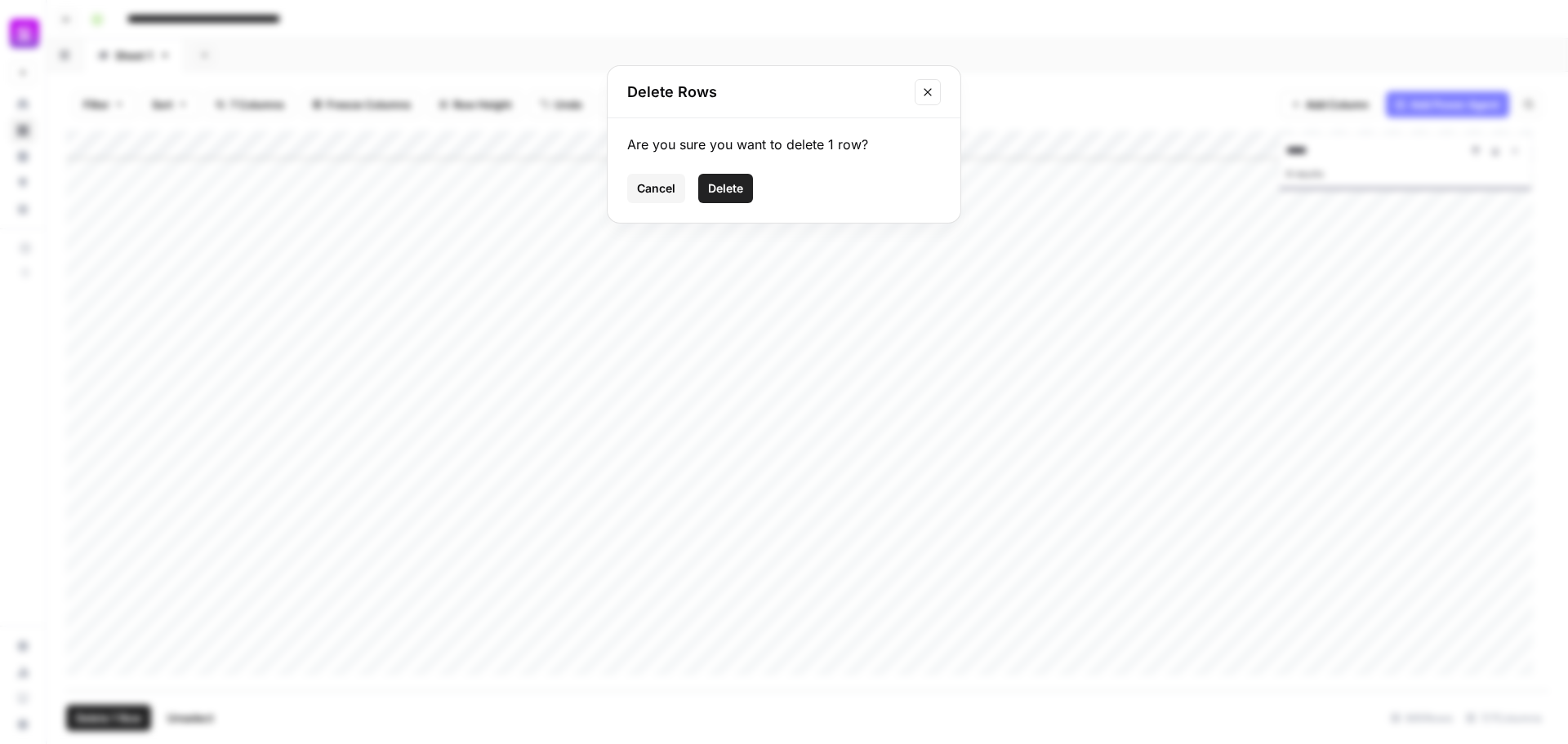
click at [734, 194] on span "Delete" at bounding box center [725, 188] width 35 height 16
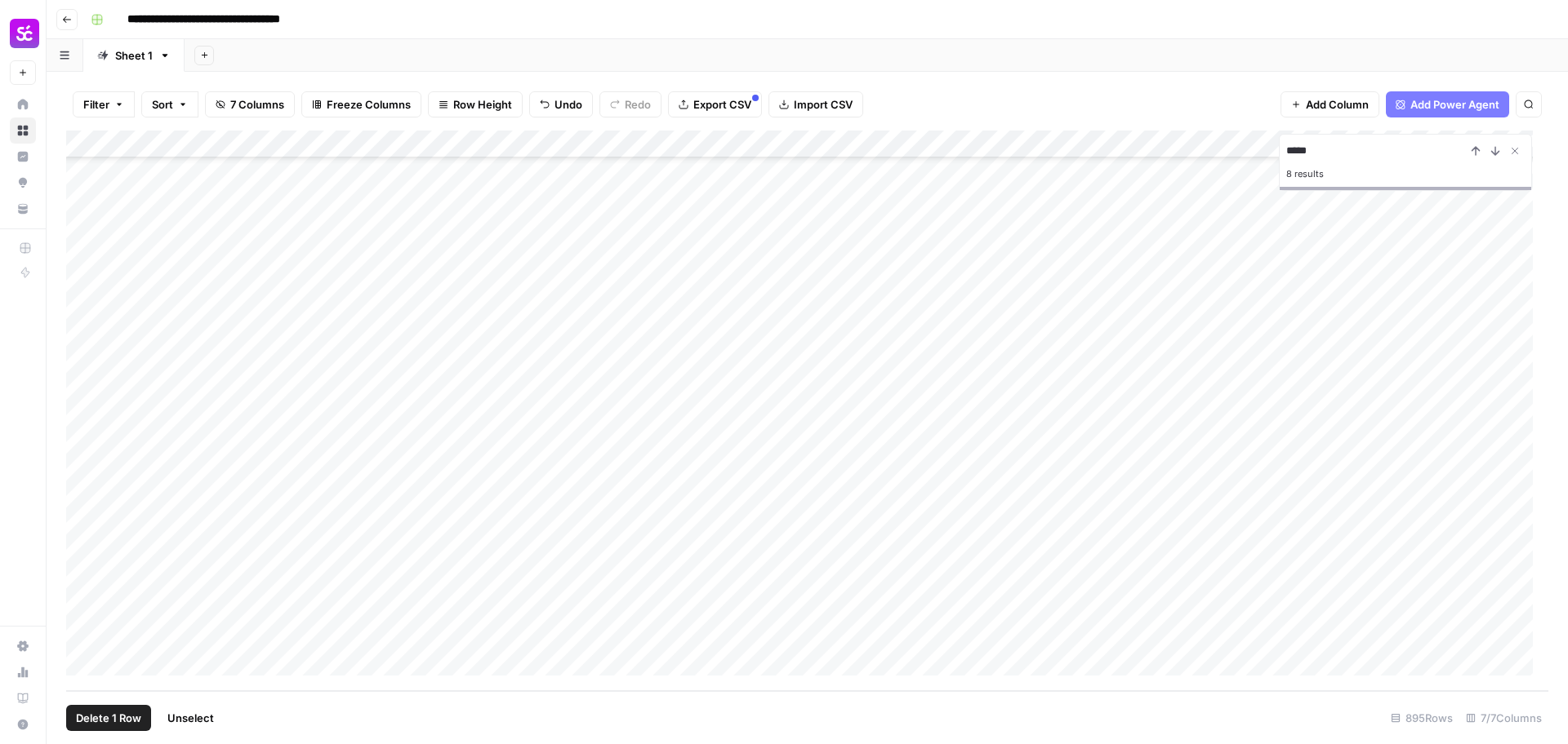
scroll to position [24317, 0]
click at [503, 607] on div "Add Column" at bounding box center [807, 411] width 1482 height 561
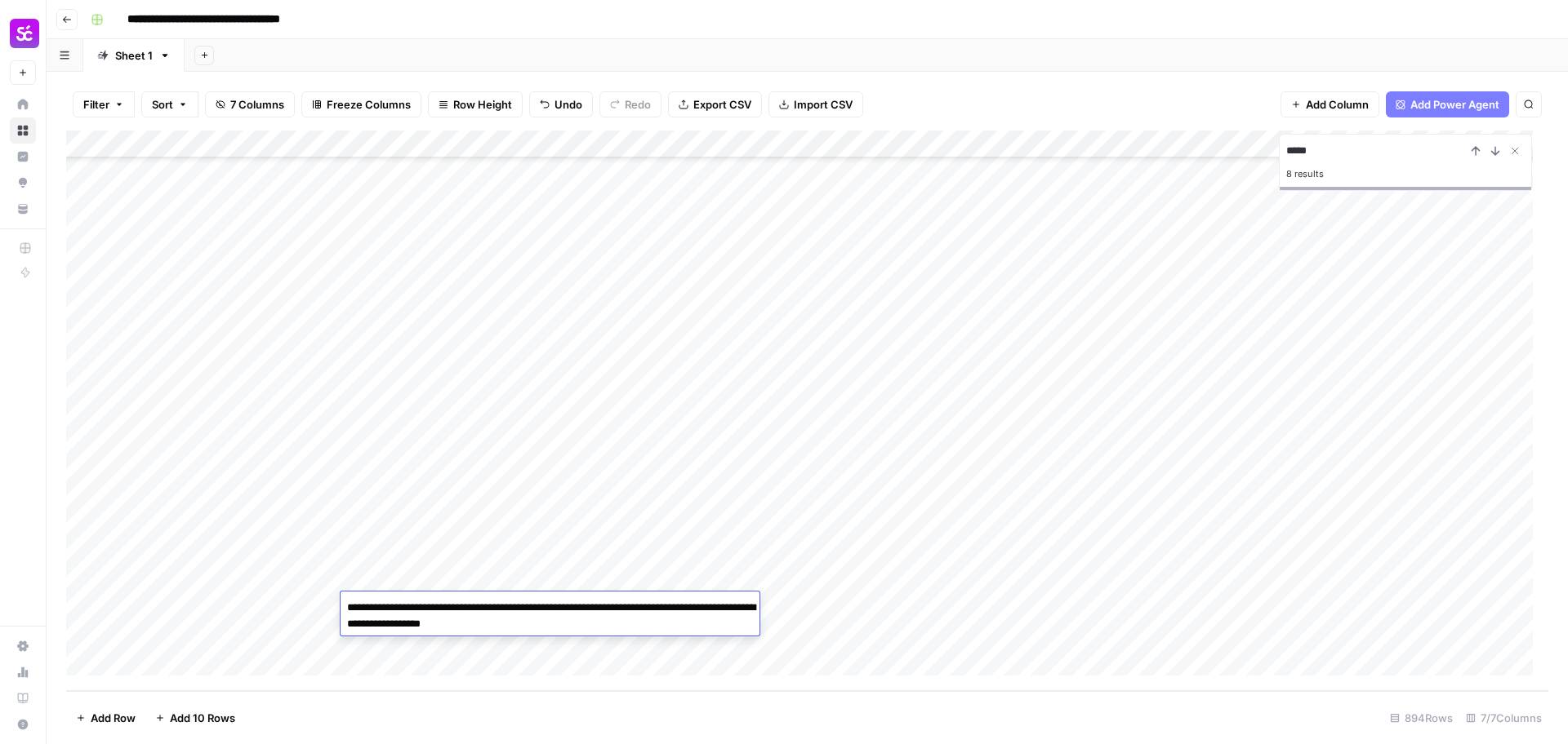
drag, startPoint x: 459, startPoint y: 609, endPoint x: 561, endPoint y: 622, distance: 102.8
click at [561, 622] on textarea "**********" at bounding box center [549, 616] width 419 height 39
type textarea "**********"
click at [632, 636] on div "Add Column" at bounding box center [807, 411] width 1482 height 561
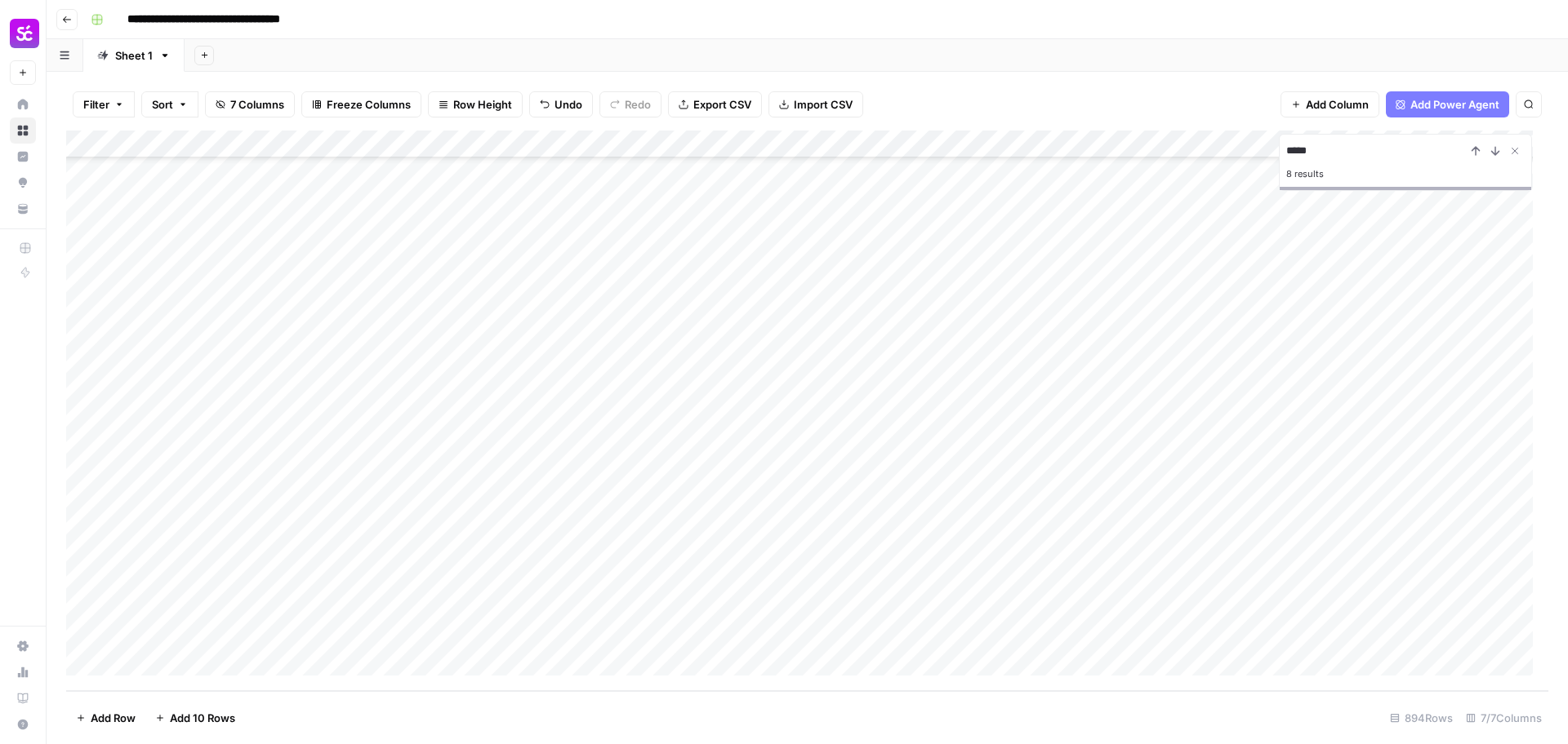
click at [84, 633] on div "Add Column" at bounding box center [807, 411] width 1482 height 561
click at [131, 711] on span "Delete 1 Row" at bounding box center [108, 718] width 65 height 16
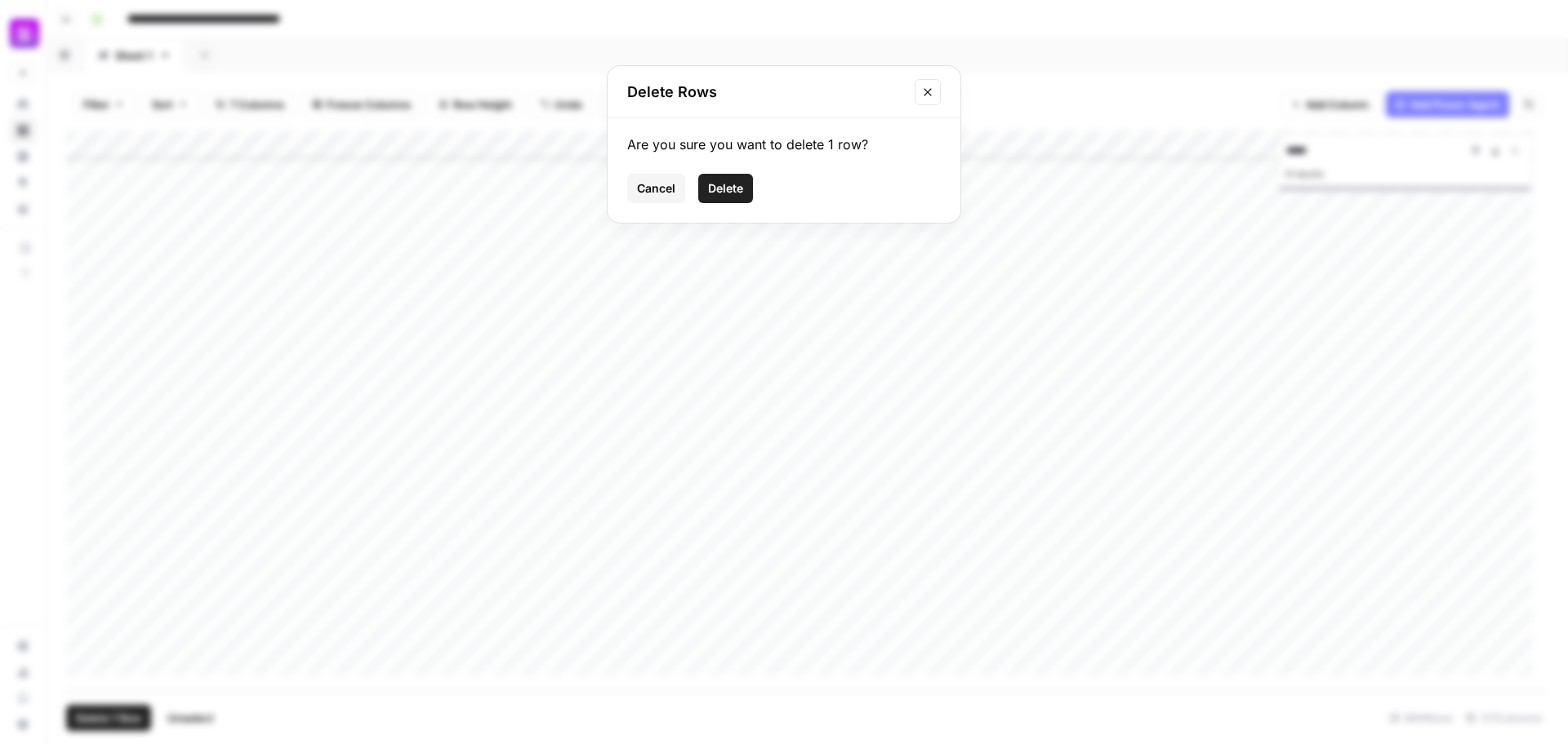
click at [660, 187] on span "Cancel" at bounding box center [656, 188] width 38 height 16
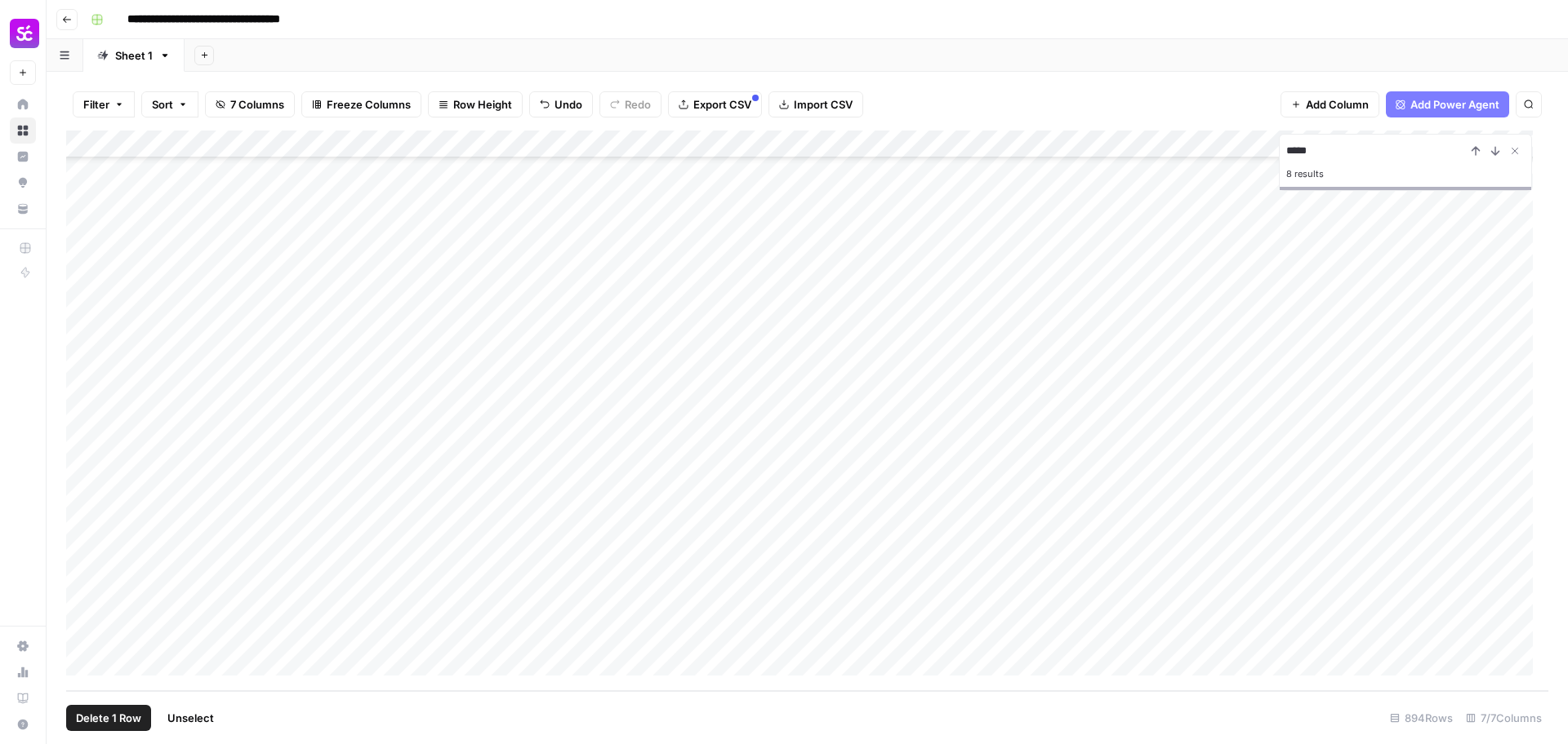
click at [541, 631] on div "Add Column" at bounding box center [807, 411] width 1482 height 561
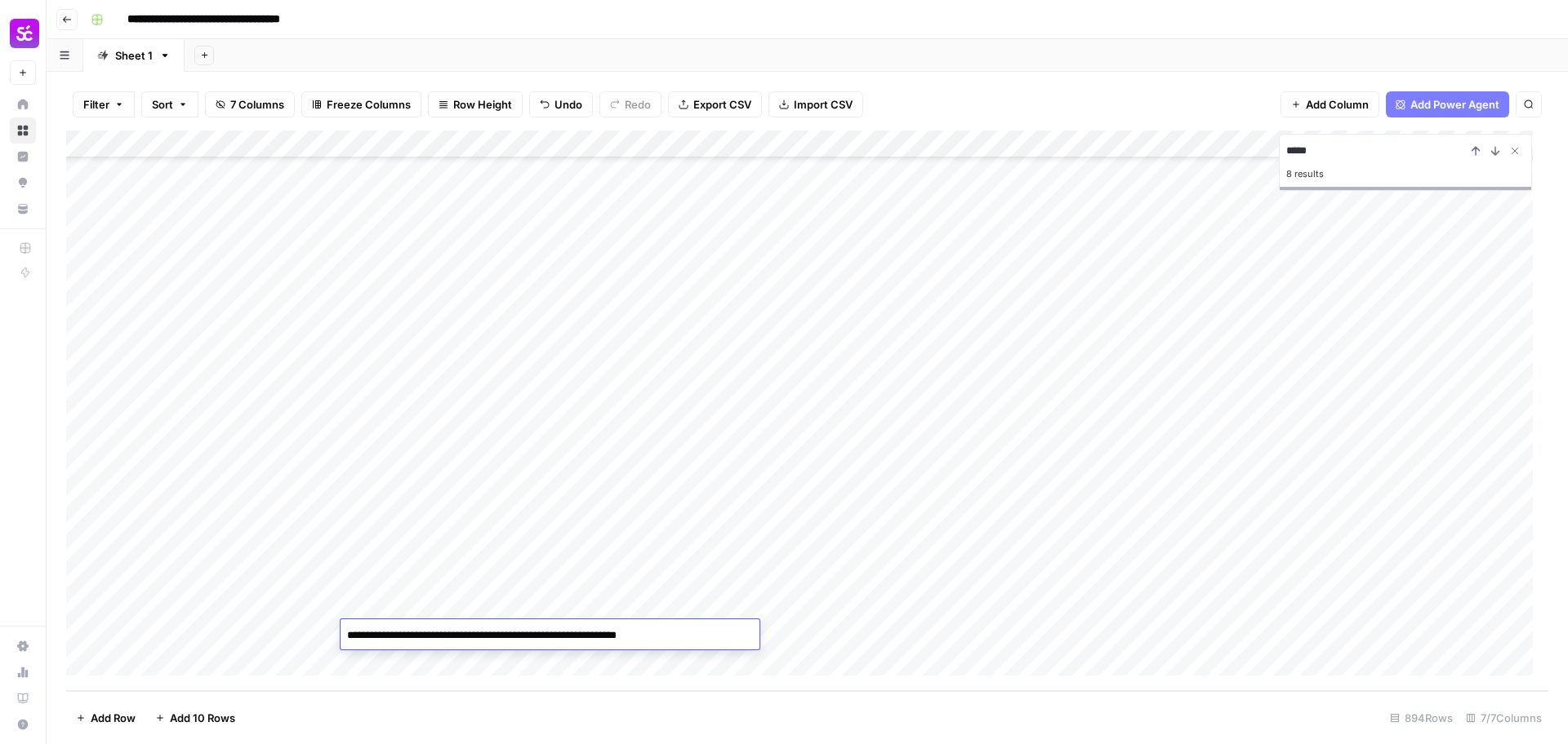
drag, startPoint x: 456, startPoint y: 639, endPoint x: 697, endPoint y: 643, distance: 241.0
click at [697, 643] on textarea "**********" at bounding box center [549, 636] width 419 height 23
drag, startPoint x: 612, startPoint y: 634, endPoint x: 461, endPoint y: 643, distance: 151.3
click at [461, 643] on textarea "**********" at bounding box center [549, 636] width 419 height 23
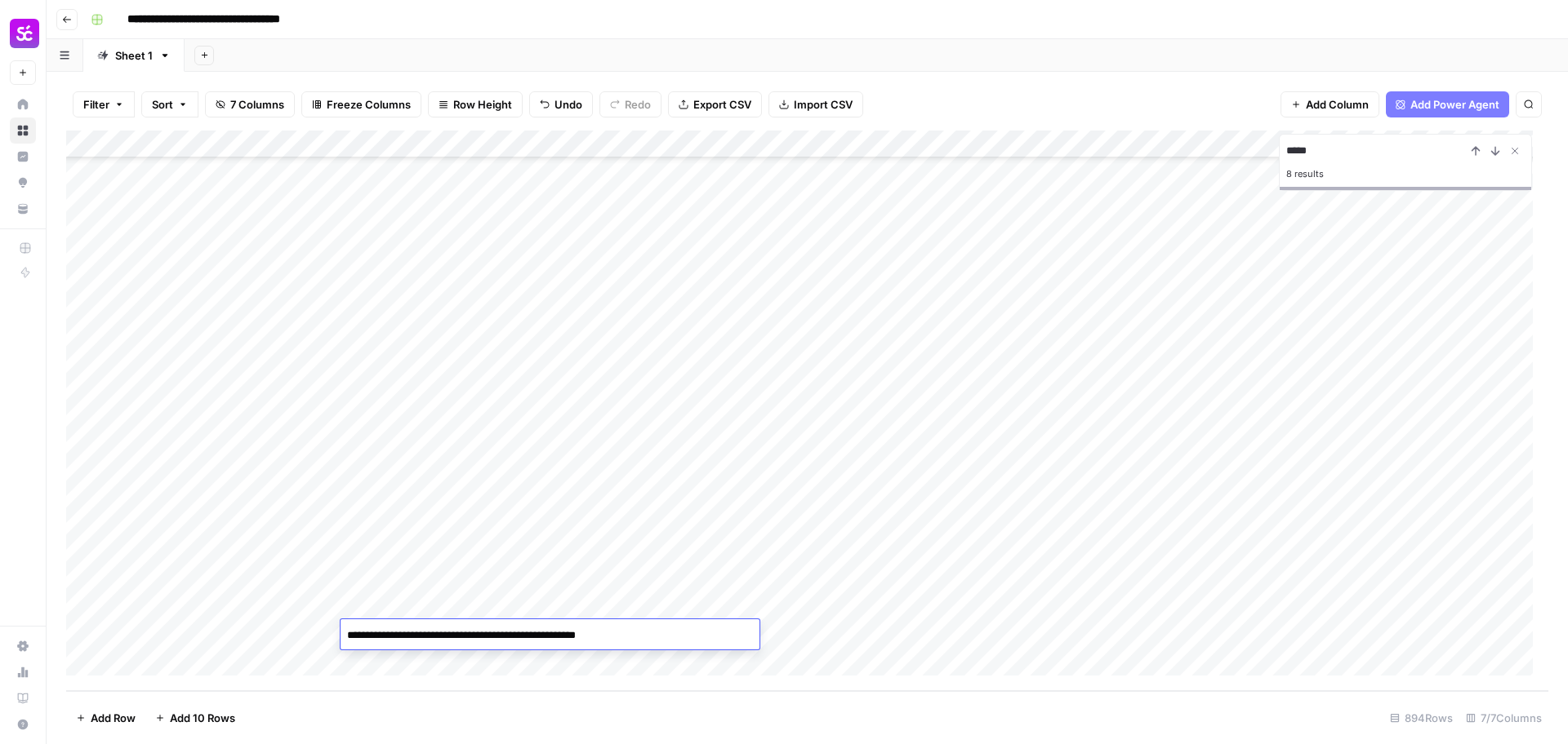
type textarea "**********"
click at [584, 604] on div "Add Column" at bounding box center [807, 411] width 1482 height 561
click at [224, 440] on div "Add Column" at bounding box center [807, 411] width 1482 height 561
click at [292, 493] on div "Add Column" at bounding box center [807, 411] width 1482 height 561
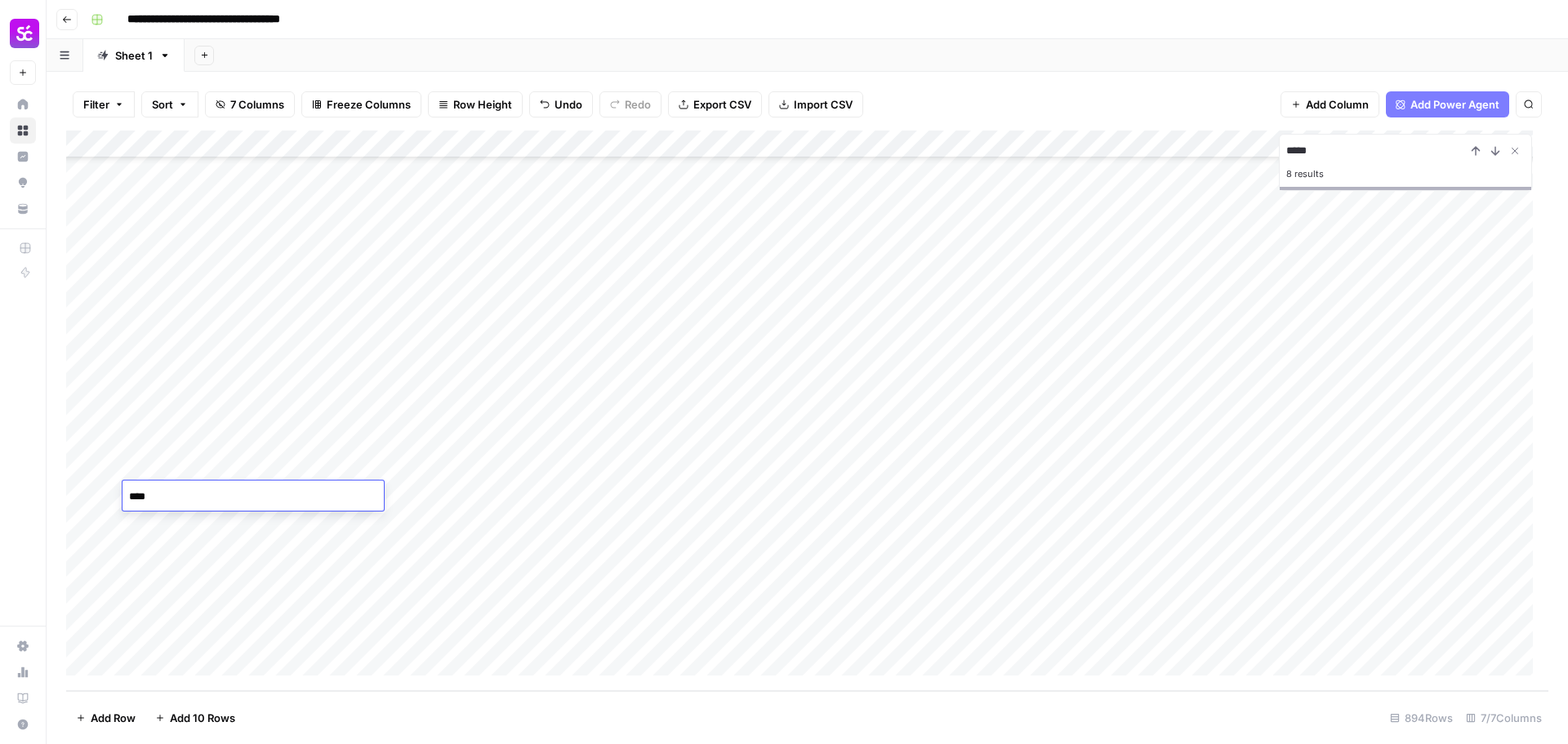
click at [516, 518] on div "Add Column" at bounding box center [807, 411] width 1482 height 561
click at [508, 517] on div "Add Column" at bounding box center [807, 411] width 1482 height 561
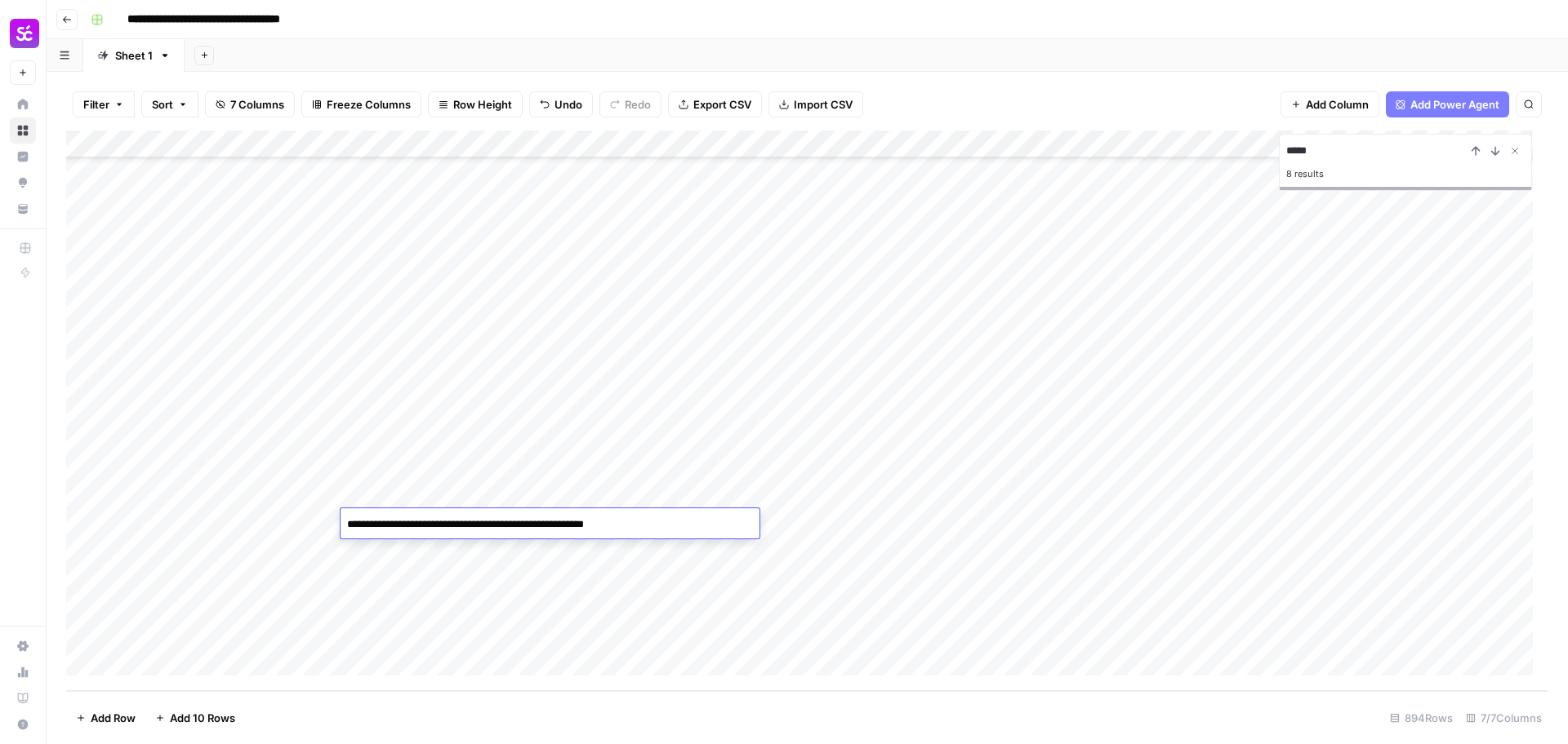
click at [508, 517] on textarea "**********" at bounding box center [549, 525] width 419 height 23
click at [559, 528] on textarea "**********" at bounding box center [549, 525] width 419 height 23
click at [466, 530] on textarea "**********" at bounding box center [549, 525] width 419 height 23
click at [470, 530] on textarea "**********" at bounding box center [549, 525] width 419 height 23
drag, startPoint x: 462, startPoint y: 531, endPoint x: 633, endPoint y: 526, distance: 171.1
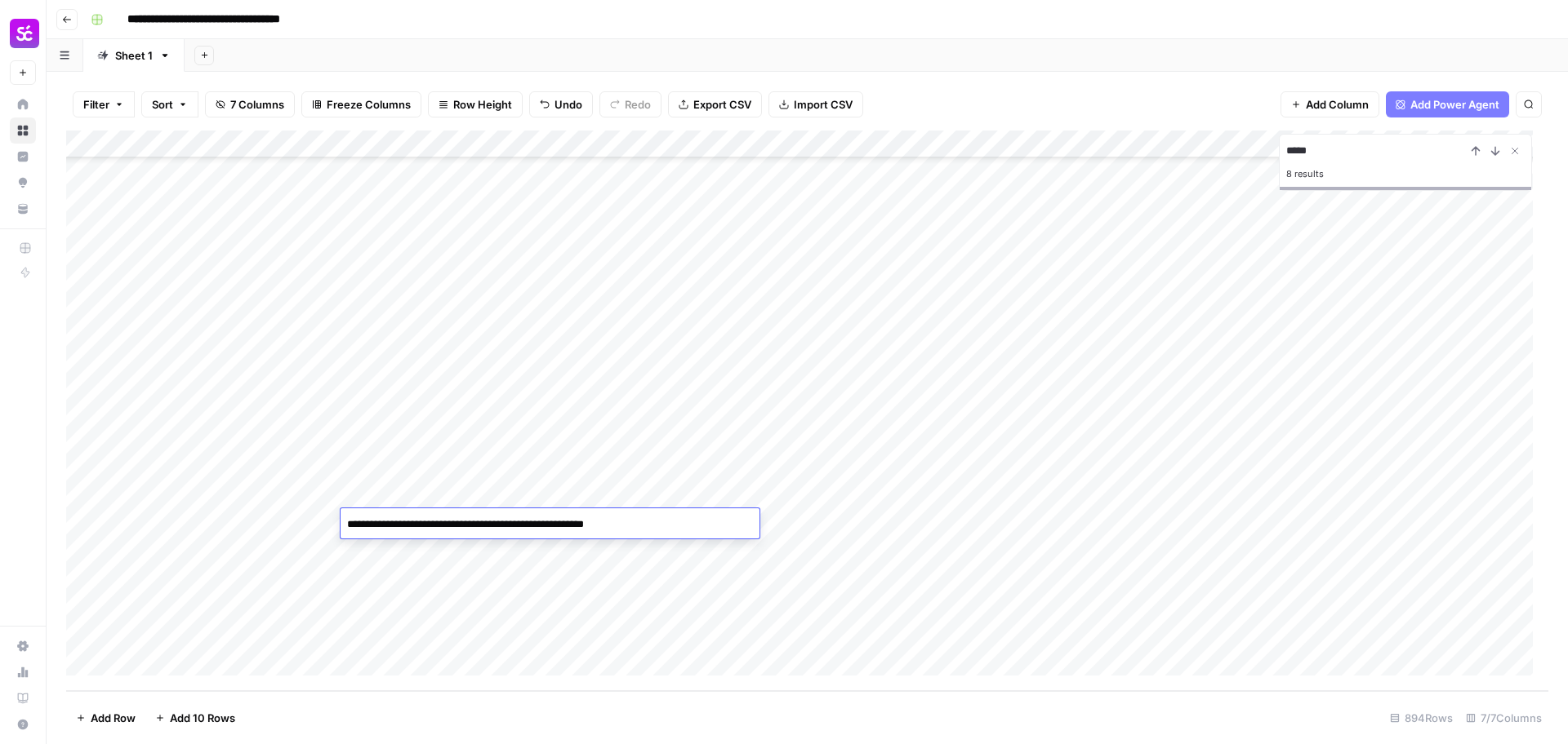
click at [633, 526] on textarea "**********" at bounding box center [549, 525] width 419 height 23
click at [611, 552] on div "Add Column" at bounding box center [807, 411] width 1482 height 561
click at [530, 551] on div "Add Column" at bounding box center [807, 411] width 1482 height 561
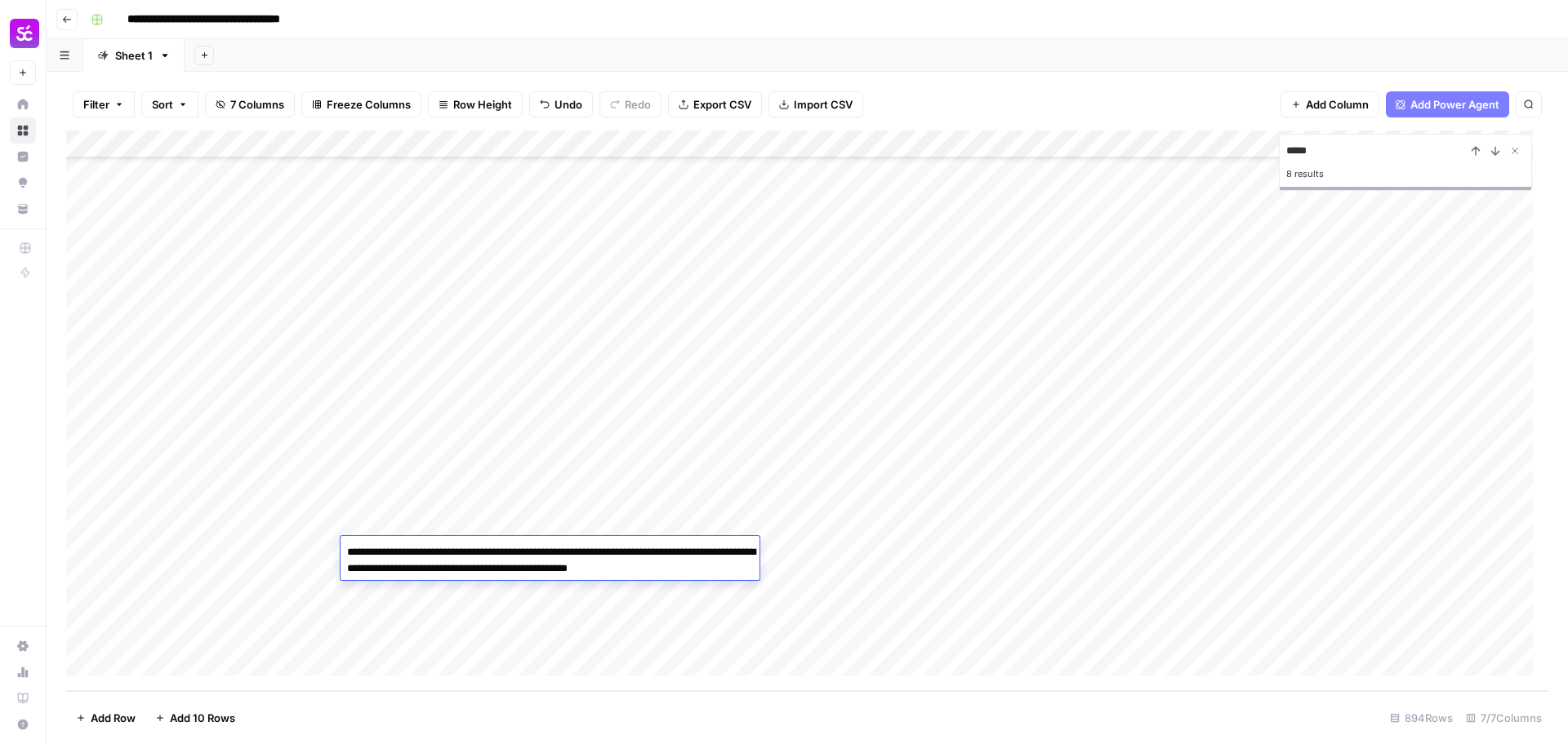
click at [530, 551] on textarea "**********" at bounding box center [549, 560] width 419 height 39
click at [484, 557] on textarea "**********" at bounding box center [549, 560] width 419 height 39
drag, startPoint x: 464, startPoint y: 557, endPoint x: 538, endPoint y: 562, distance: 74.2
click at [538, 562] on textarea "**********" at bounding box center [549, 560] width 419 height 39
click at [258, 550] on div "Add Column" at bounding box center [807, 411] width 1482 height 561
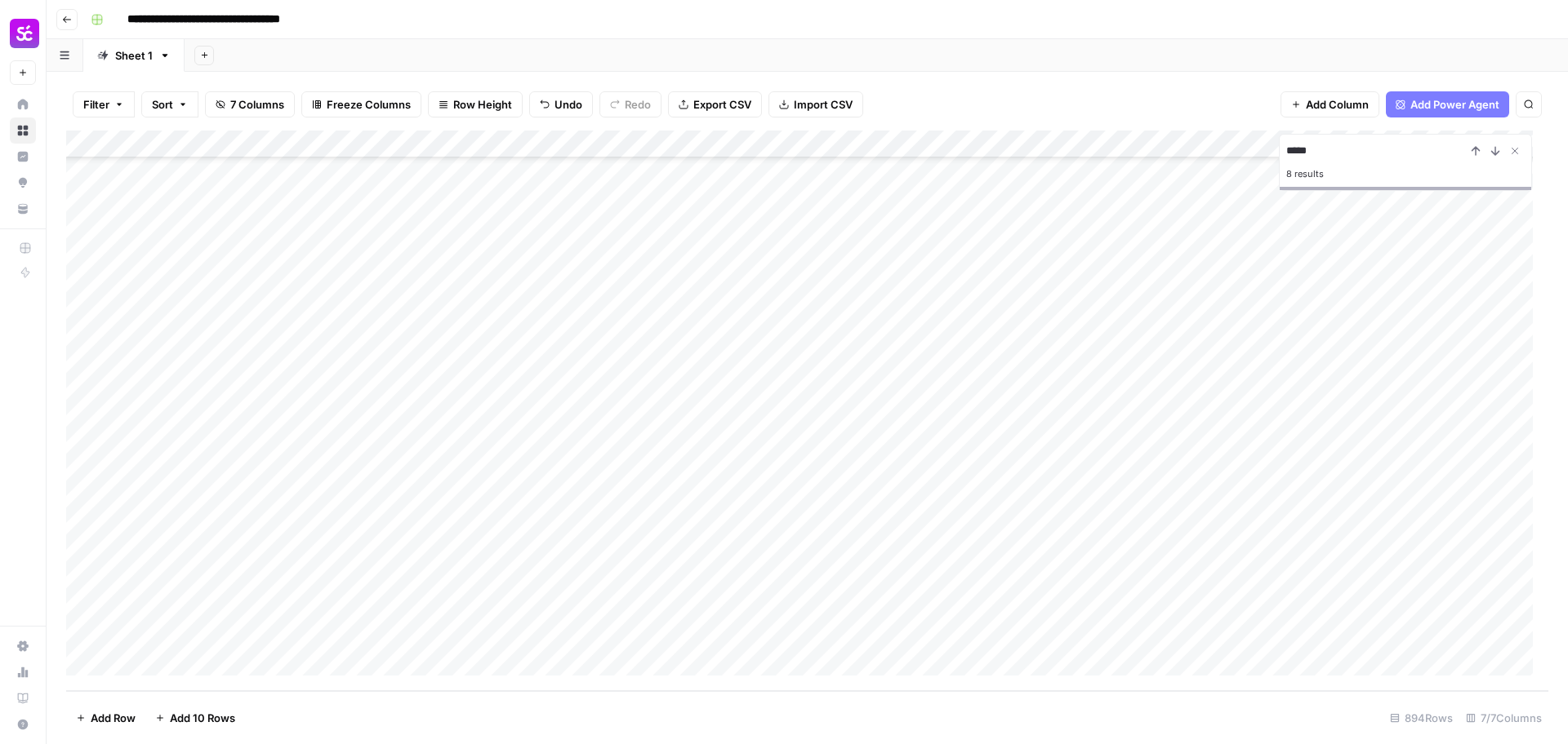
click at [258, 550] on div "Add Column" at bounding box center [807, 411] width 1482 height 561
click at [284, 545] on textarea "**********" at bounding box center [253, 552] width 261 height 23
drag, startPoint x: 287, startPoint y: 555, endPoint x: 213, endPoint y: 559, distance: 74.1
click at [213, 559] on textarea "**********" at bounding box center [253, 552] width 261 height 23
type textarea "**********"
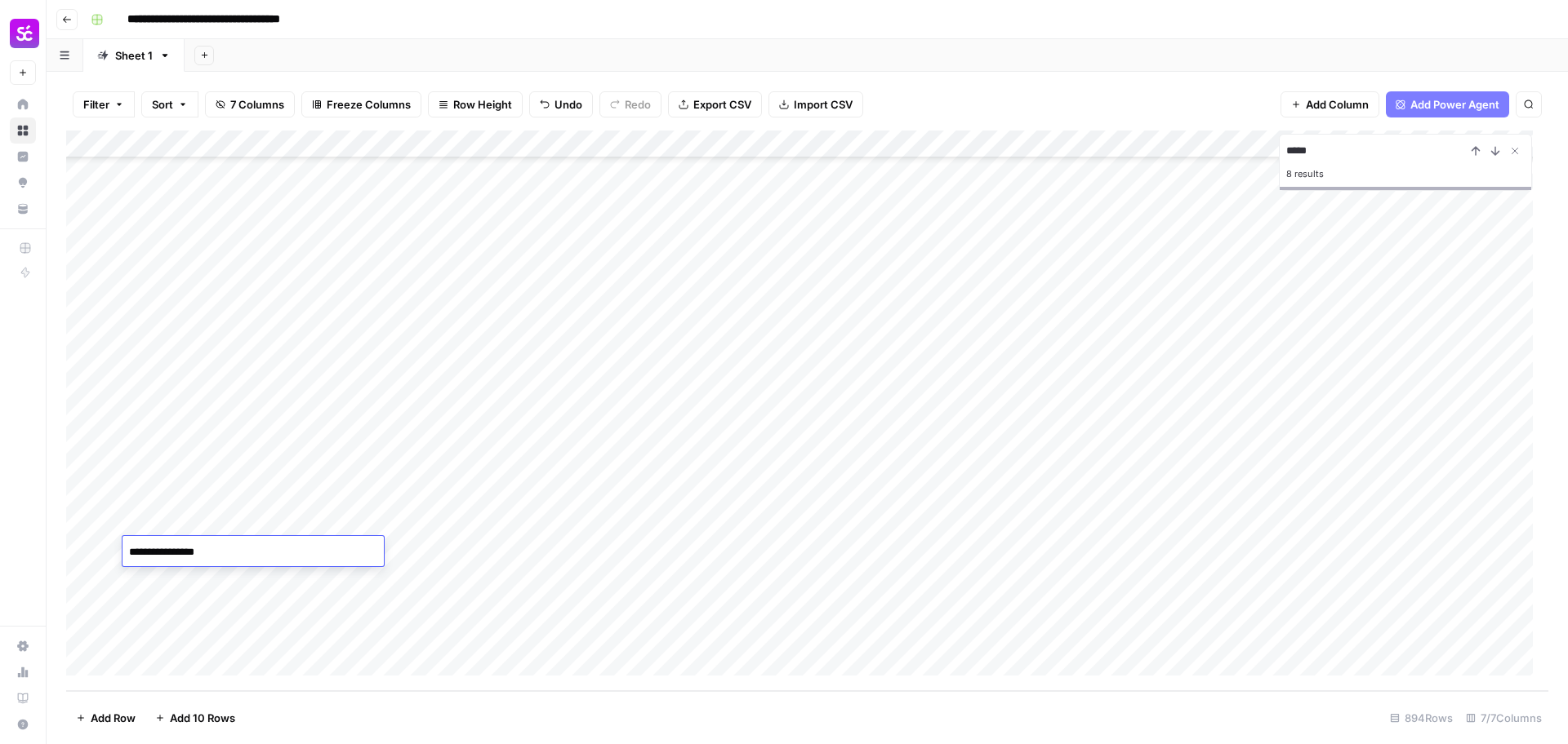
click at [223, 517] on div "Add Column" at bounding box center [807, 411] width 1482 height 561
click at [202, 541] on div "Add Column" at bounding box center [807, 411] width 1482 height 561
click at [202, 543] on div "Add Column" at bounding box center [807, 411] width 1482 height 561
click at [204, 555] on textarea "**********" at bounding box center [253, 552] width 261 height 23
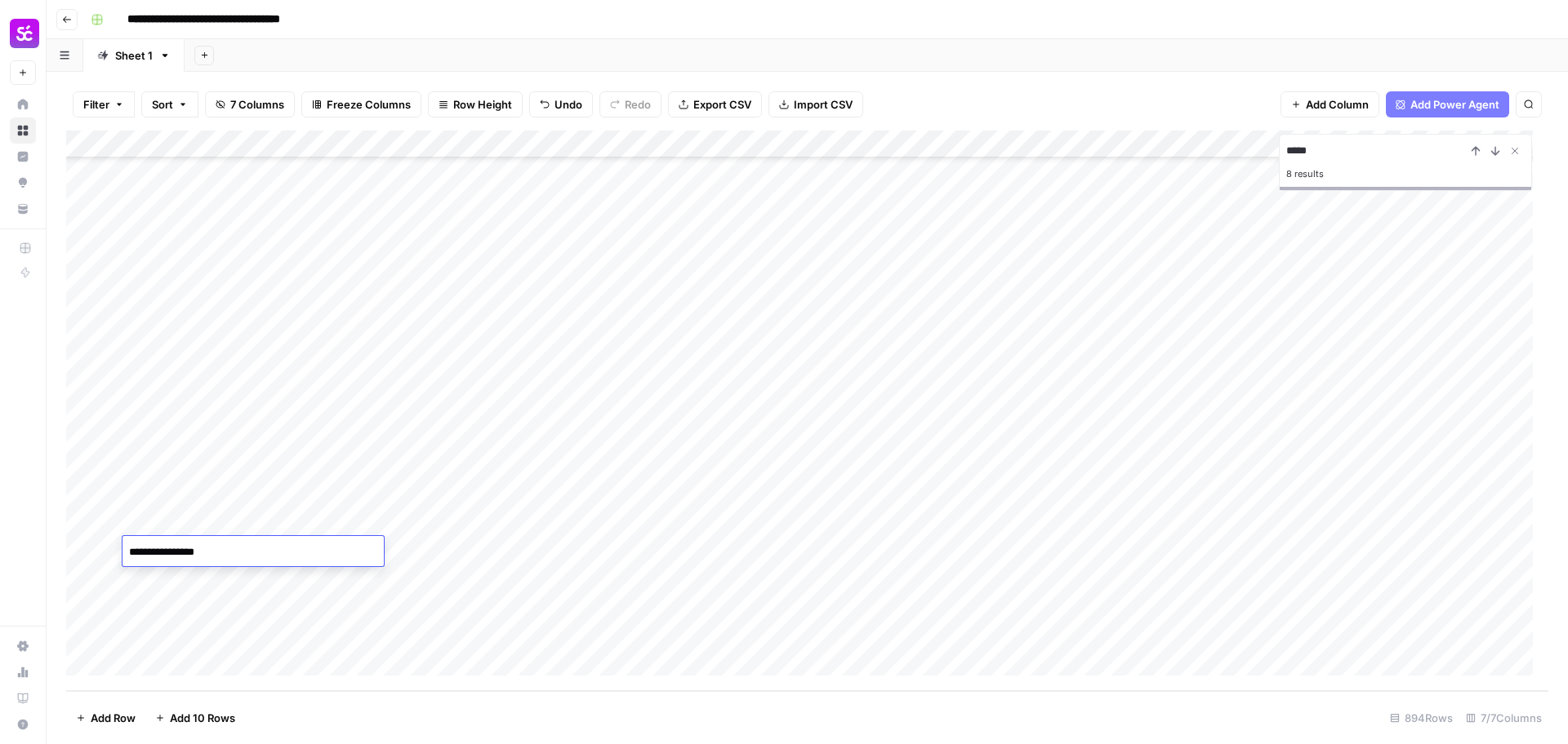
click at [213, 582] on div "Add Column" at bounding box center [807, 411] width 1482 height 561
click at [470, 548] on div "Add Column" at bounding box center [807, 411] width 1482 height 561
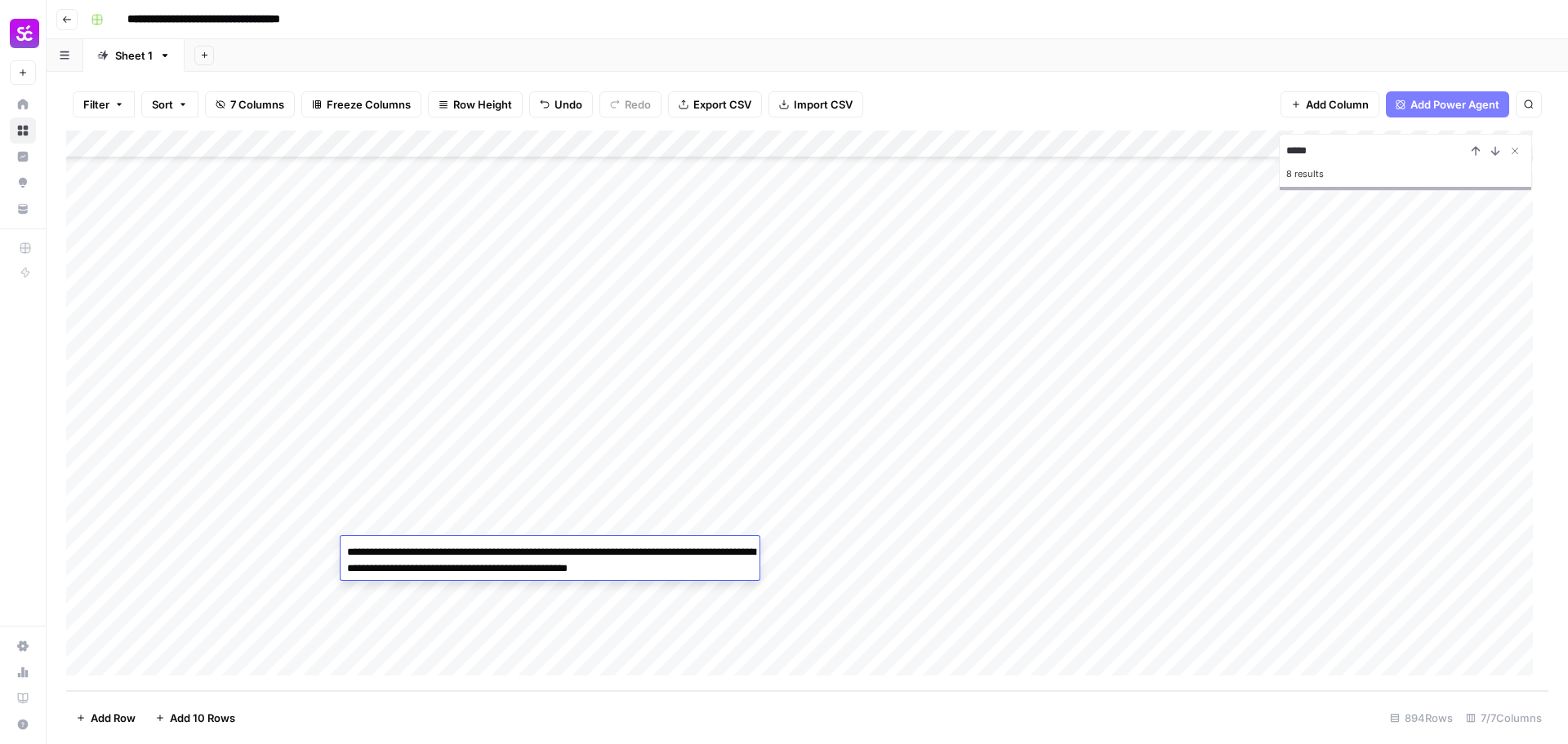
click at [470, 592] on div "Add Column" at bounding box center [807, 411] width 1482 height 561
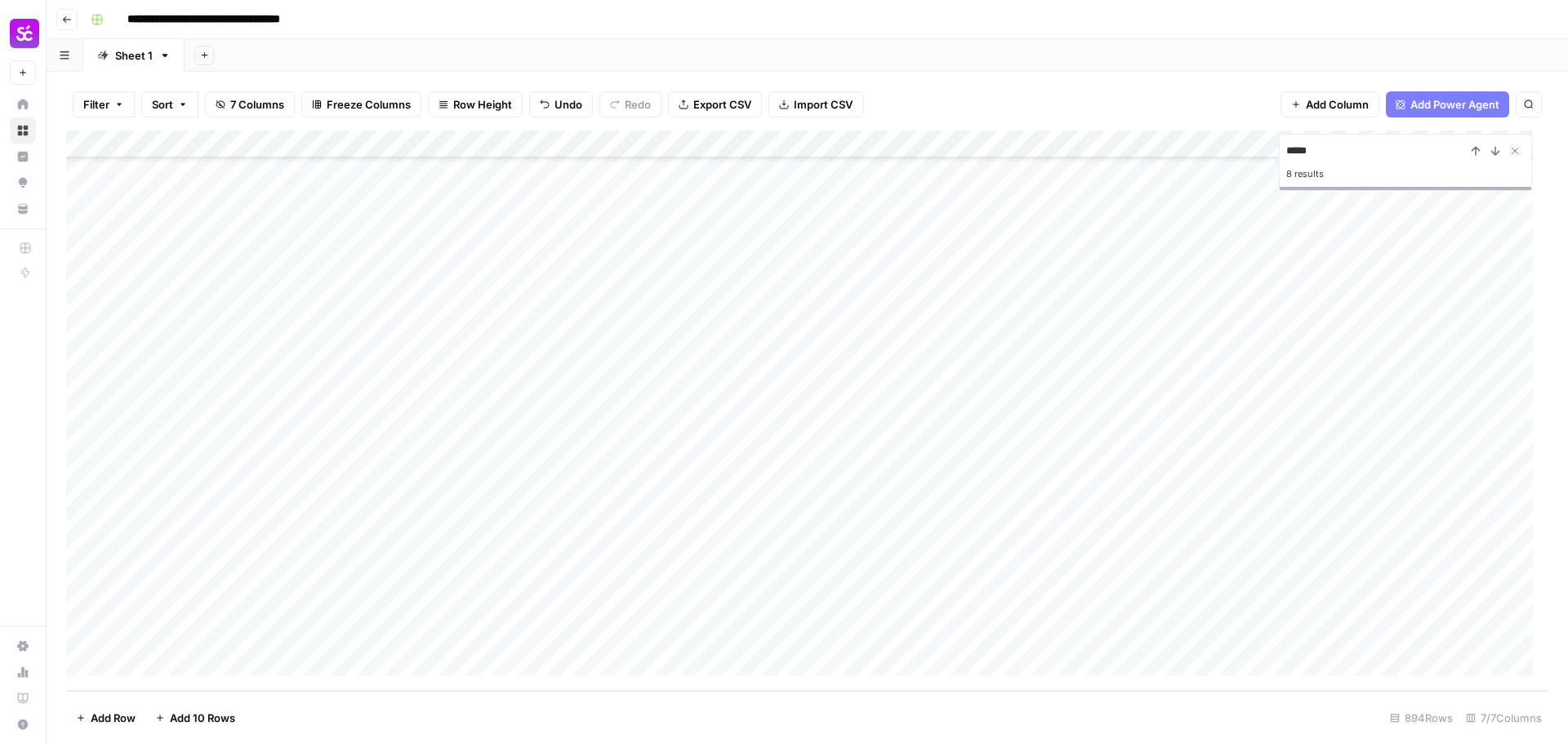
click at [262, 580] on div "Add Column" at bounding box center [807, 411] width 1482 height 561
click at [223, 610] on div "Add Column" at bounding box center [807, 411] width 1482 height 561
click at [223, 610] on textarea "**********" at bounding box center [253, 608] width 261 height 23
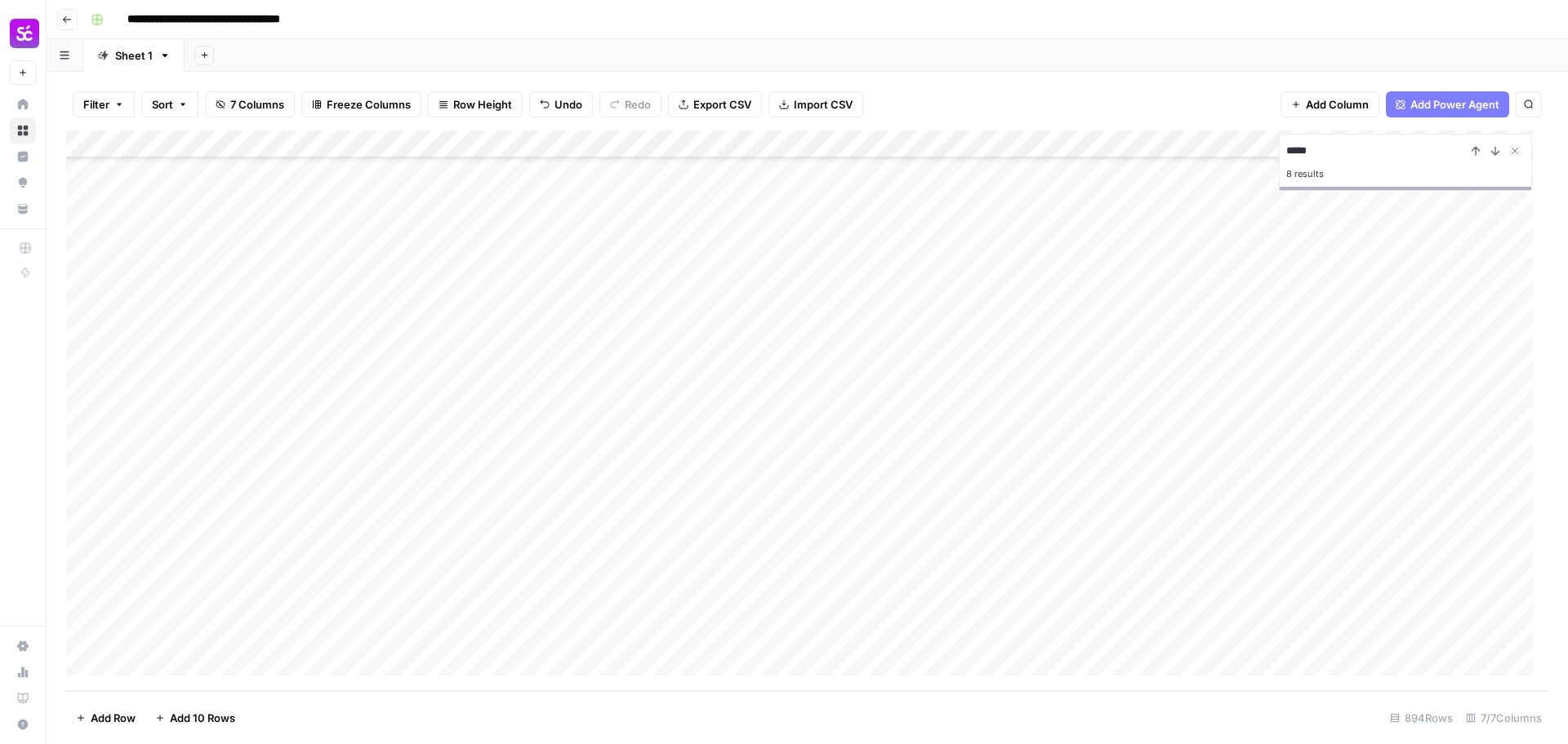
click at [218, 638] on div "Add Column" at bounding box center [807, 411] width 1482 height 561
click at [218, 638] on textarea "**********" at bounding box center [253, 636] width 261 height 23
click at [607, 605] on div "Add Column" at bounding box center [807, 411] width 1482 height 561
